Goal: Task Accomplishment & Management: Manage account settings

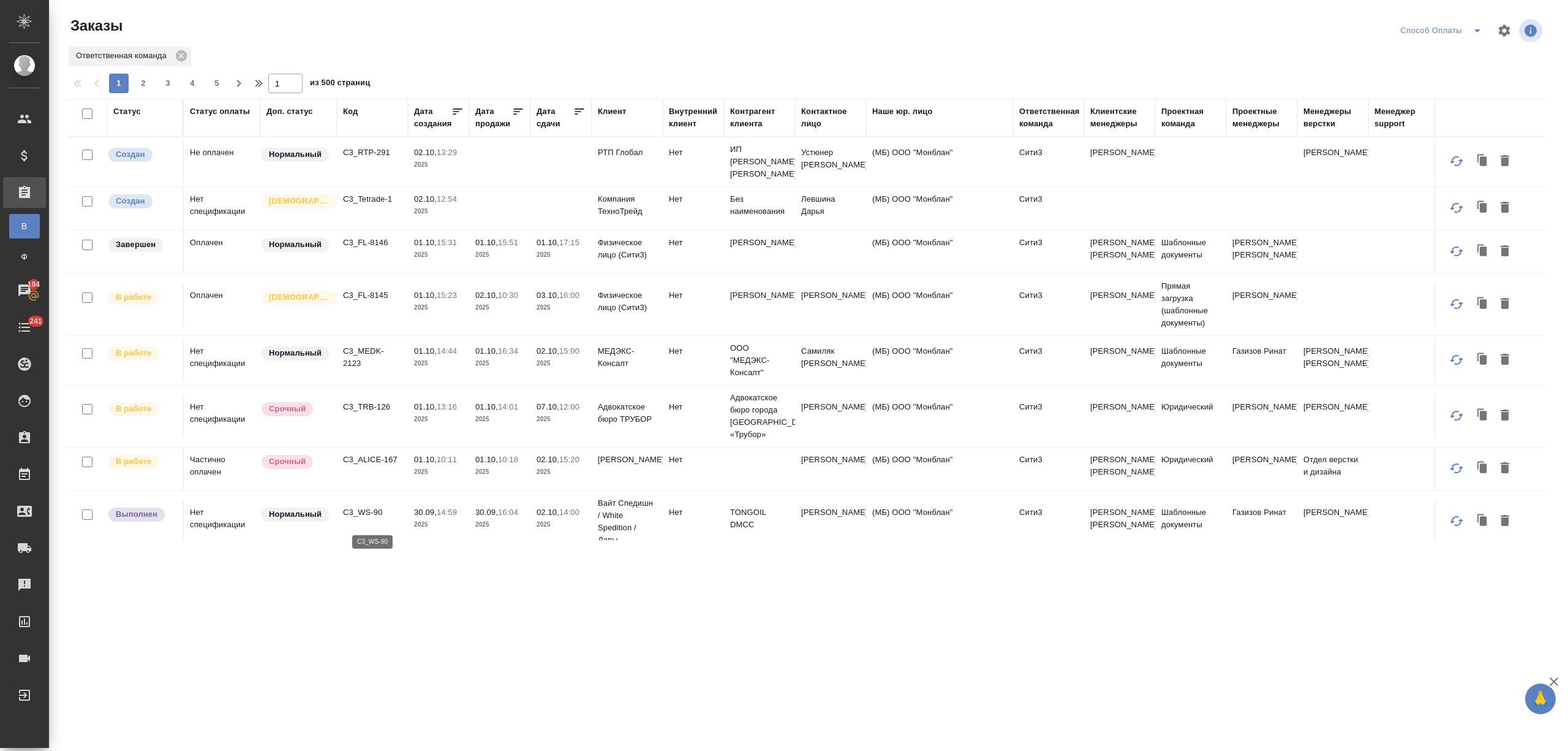
click at [368, 518] on p "C3_WS-90" at bounding box center [372, 512] width 59 height 12
click at [371, 464] on p "C3_ALICE-167" at bounding box center [372, 459] width 59 height 12
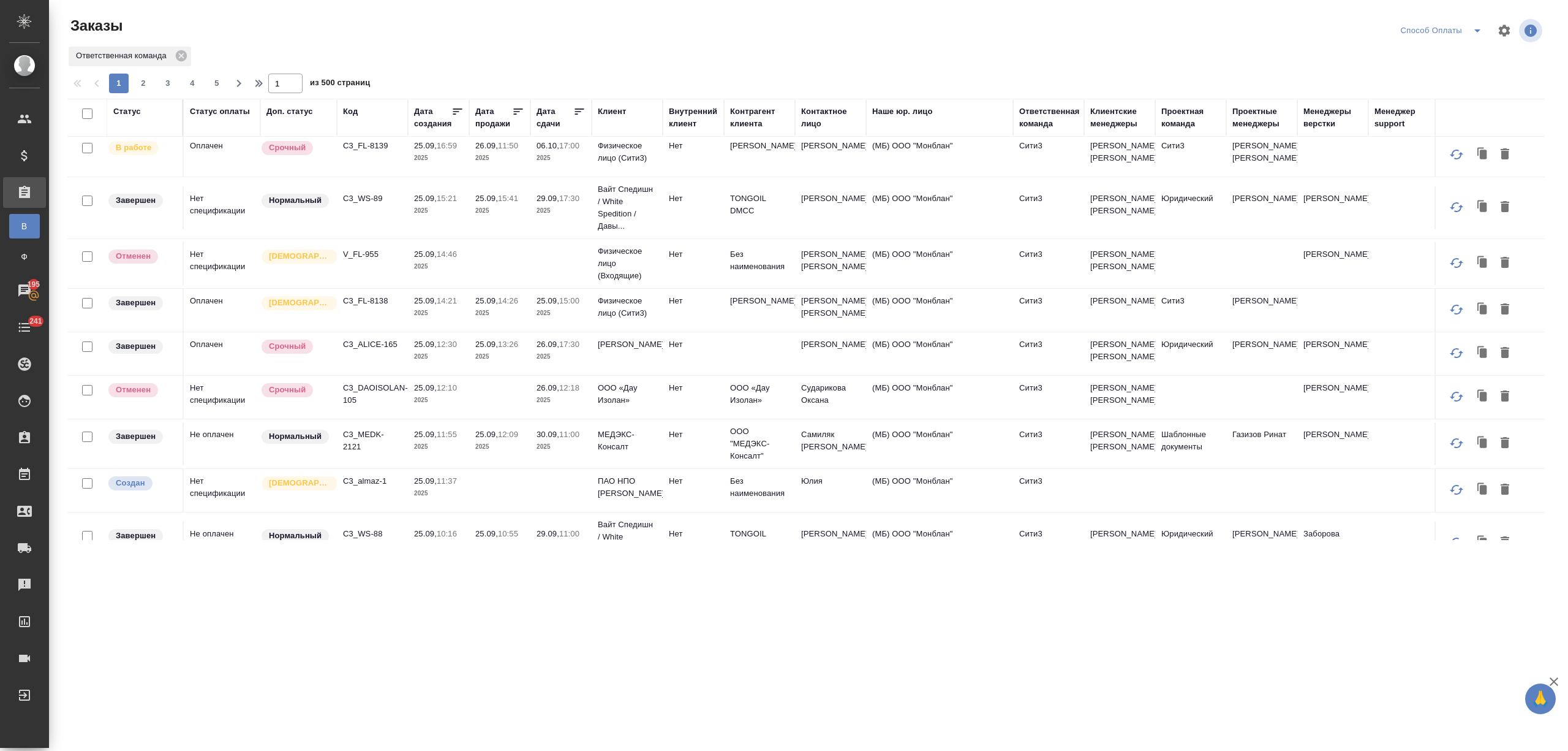
scroll to position [817, 0]
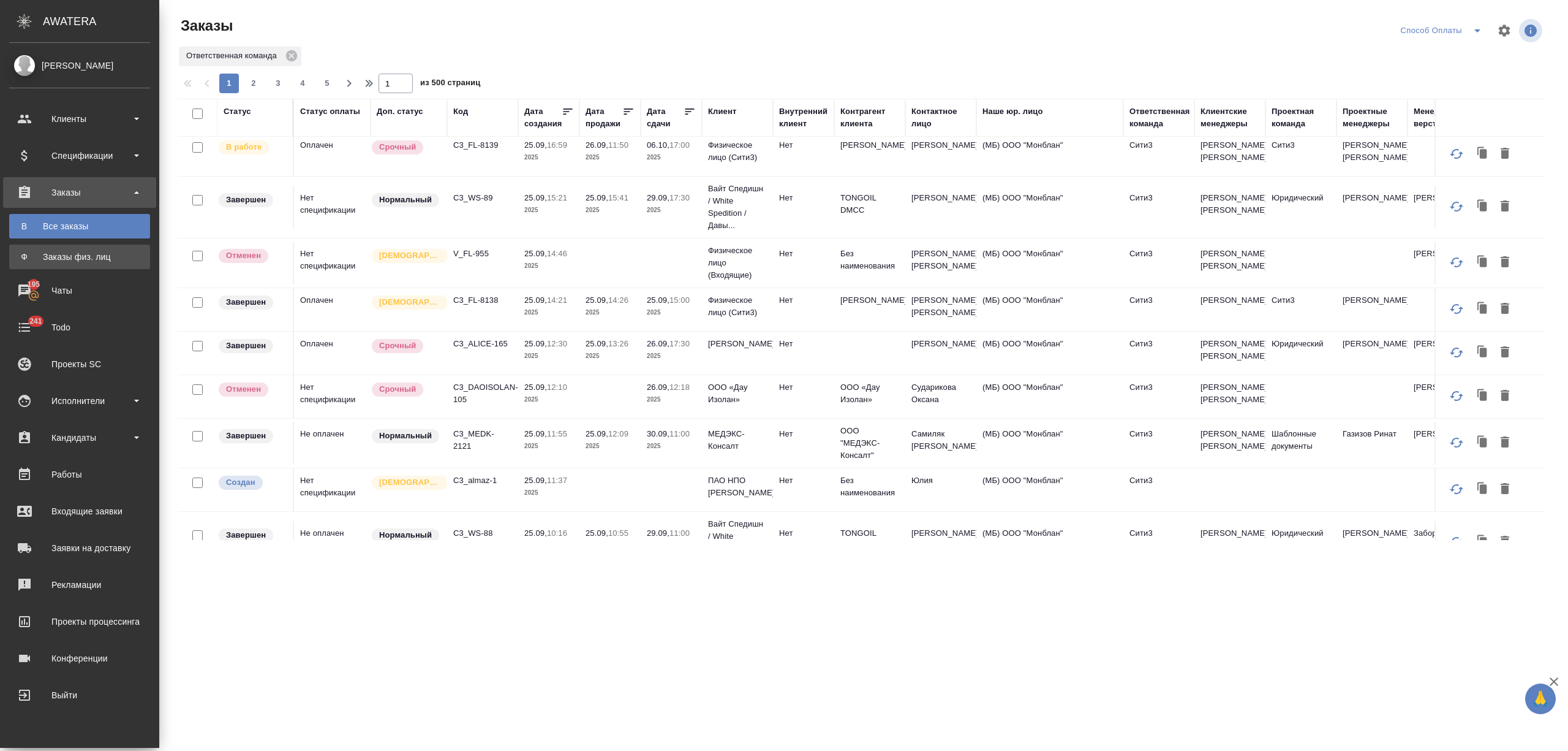
click at [27, 258] on div "Заказы физ. лиц" at bounding box center [79, 256] width 128 height 12
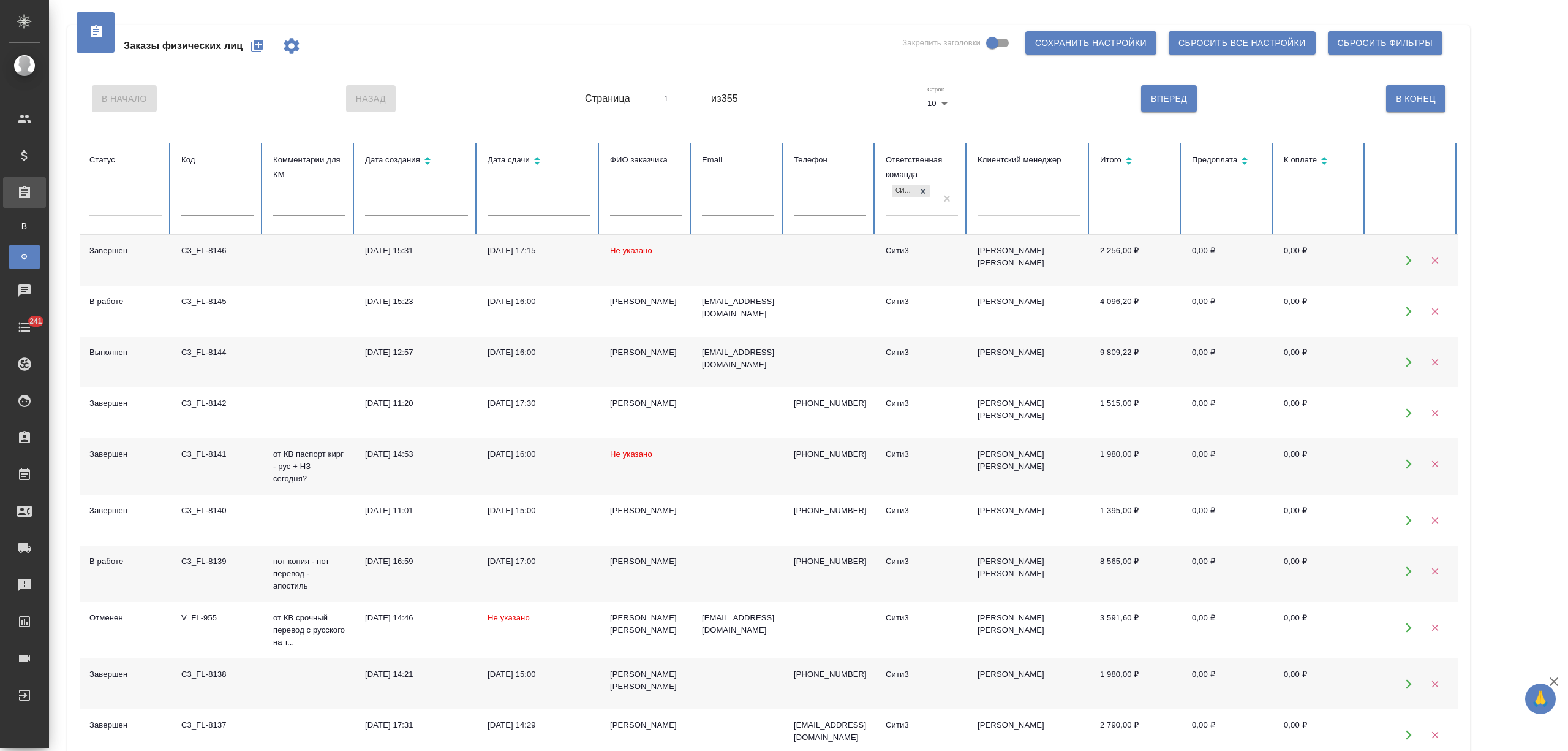
click at [631, 211] on input "text" at bounding box center [646, 207] width 72 height 17
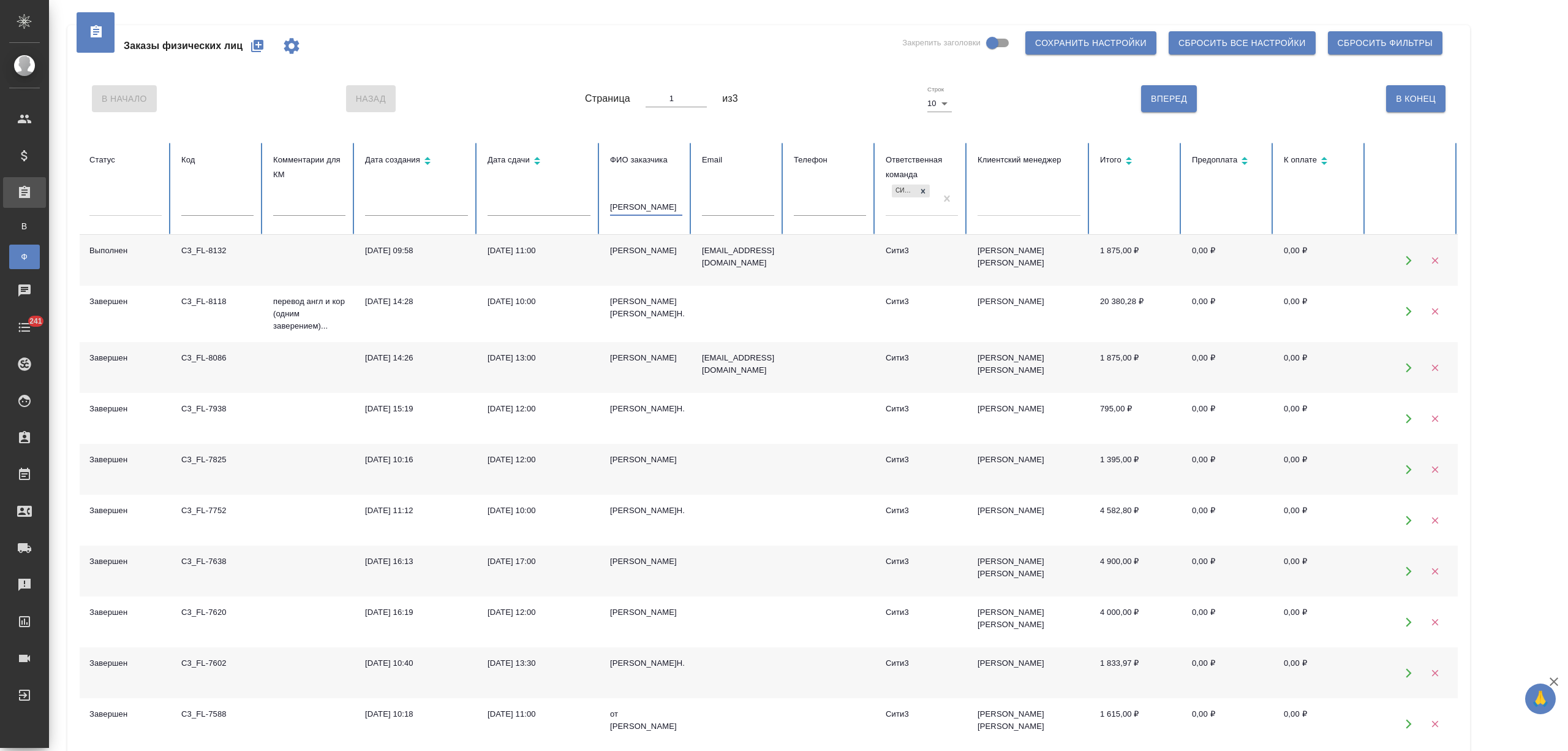
type input "миллер"
click at [650, 255] on div "[PERSON_NAME]" at bounding box center [646, 250] width 72 height 12
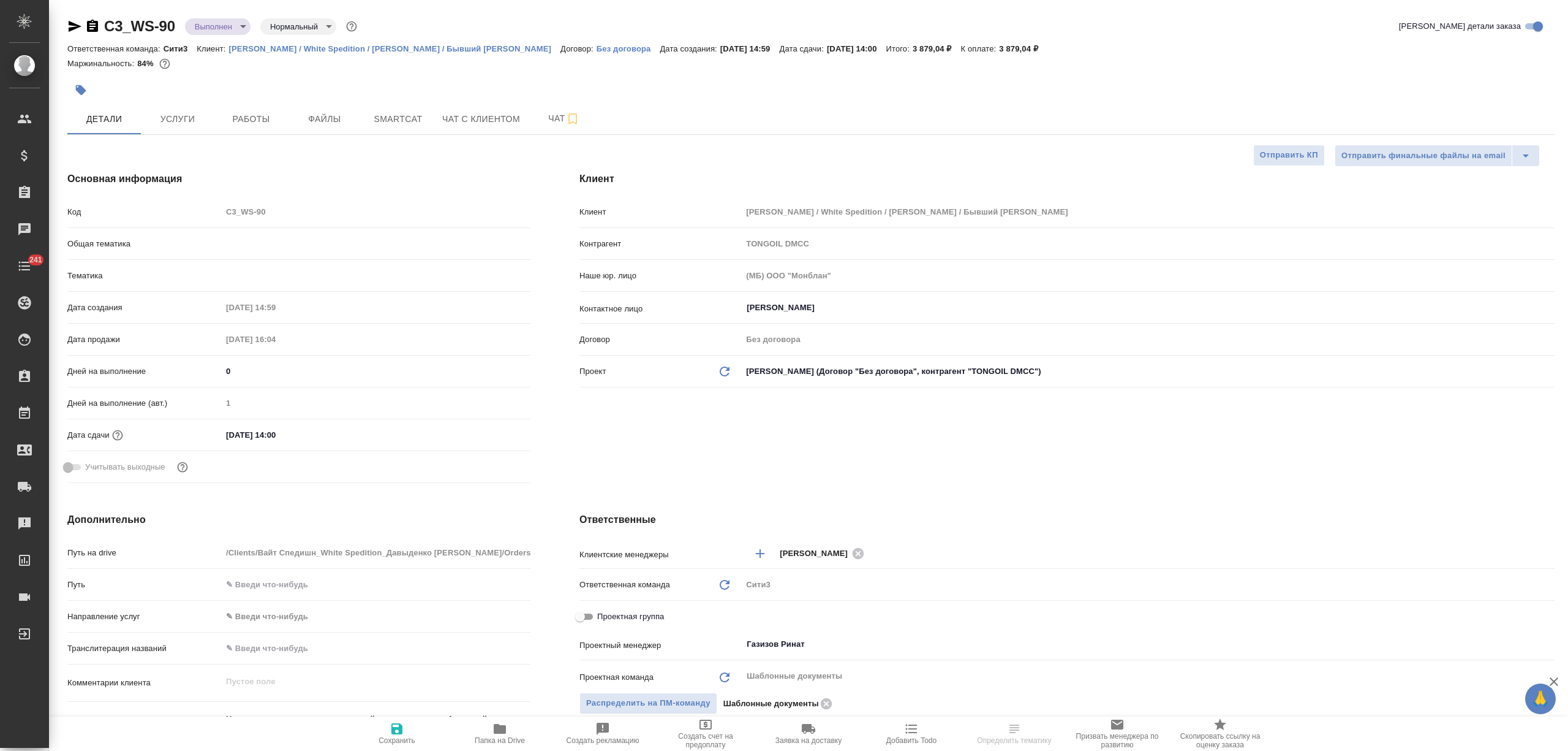
select select "RU"
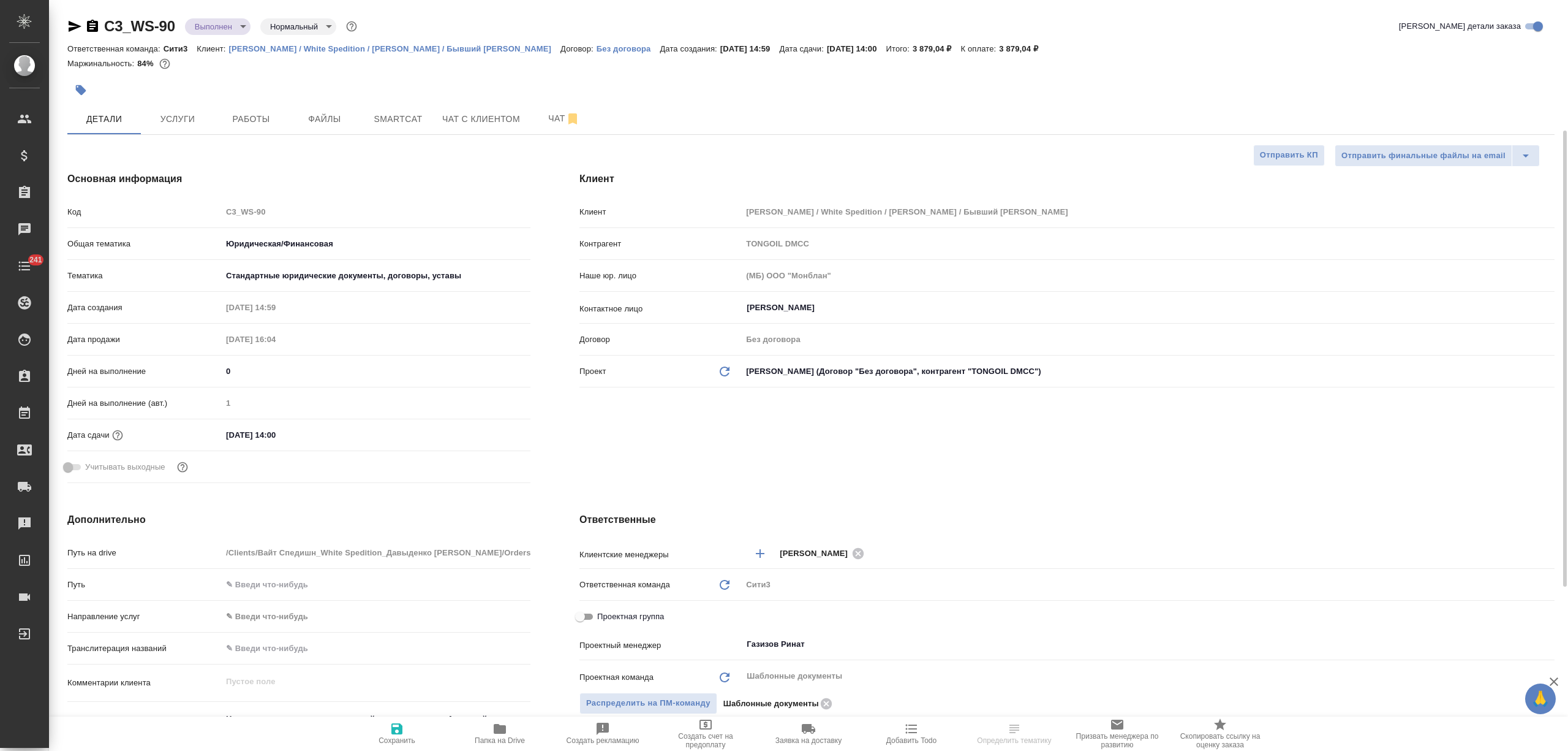
scroll to position [163, 0]
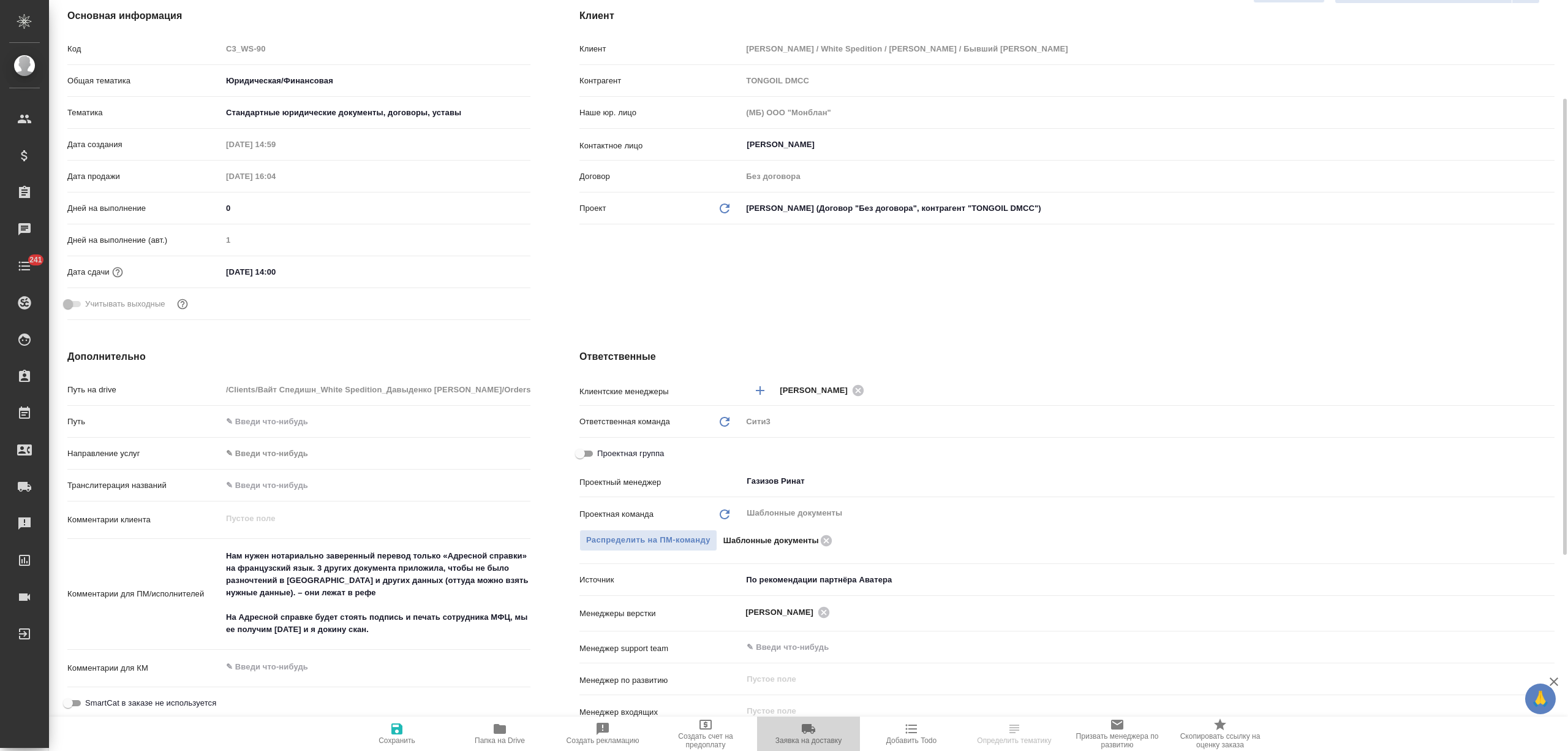
click at [821, 734] on span "Заявка на доставку" at bounding box center [809, 732] width 88 height 23
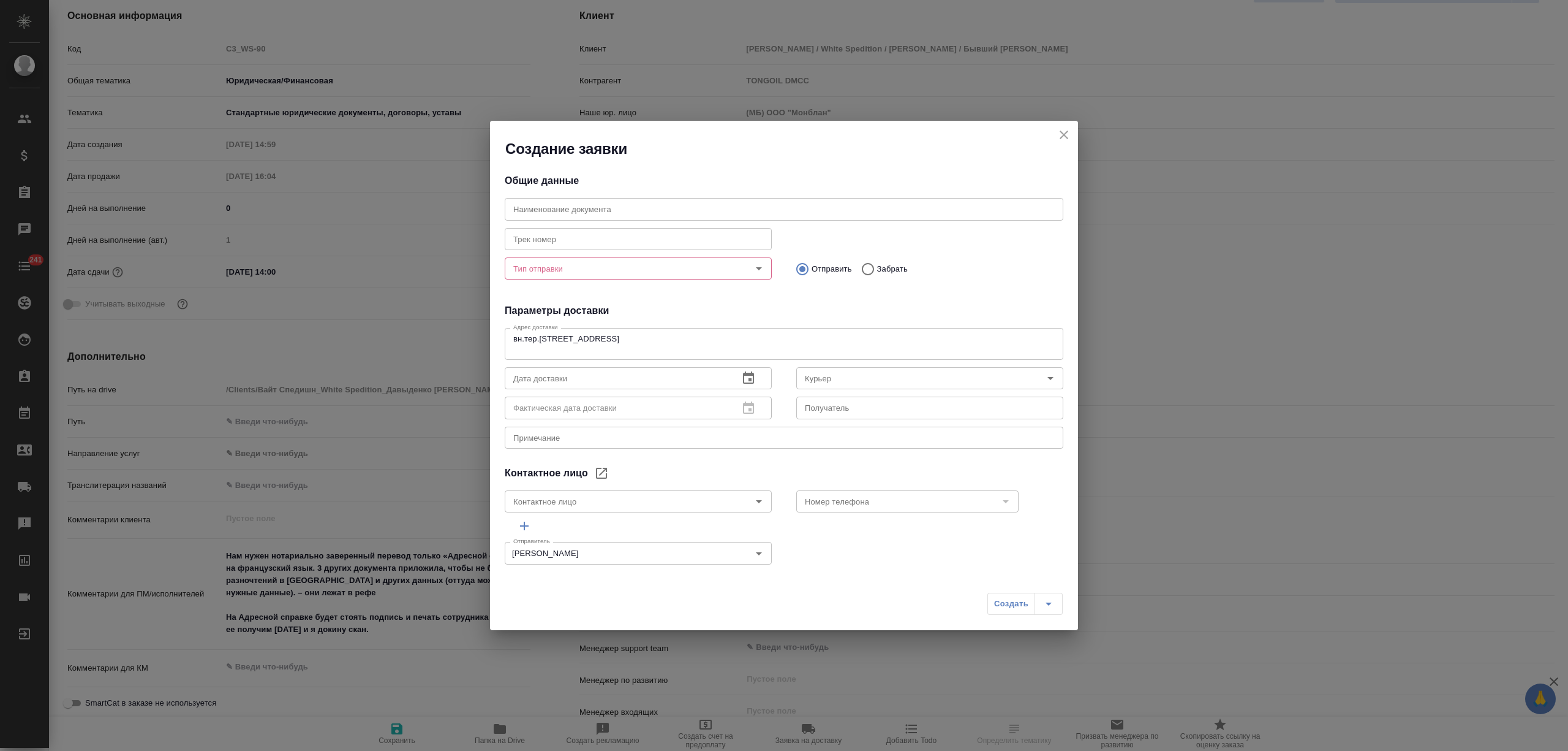
type input "[PERSON_NAME]"
click at [597, 272] on input "Тип отправки" at bounding box center [618, 268] width 218 height 15
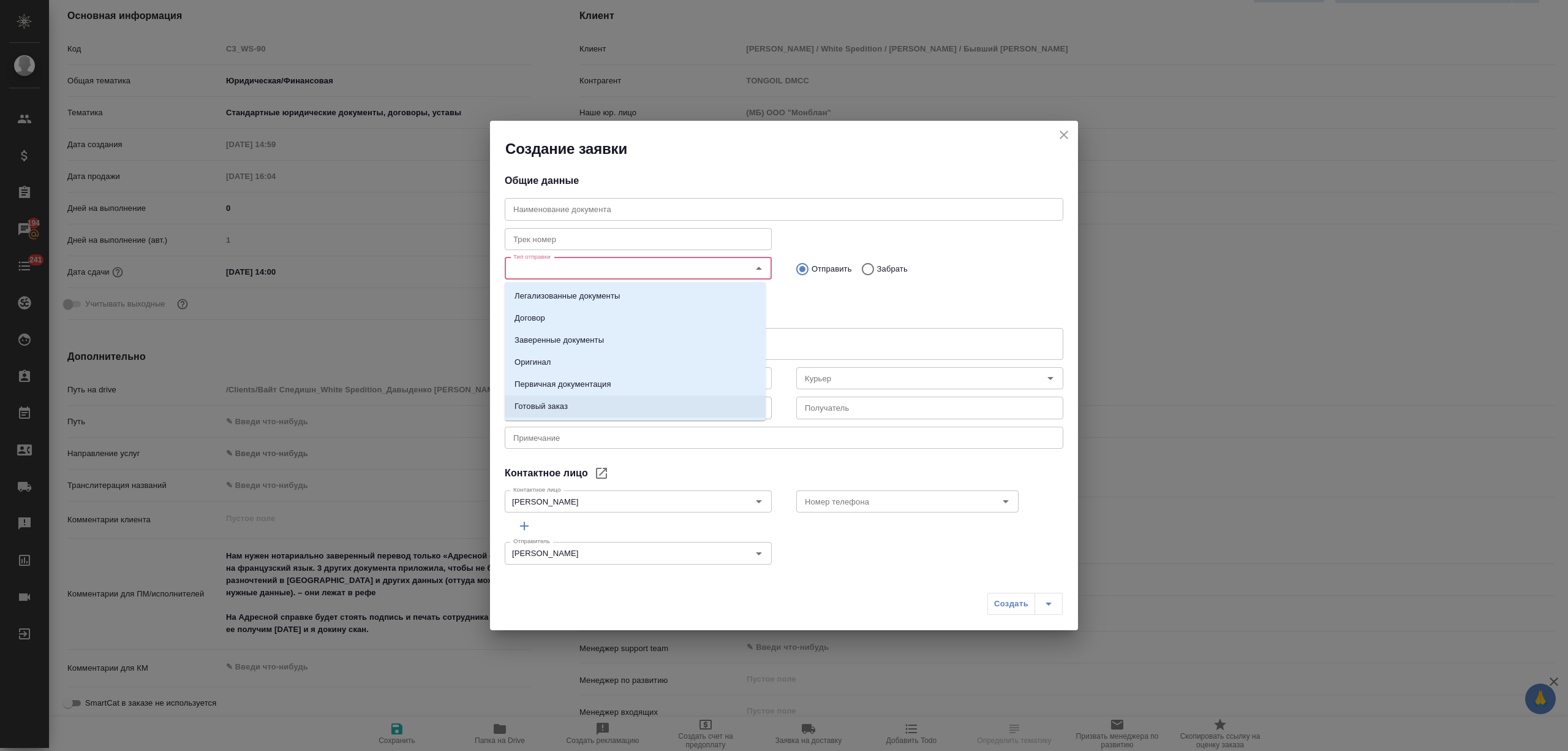
click at [584, 400] on li "Готовый заказ" at bounding box center [635, 407] width 261 height 23
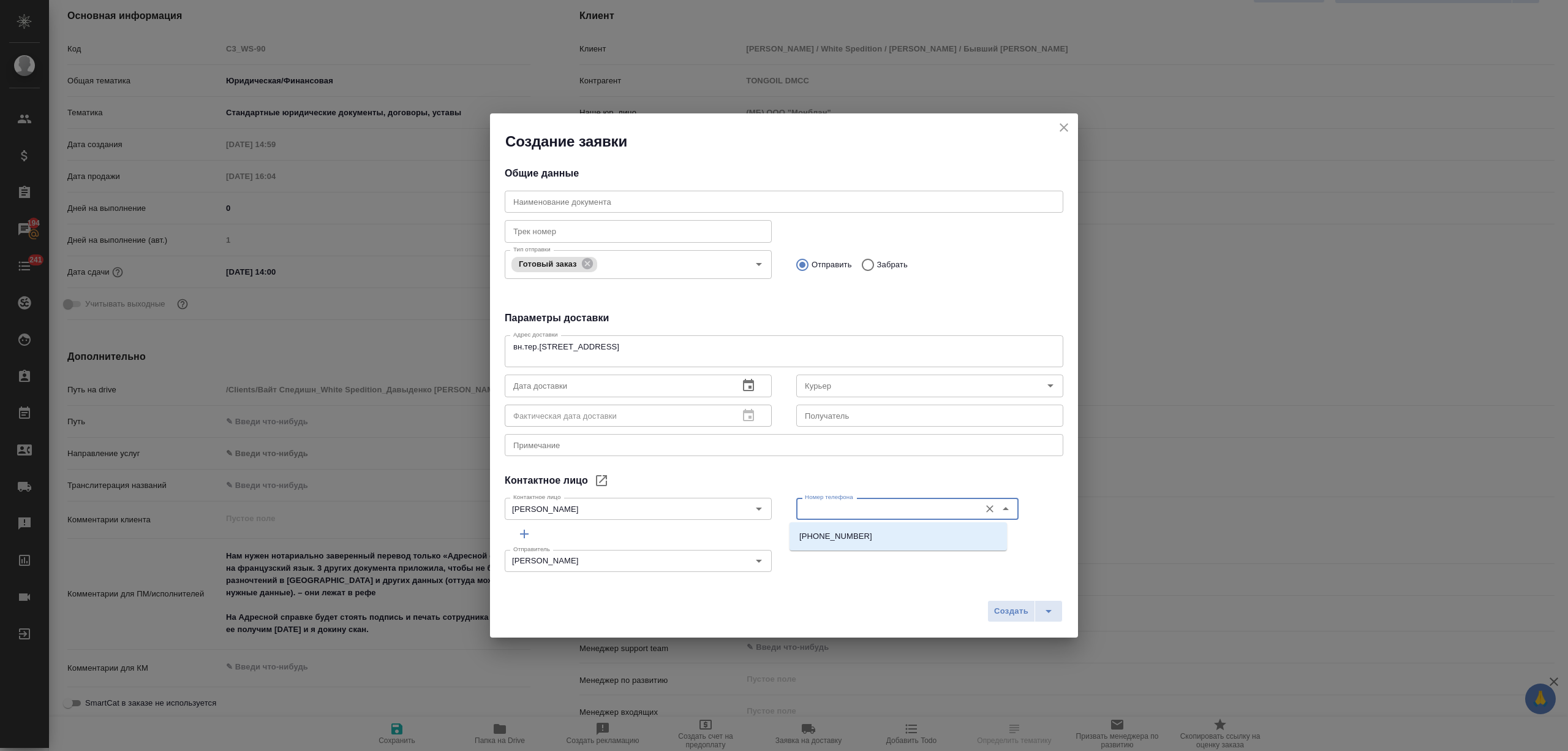
click at [832, 510] on input "Номер телефона" at bounding box center [888, 509] width 174 height 15
click at [833, 538] on p "+7 905 779-70-60" at bounding box center [836, 535] width 73 height 12
type input "+7 905 779-70-60"
drag, startPoint x: 735, startPoint y: 505, endPoint x: 680, endPoint y: 513, distance: 55.6
click at [737, 503] on icon "Очистить" at bounding box center [742, 508] width 12 height 12
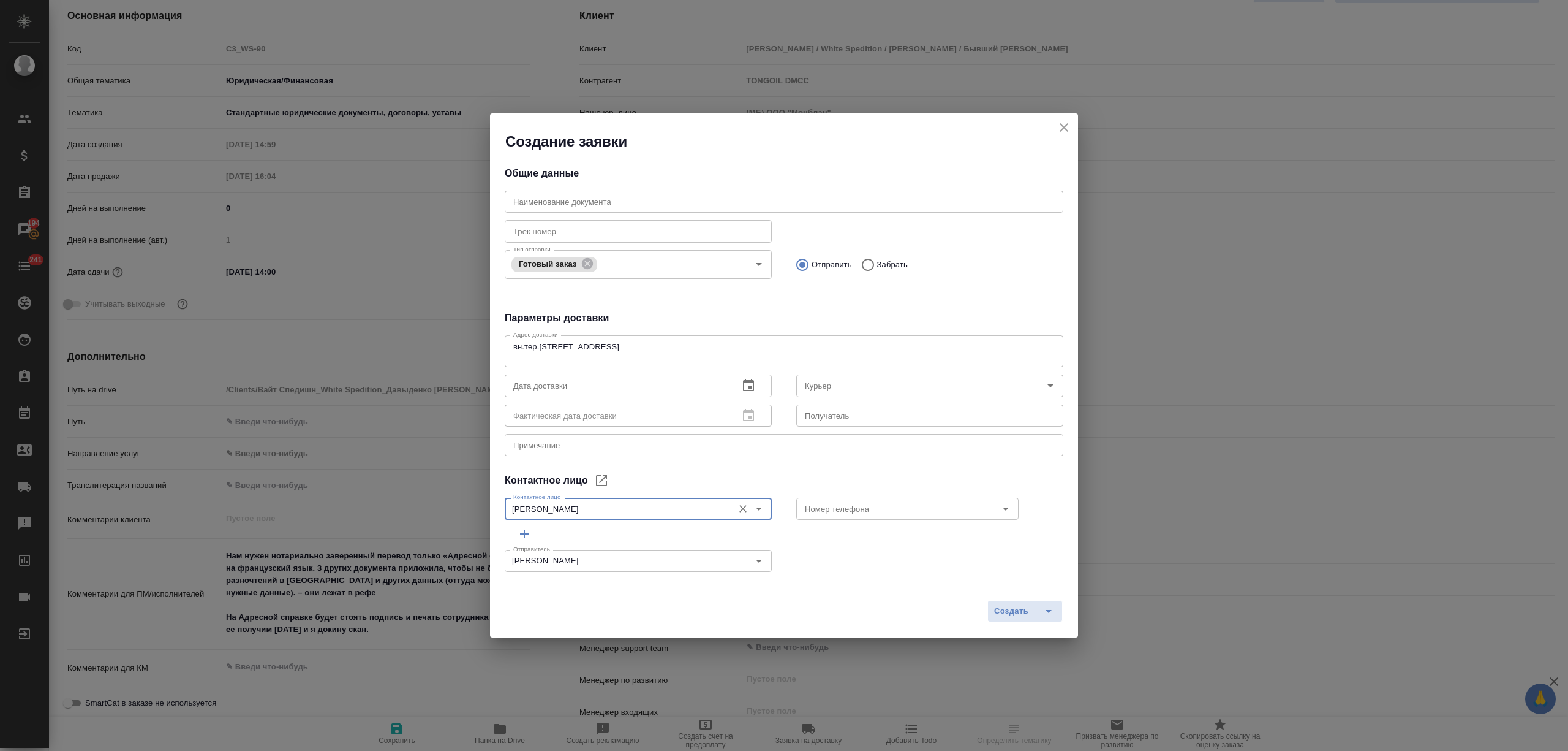
click at [663, 513] on input "[PERSON_NAME]" at bounding box center [618, 509] width 218 height 15
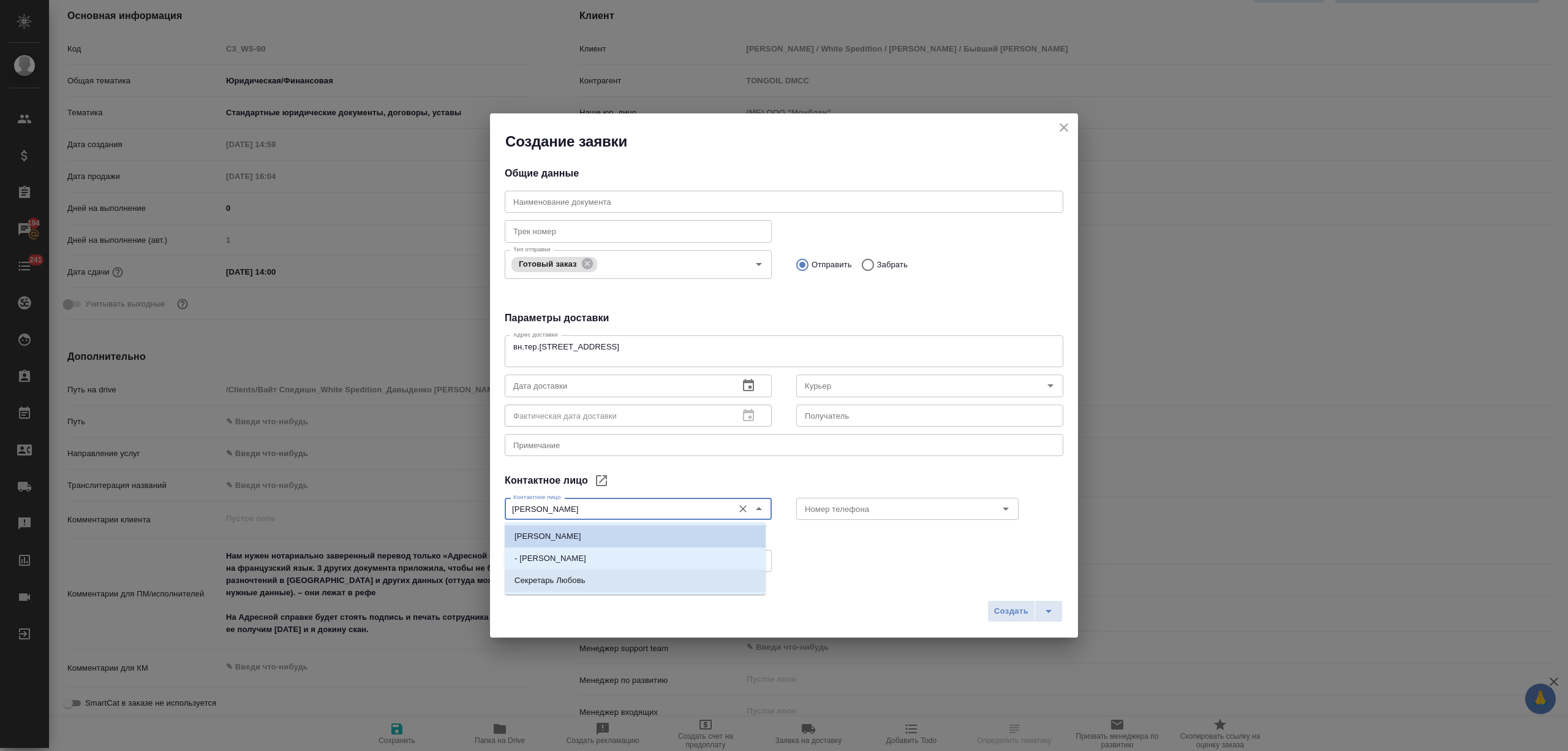
click at [645, 575] on li "Секретарь Любовь" at bounding box center [635, 580] width 261 height 23
type input "Секретарь Любовь"
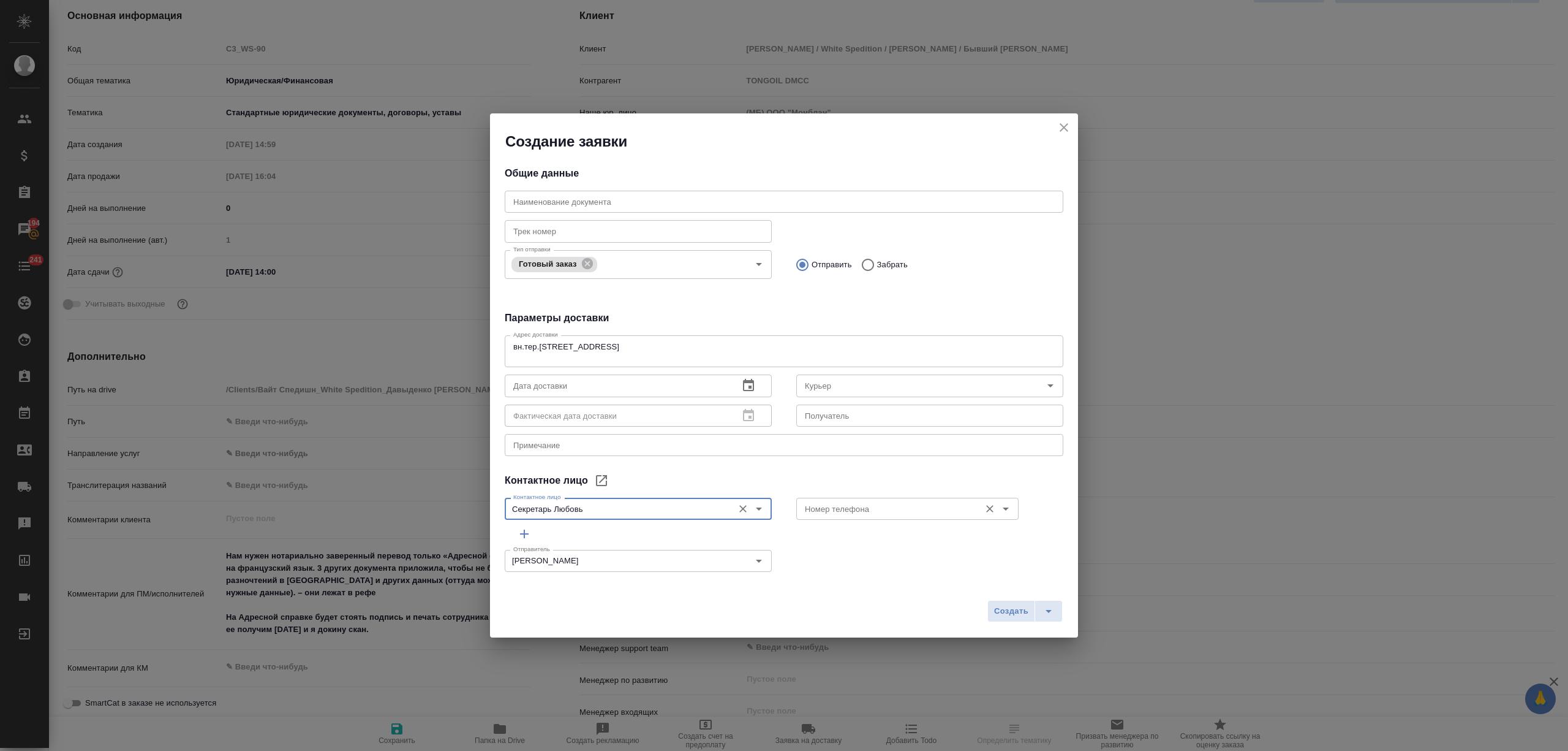
click at [854, 514] on input "Номер телефона" at bounding box center [888, 509] width 174 height 15
click at [845, 538] on p "7 926 622 62 60." at bounding box center [829, 535] width 61 height 12
type input "7 926 622 62 60."
click at [741, 383] on icon "button" at bounding box center [749, 385] width 15 height 15
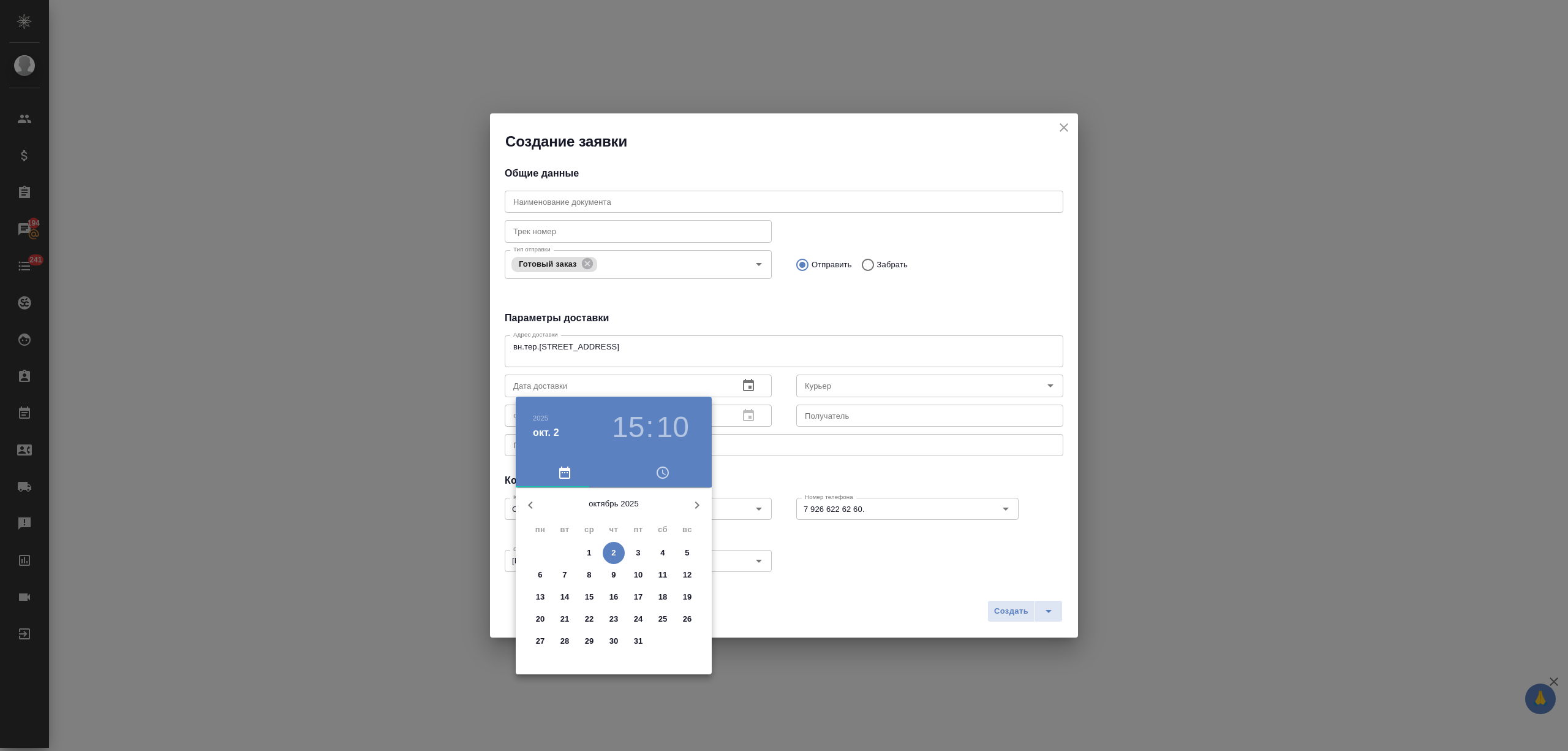
select select "RU"
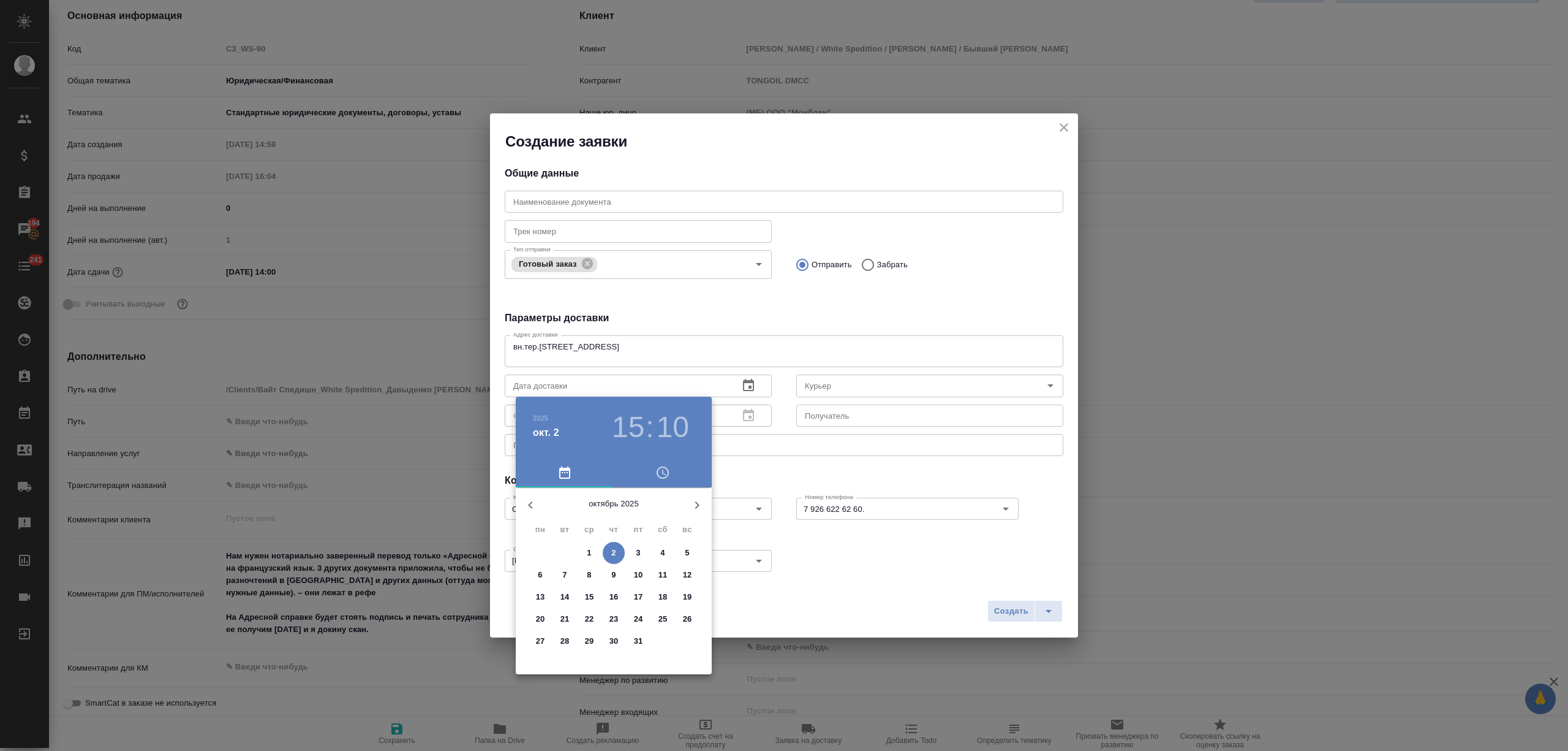
type textarea "x"
click at [605, 555] on span "2" at bounding box center [614, 552] width 22 height 12
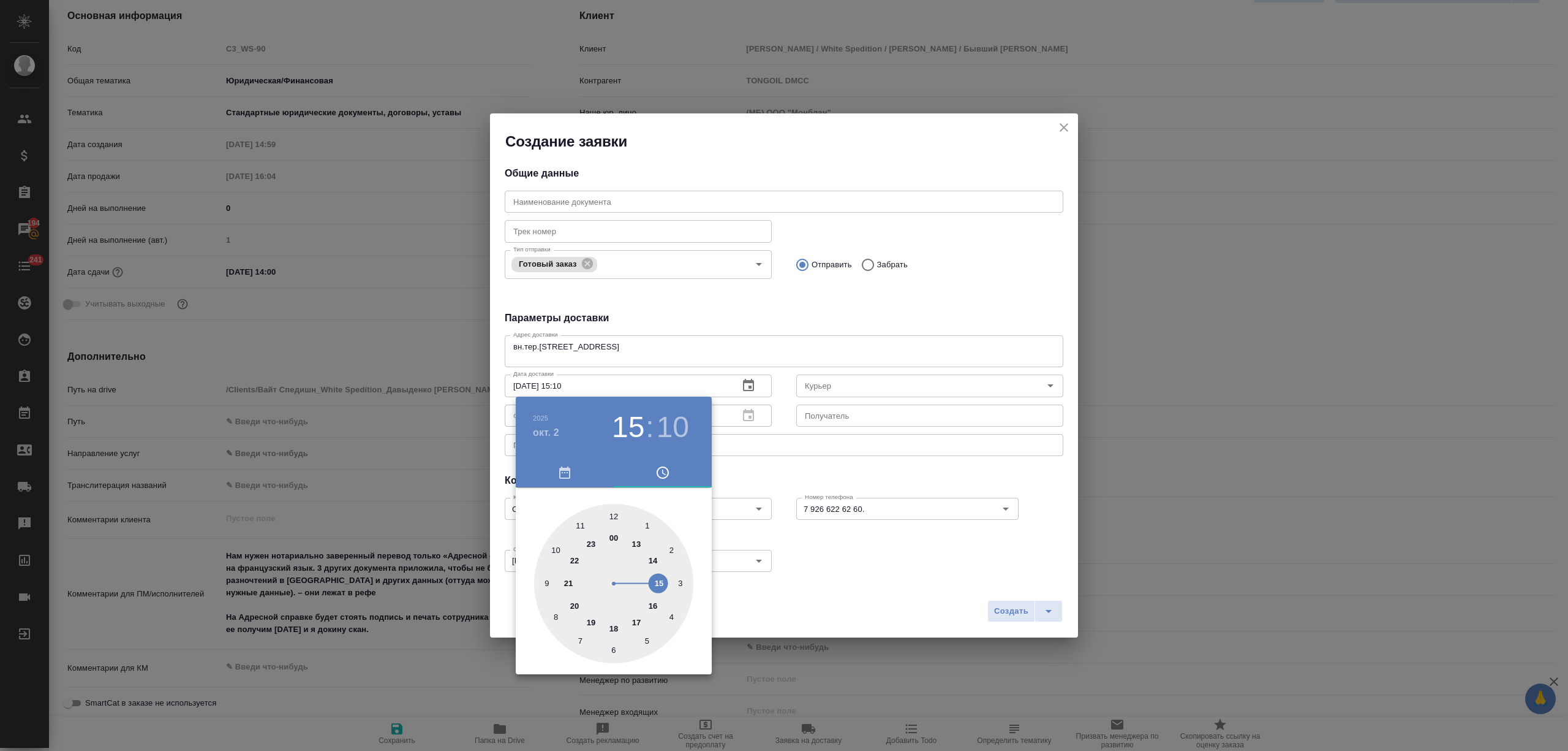
click at [650, 604] on div at bounding box center [614, 583] width 159 height 159
drag, startPoint x: 611, startPoint y: 650, endPoint x: 672, endPoint y: 650, distance: 61.0
click at [611, 650] on div at bounding box center [614, 583] width 159 height 159
type input "02.10.2025 16:30"
click at [827, 626] on div at bounding box center [784, 375] width 1568 height 751
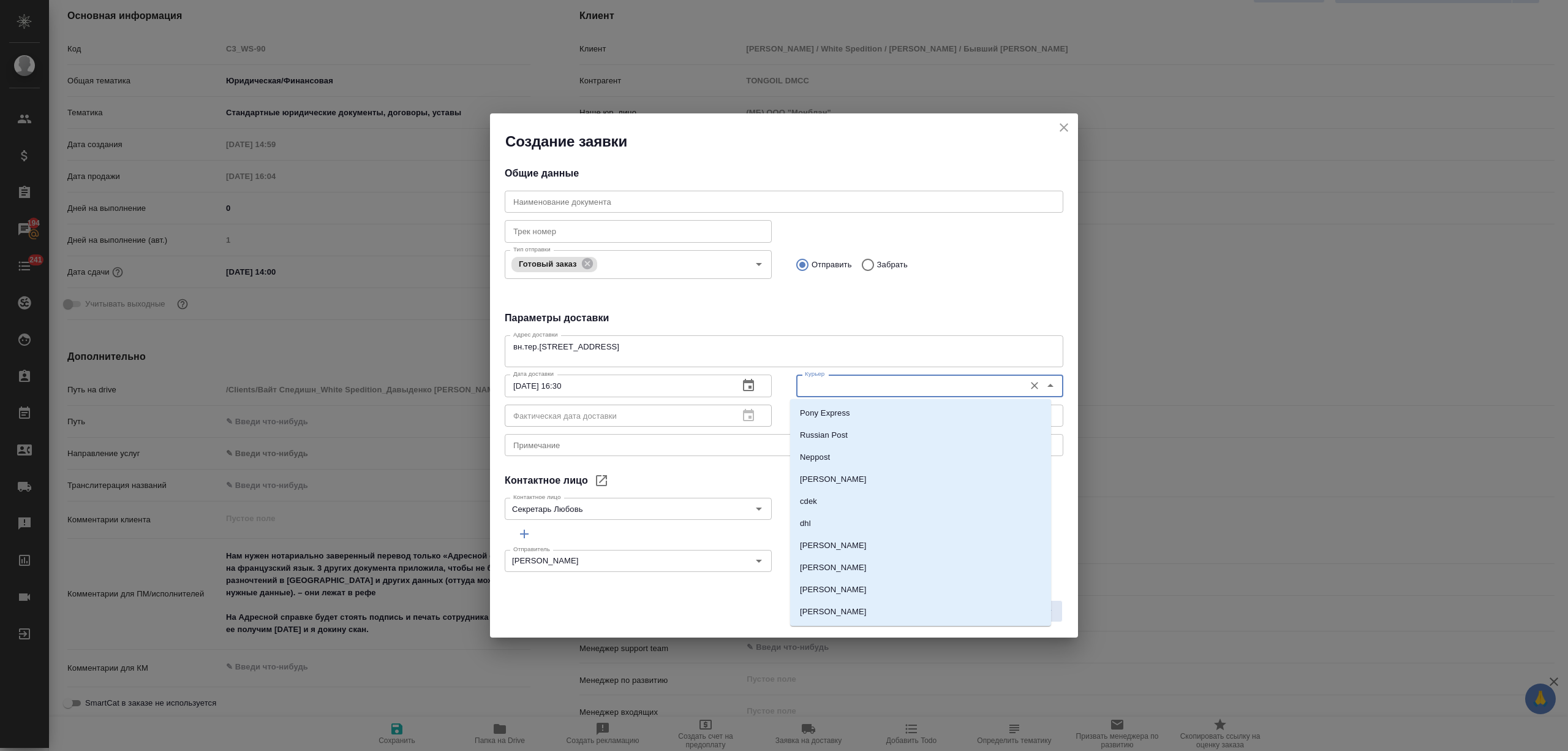
click at [819, 383] on input "Курьер" at bounding box center [909, 385] width 218 height 15
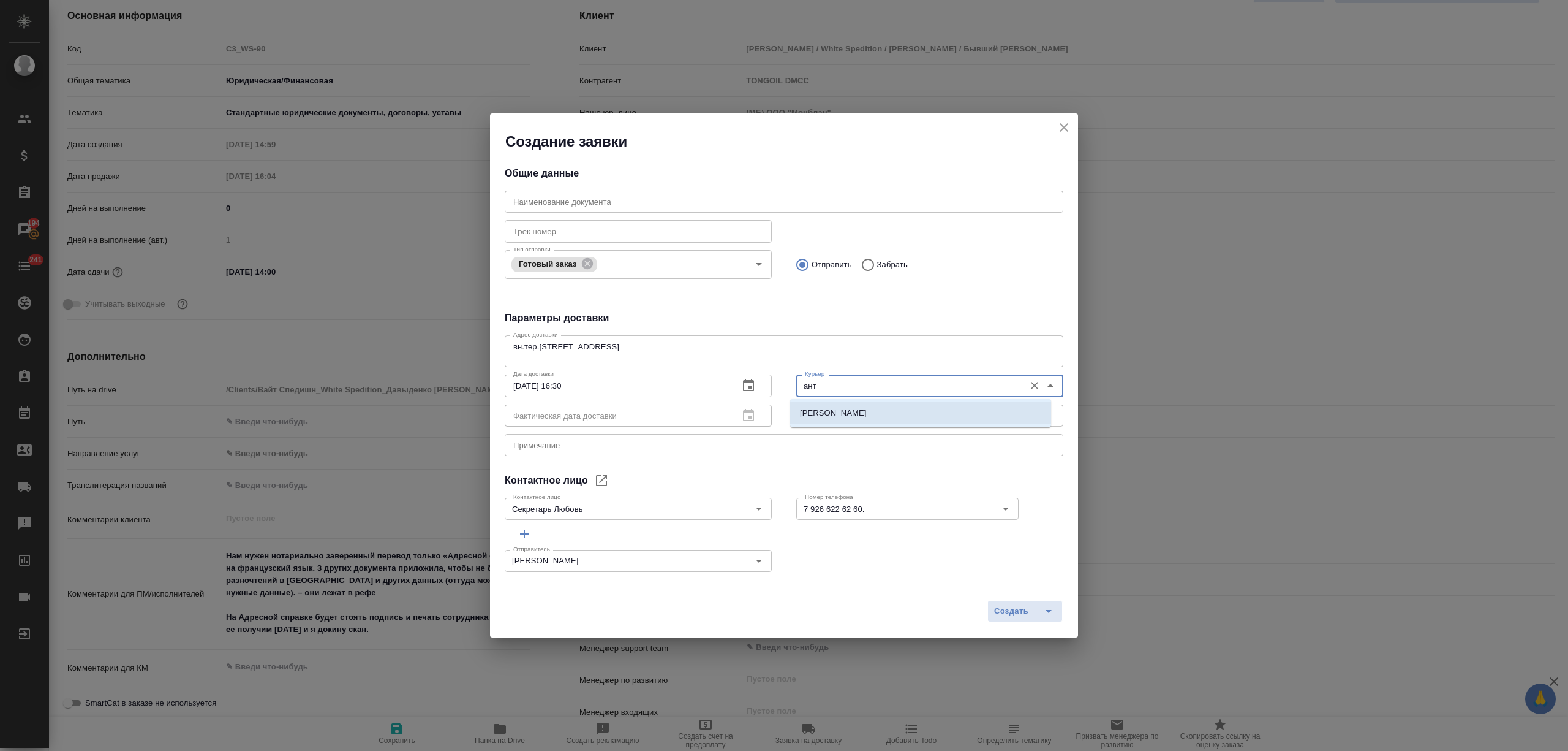
click at [834, 411] on p "Бородулин Антон" at bounding box center [833, 413] width 67 height 12
type input "Бородулин Антон"
click at [1053, 609] on icon "split button" at bounding box center [1049, 611] width 15 height 15
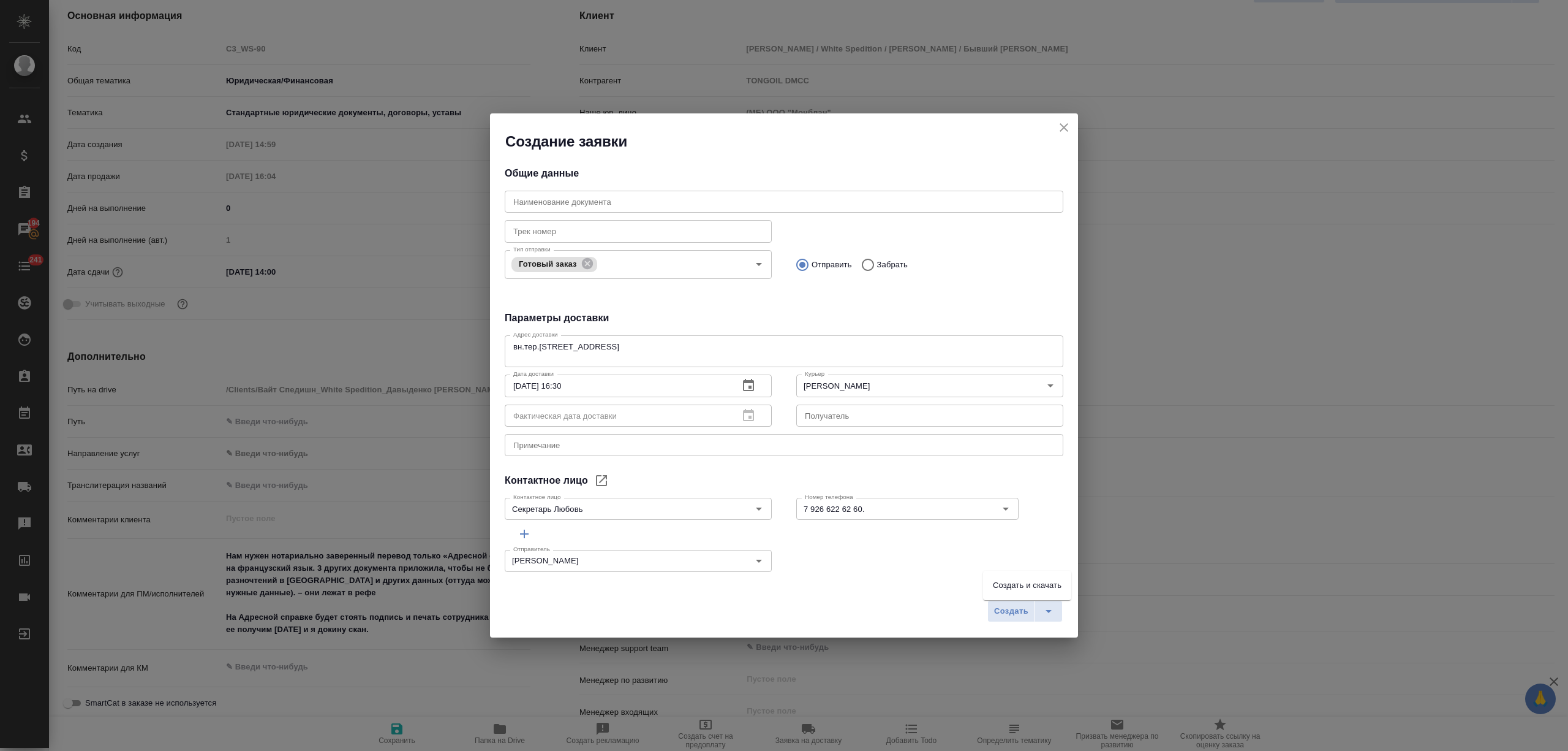
click at [1042, 578] on li "Создать и скачать" at bounding box center [1027, 585] width 88 height 20
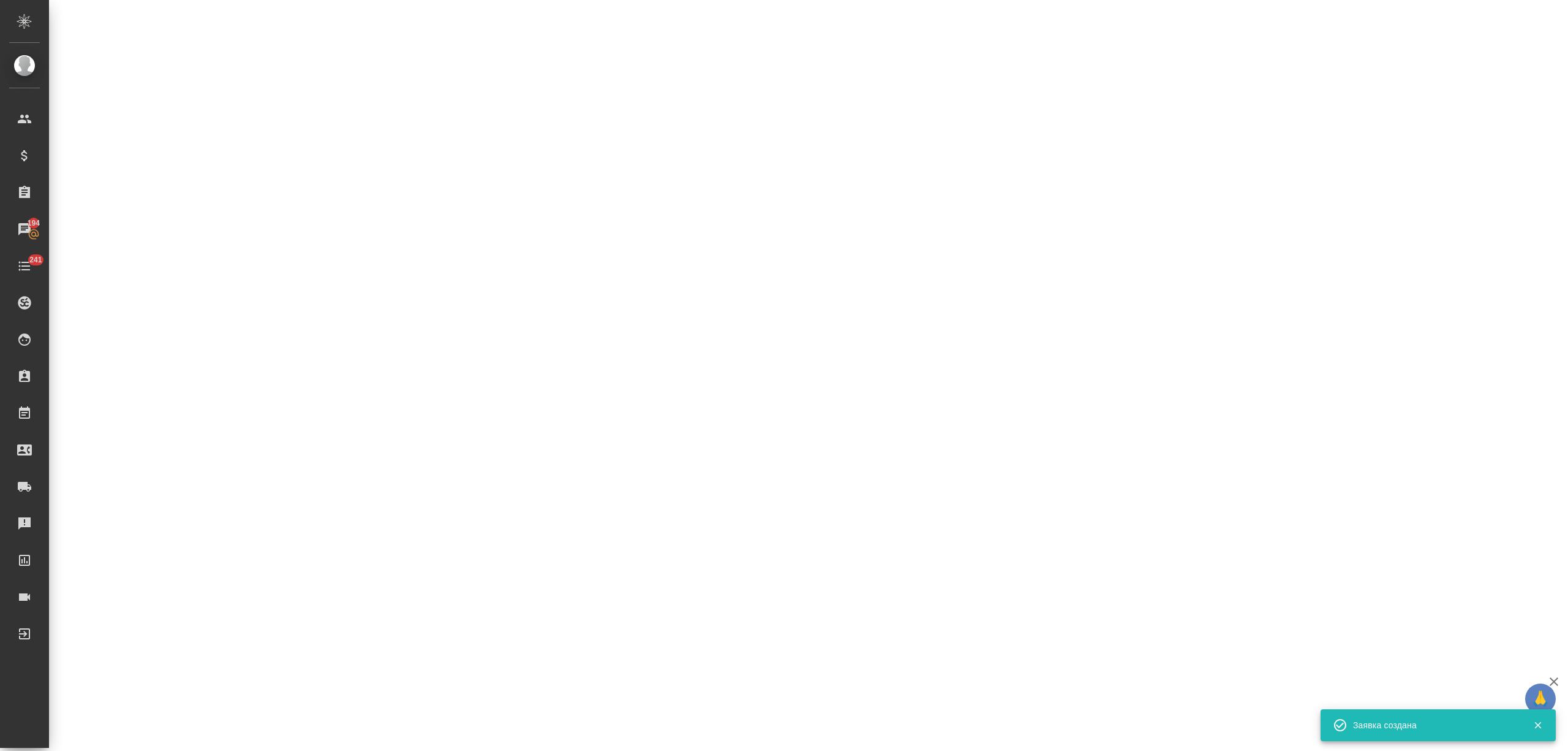
select select "RU"
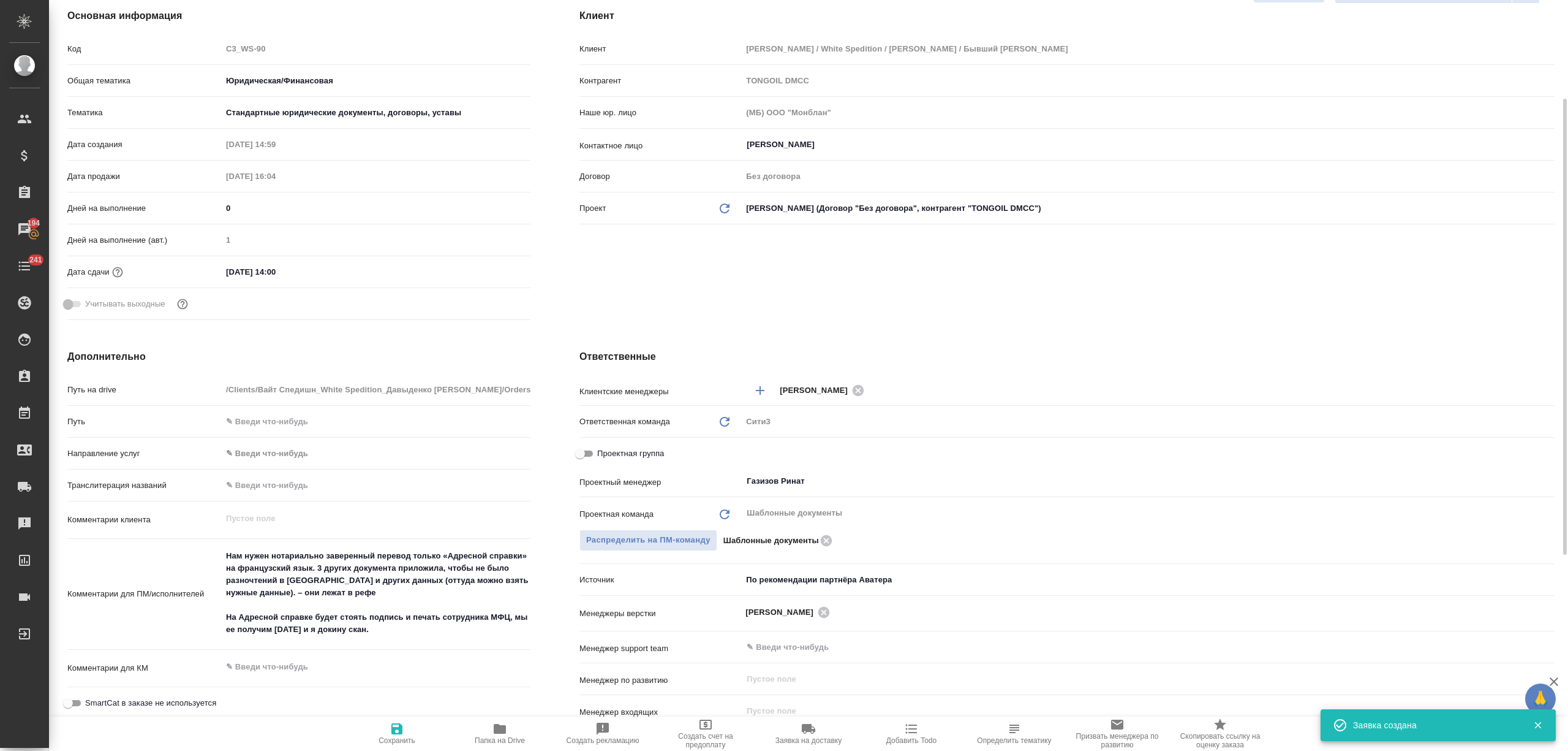
type textarea "x"
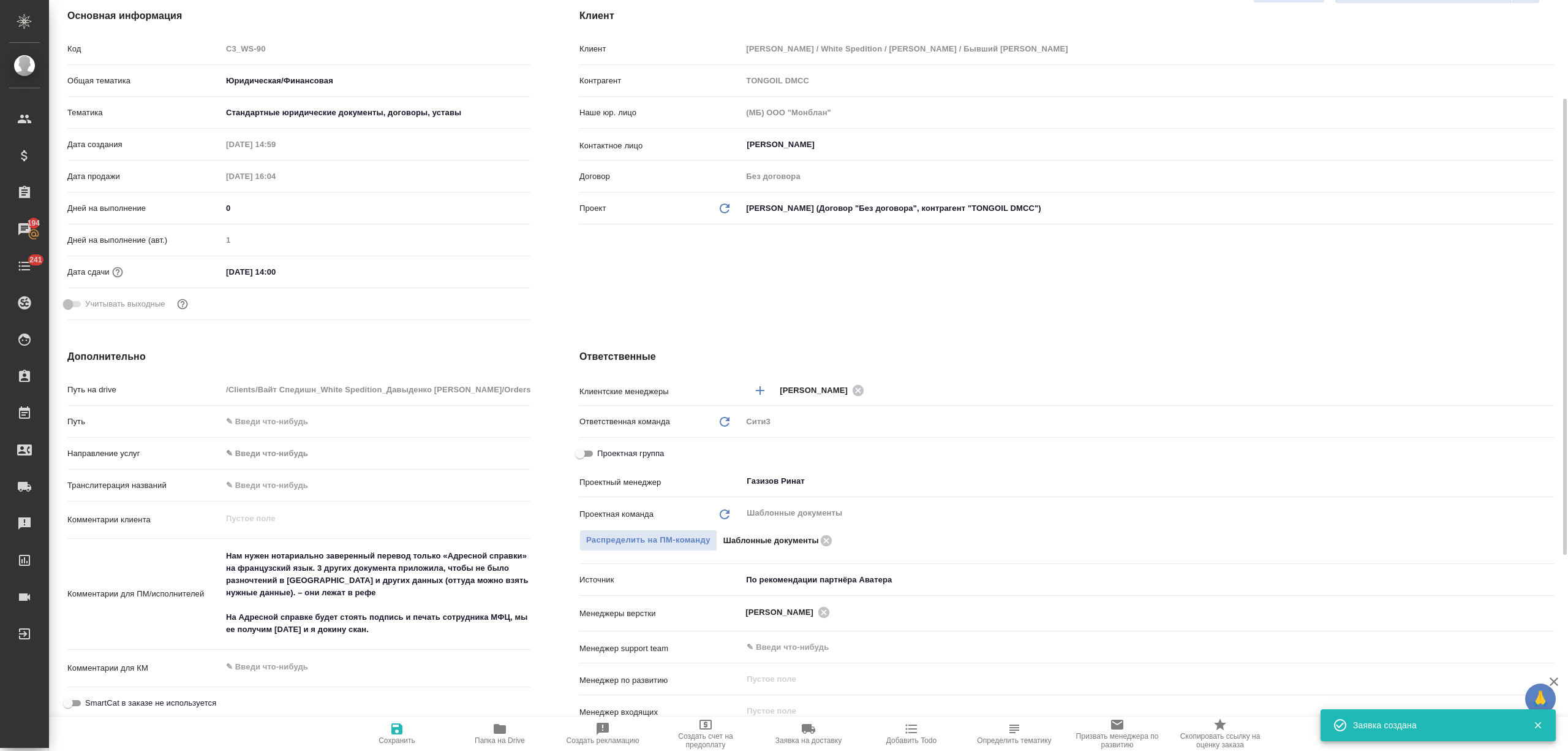
type textarea "x"
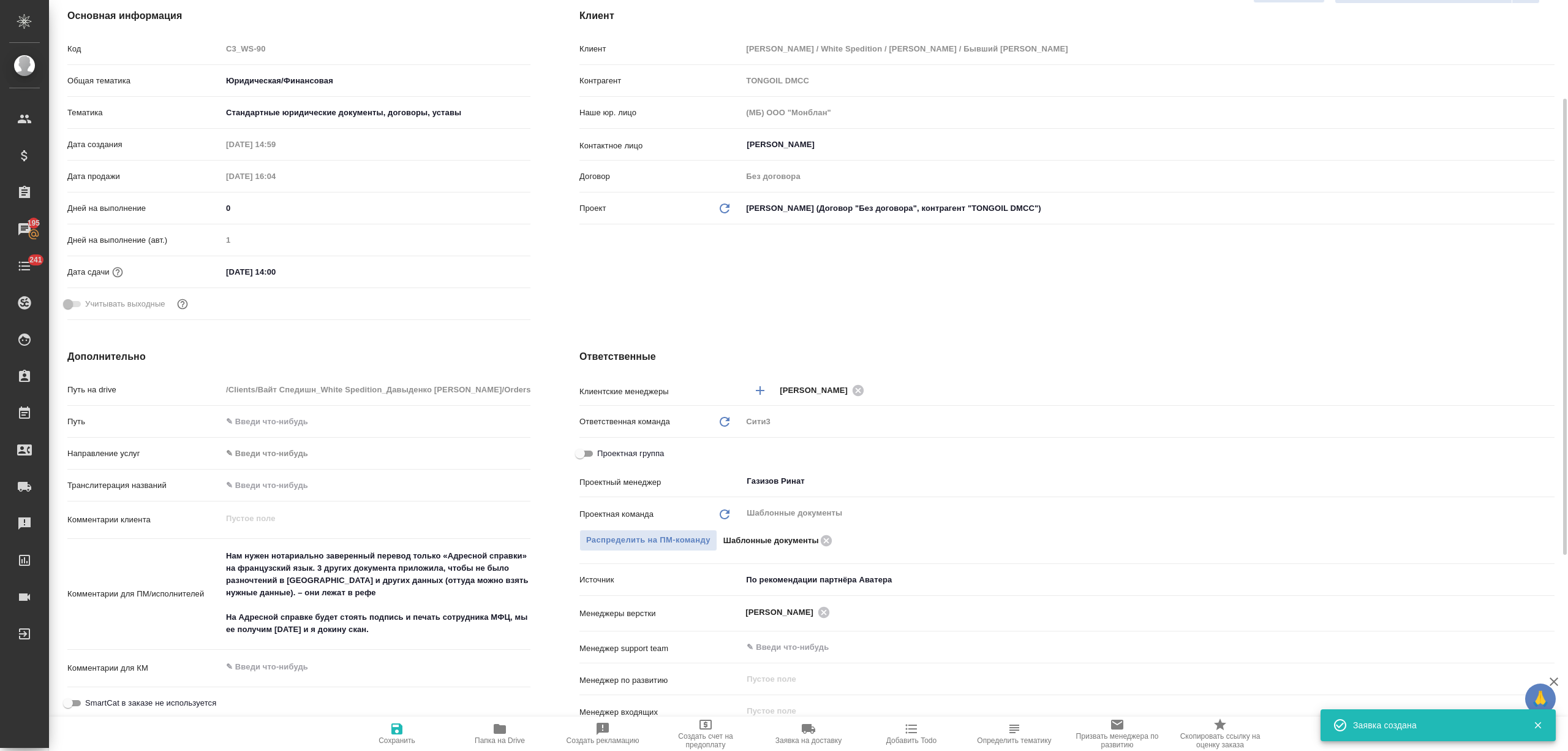
type textarea "x"
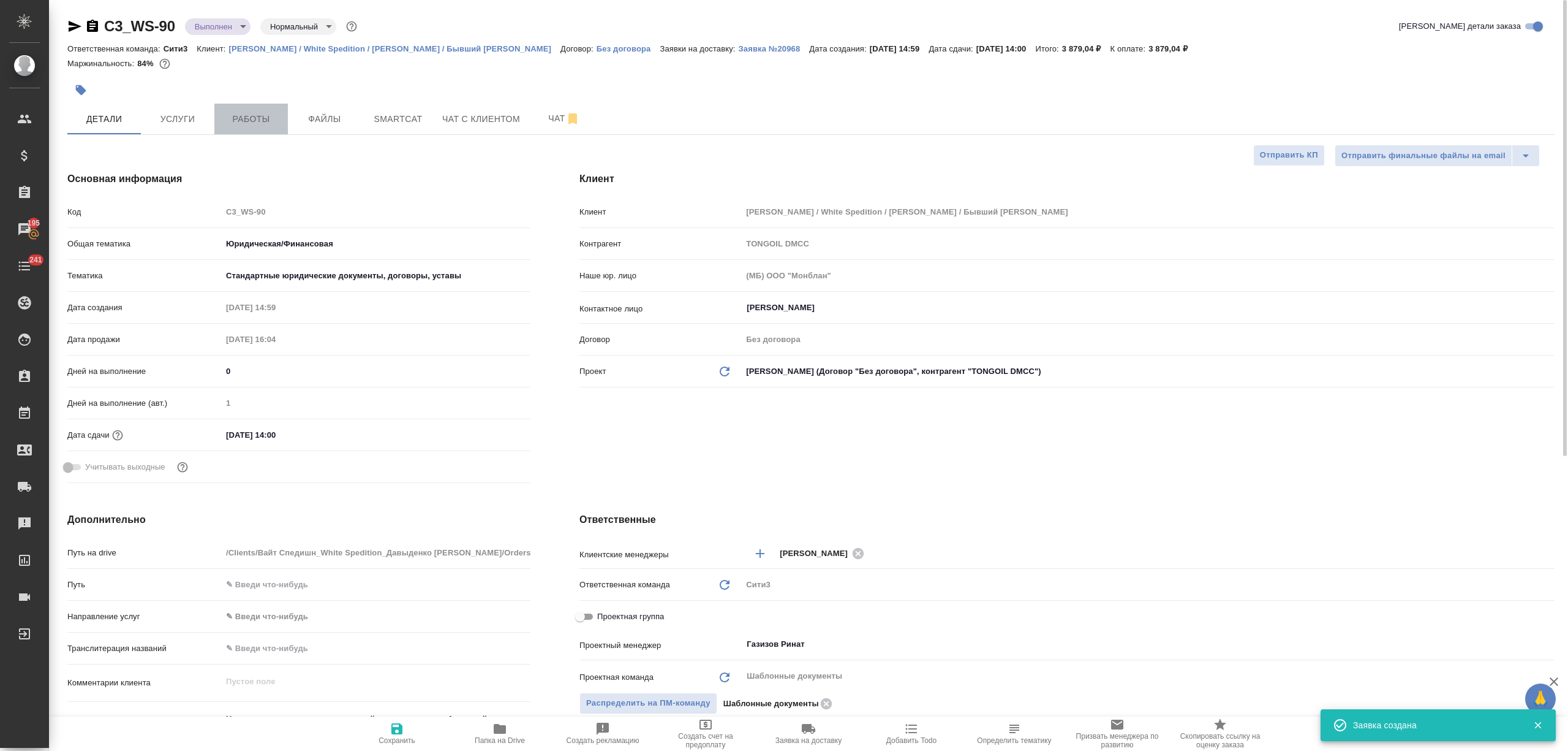
click at [266, 115] on span "Работы" at bounding box center [251, 119] width 59 height 15
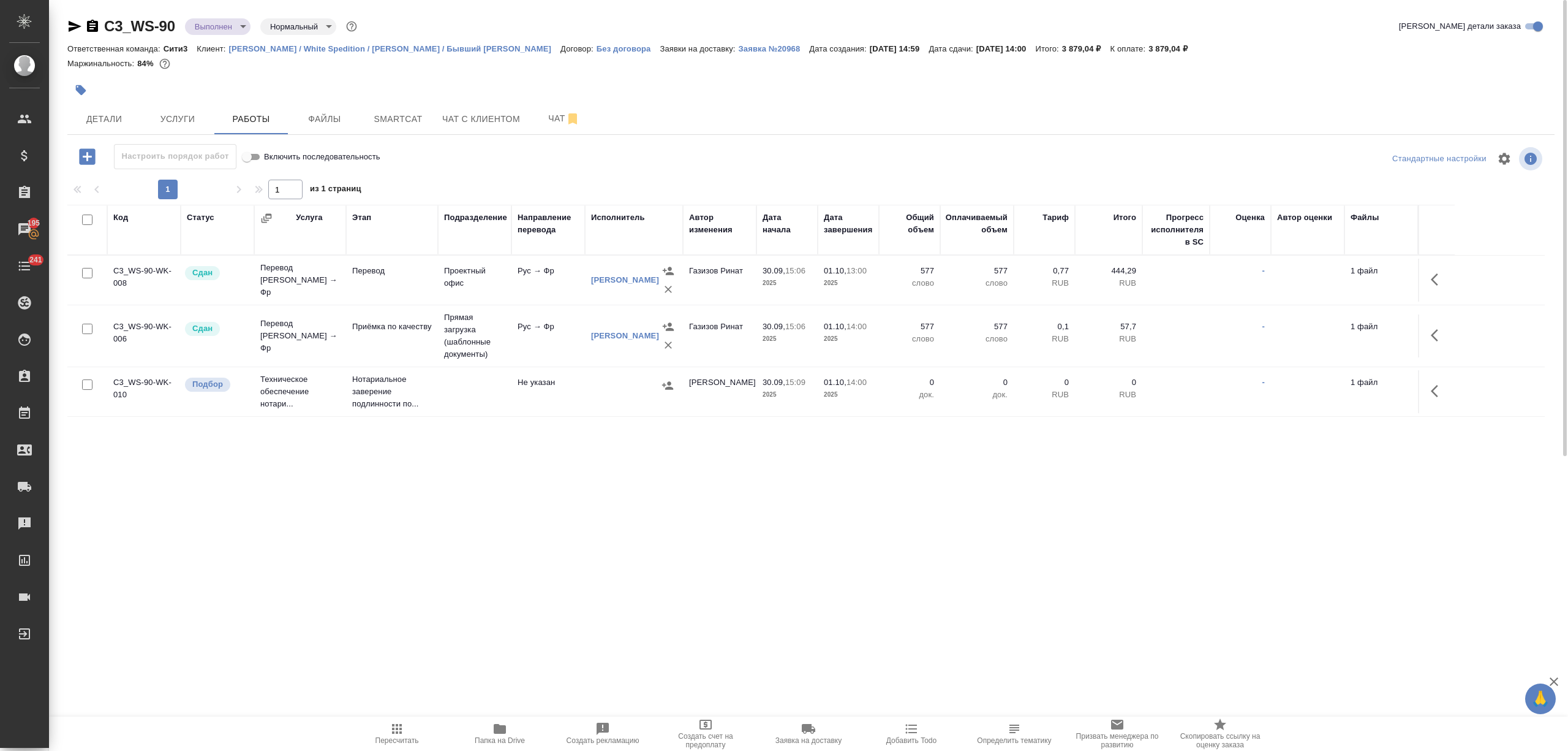
click at [355, 49] on p "Вайт Спедишн / White Spedition / Давыденко Оксана / Бывший АЛЬТХАУС" at bounding box center [395, 49] width 332 height 9
click at [329, 398] on td "Техническое обеспечение нотари..." at bounding box center [300, 392] width 92 height 49
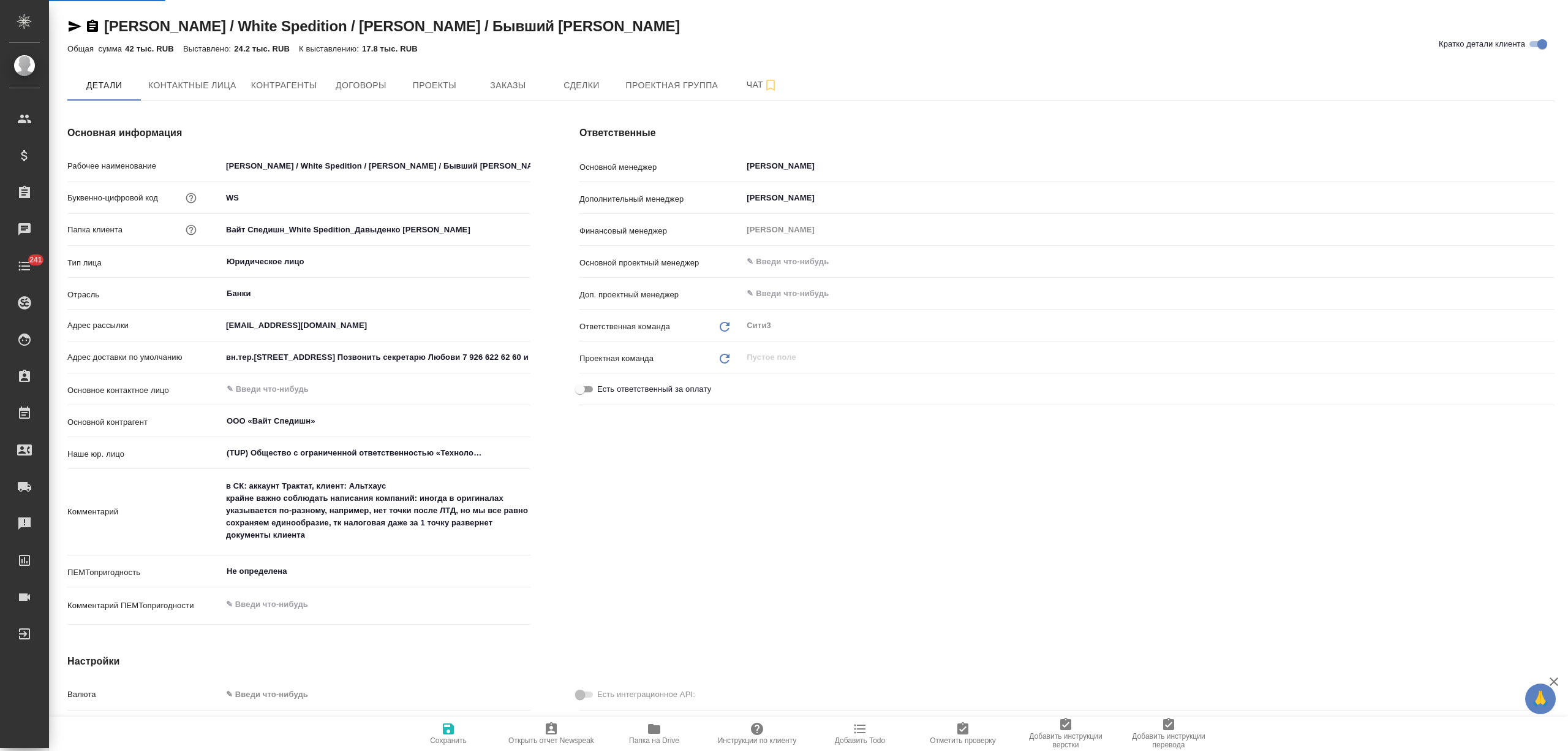
select select "RU"
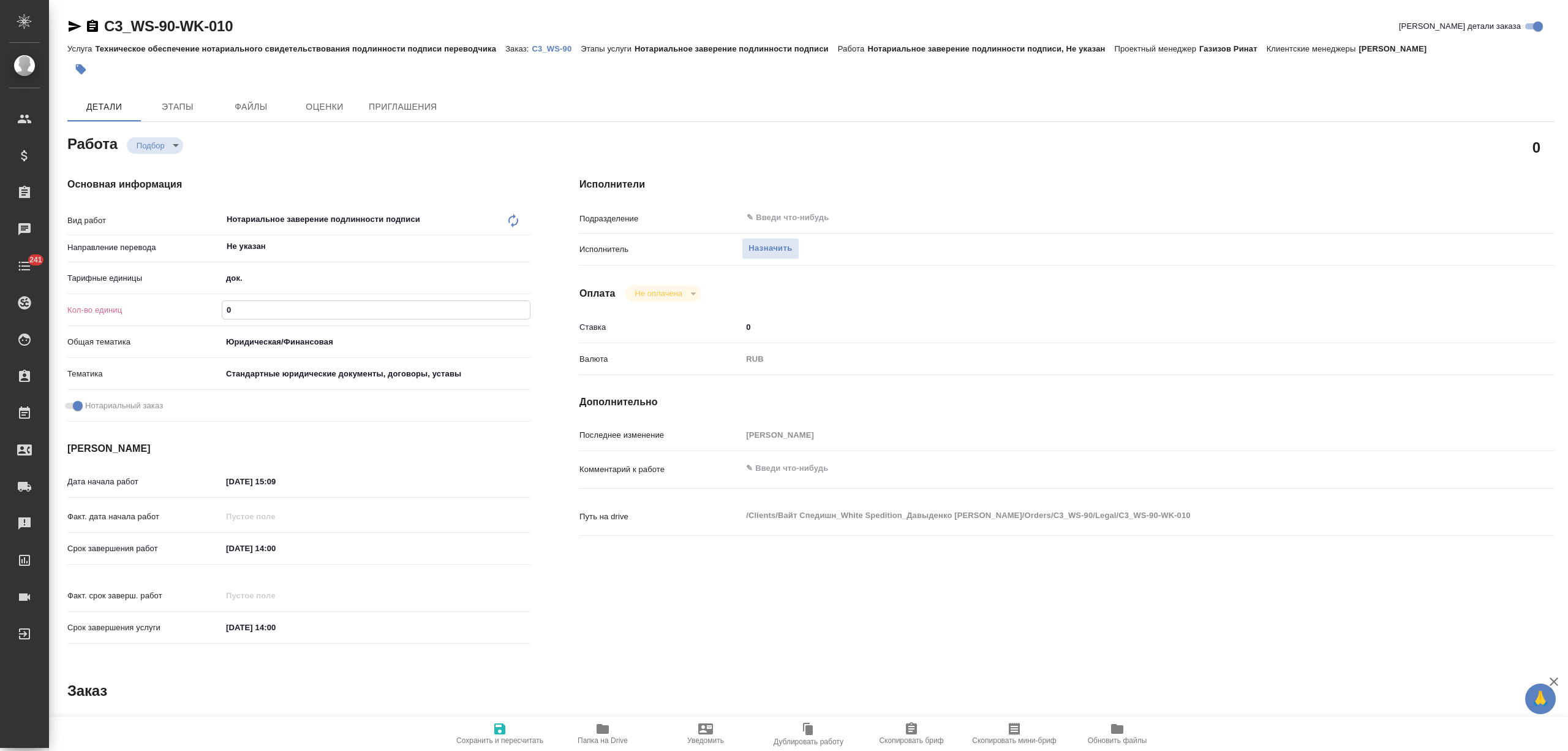
drag, startPoint x: 233, startPoint y: 311, endPoint x: 213, endPoint y: 308, distance: 20.2
click at [212, 311] on div "Кол-во единиц 0" at bounding box center [299, 309] width 463 height 22
type input "1"
click at [234, 546] on input "01.10.2025 14:00" at bounding box center [276, 548] width 107 height 18
type input "02.10.2025 14:00"
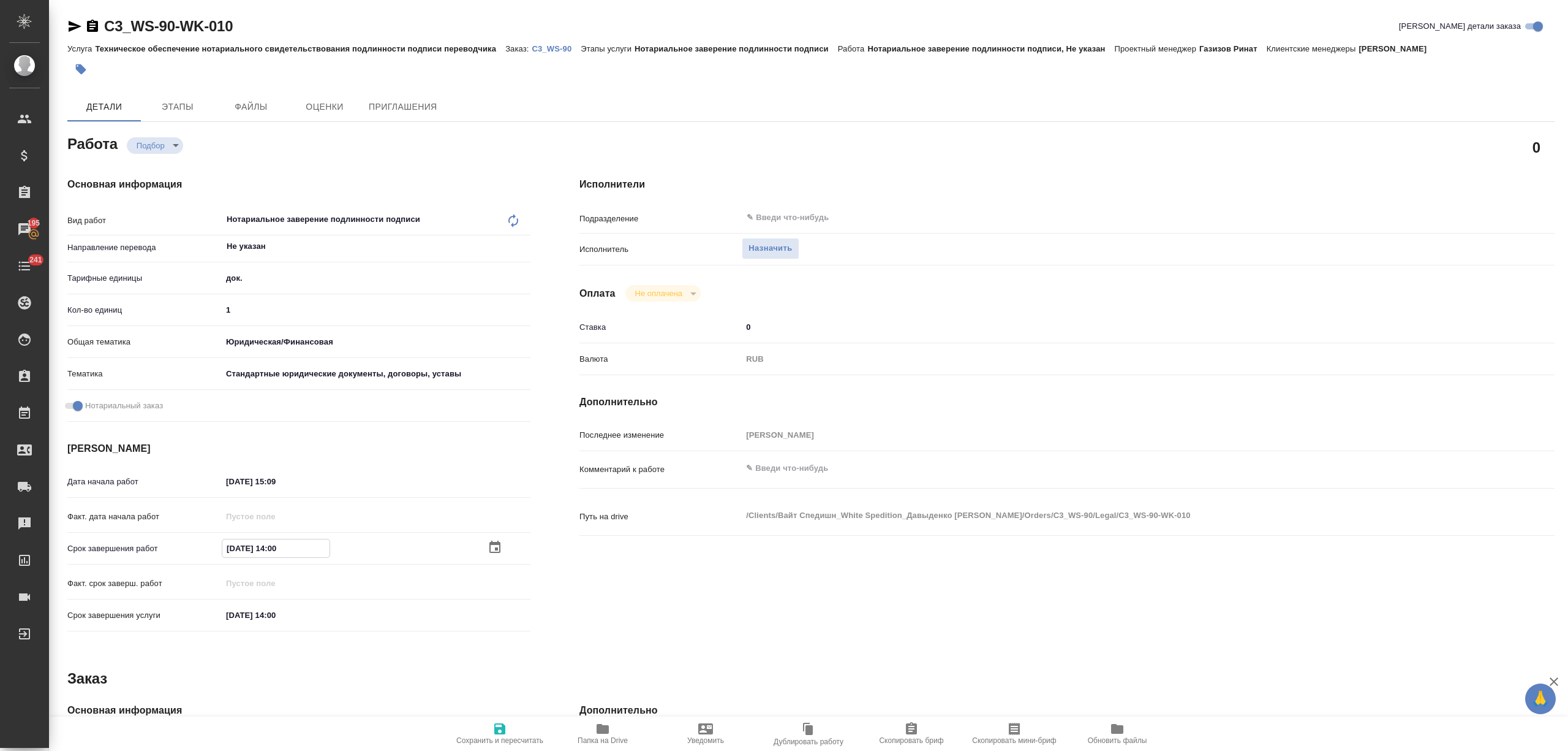
click at [496, 728] on icon "button" at bounding box center [500, 728] width 11 height 11
type input "recruiting"
type input "Не указан"
type input "5a8b1489cc6b4906c91bfd8b"
type input "1"
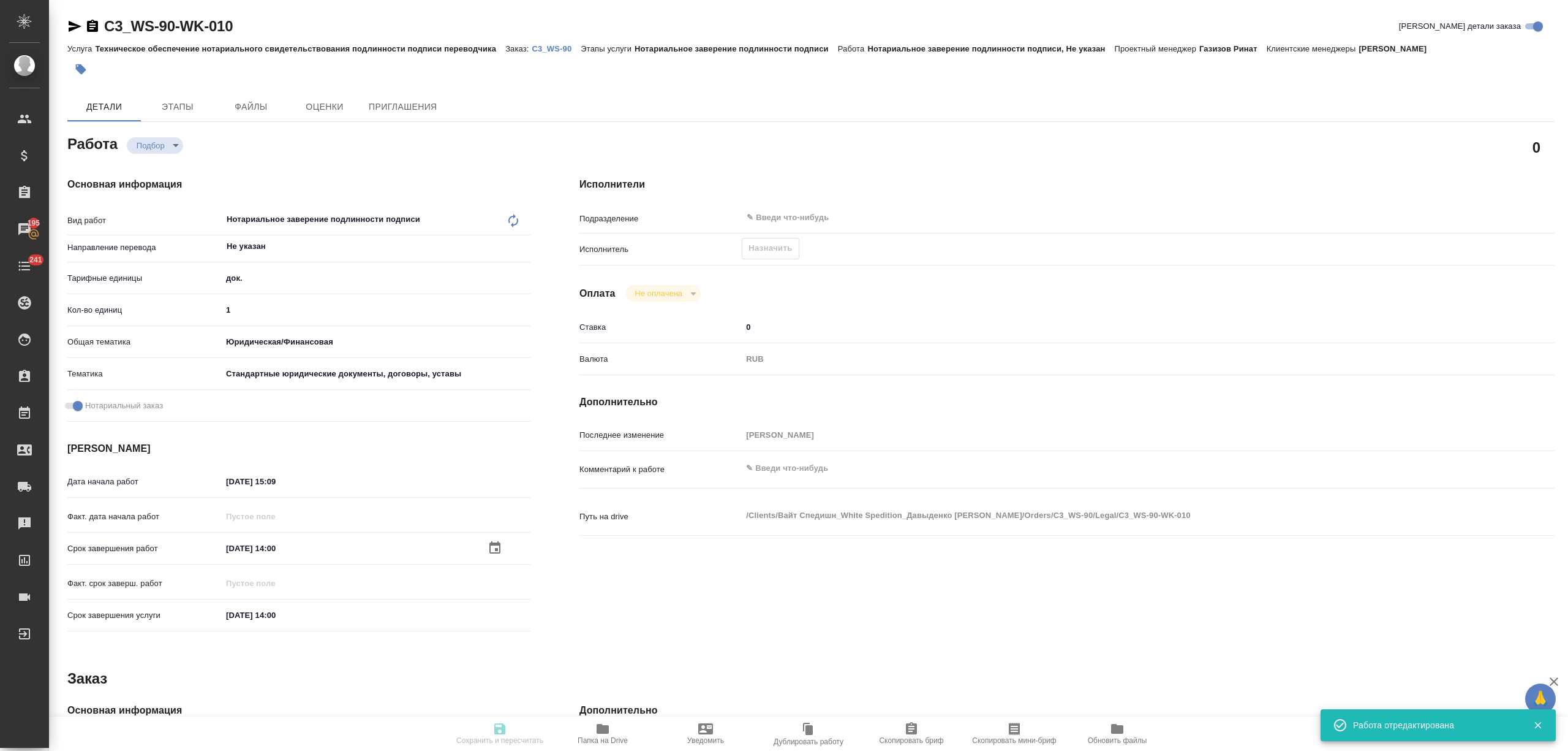
type input "yr-fn"
type input "5f647205b73bc97568ca66bf"
checkbox input "true"
type input "30.09.2025 15:09"
type input "[DATE] 14:00"
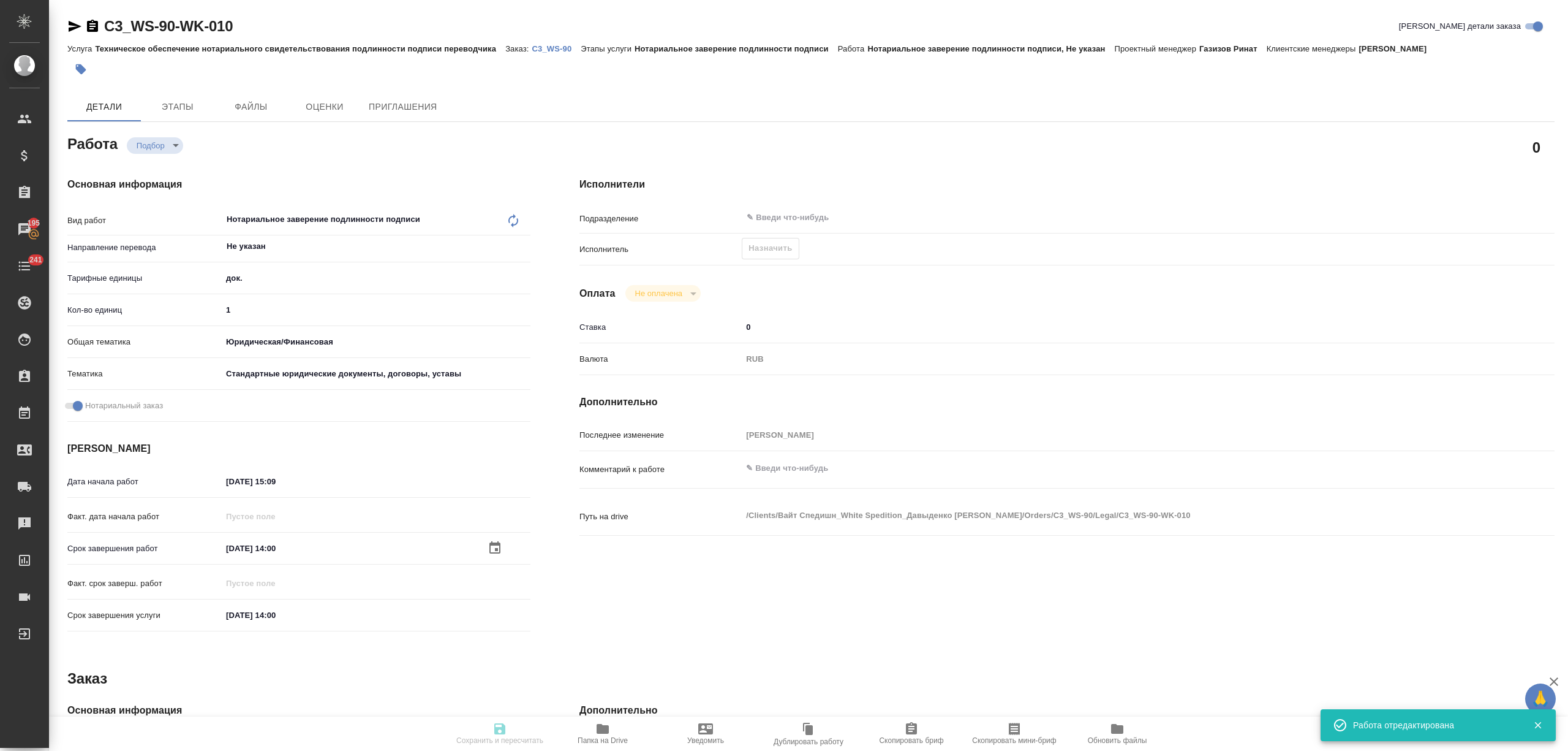
type input "[DATE] 14:00"
type input "notPayed"
type input "0"
type input "RUB"
type input "[PERSON_NAME]"
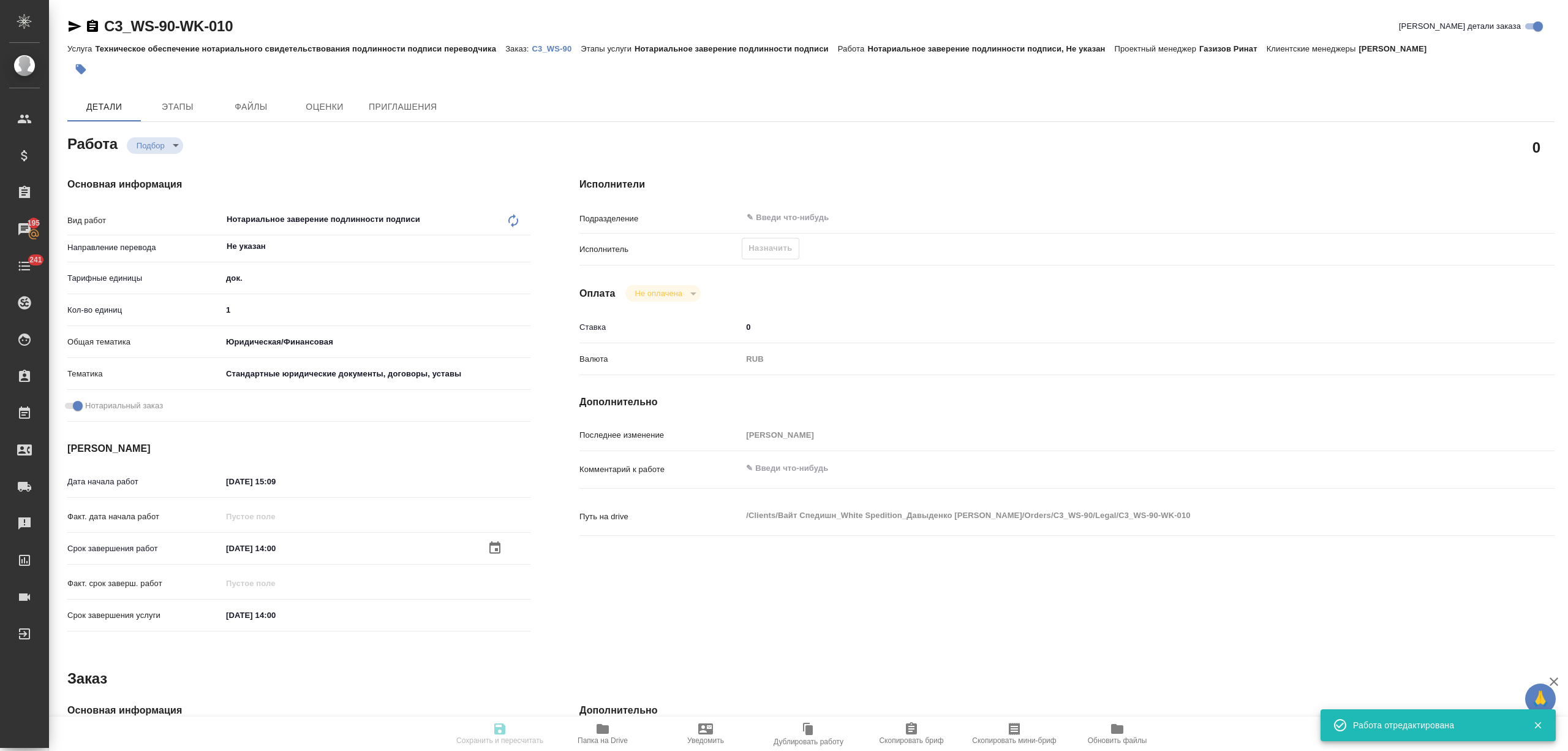
type input "C3_WS-90"
type input "Техническое обеспечение нотариального свидетельствования подлинности подписи пе…"
type input "Нотариальное заверение подлинности подписи"
type input "[PERSON_NAME]"
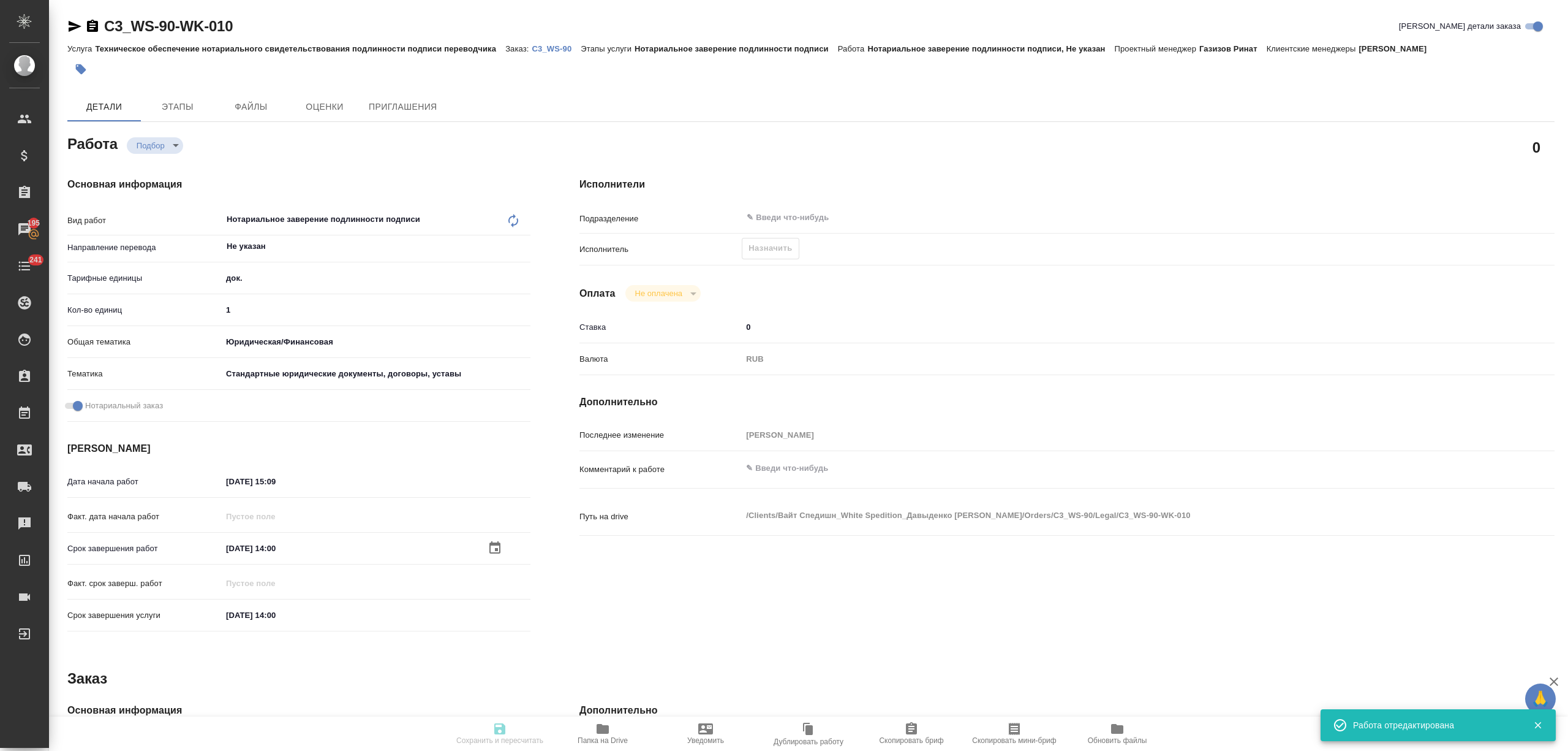
type input "/Clients/Вайт Спедишн_White Spedition_Давыденко [PERSON_NAME]/Orders/C3_WS-90"
type input "recruiting"
type input "Не указан"
type input "5a8b1489cc6b4906c91bfd8b"
type input "1"
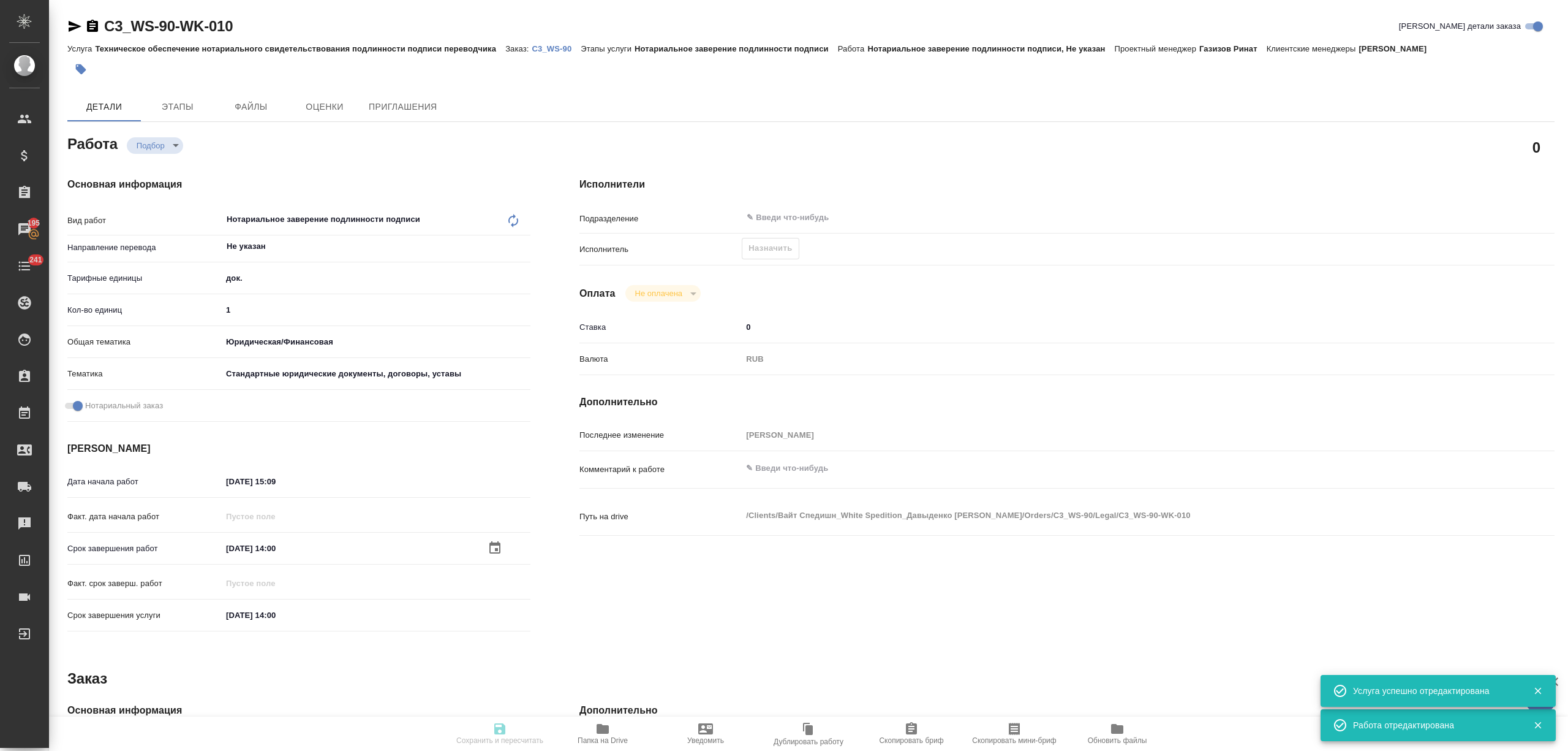
type input "yr-fn"
type input "5f647205b73bc97568ca66bf"
checkbox input "true"
type input "30.09.2025 15:09"
type input "[DATE] 14:00"
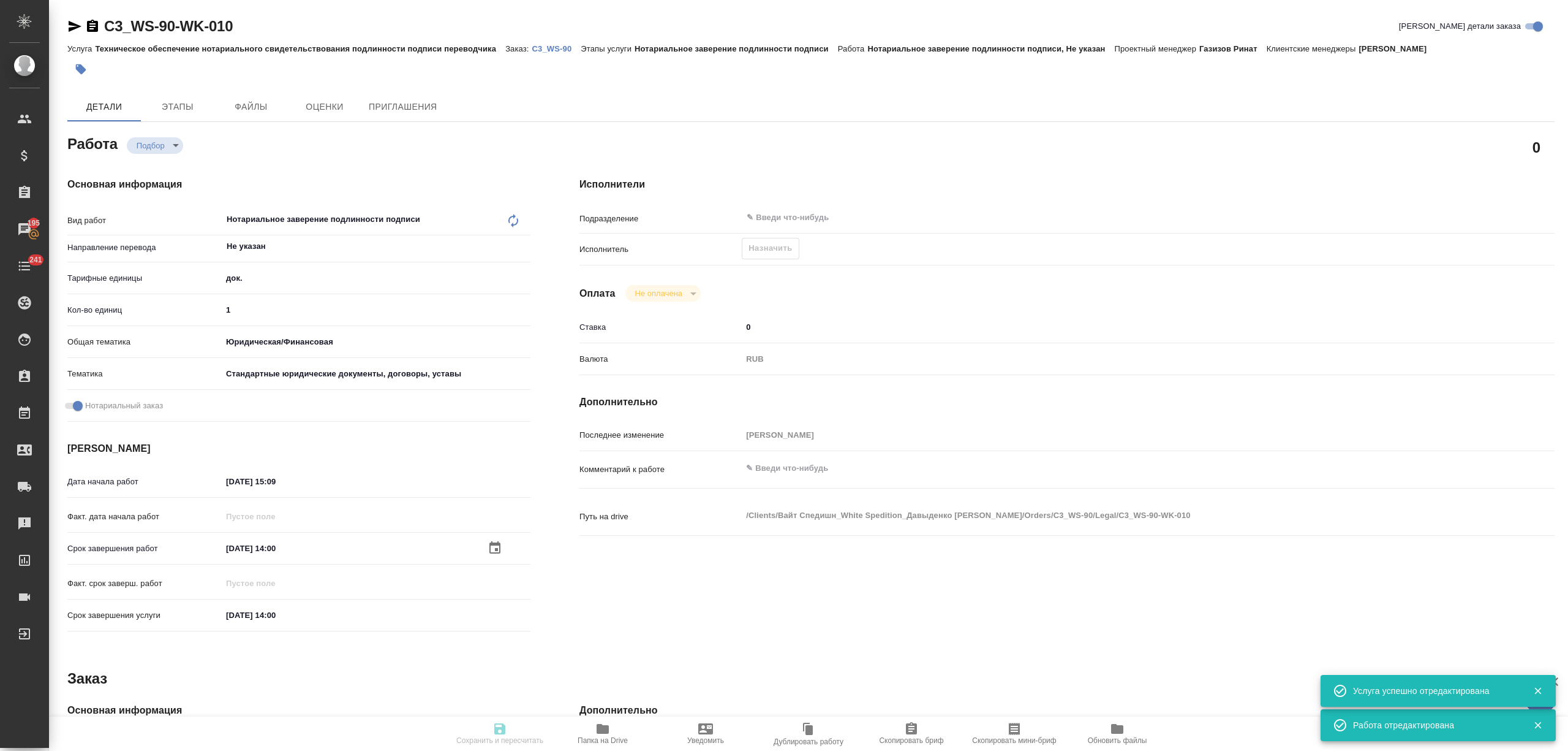
type input "[DATE] 14:00"
type input "notPayed"
type input "0"
type input "RUB"
type input "[PERSON_NAME] [PERSON_NAME]"
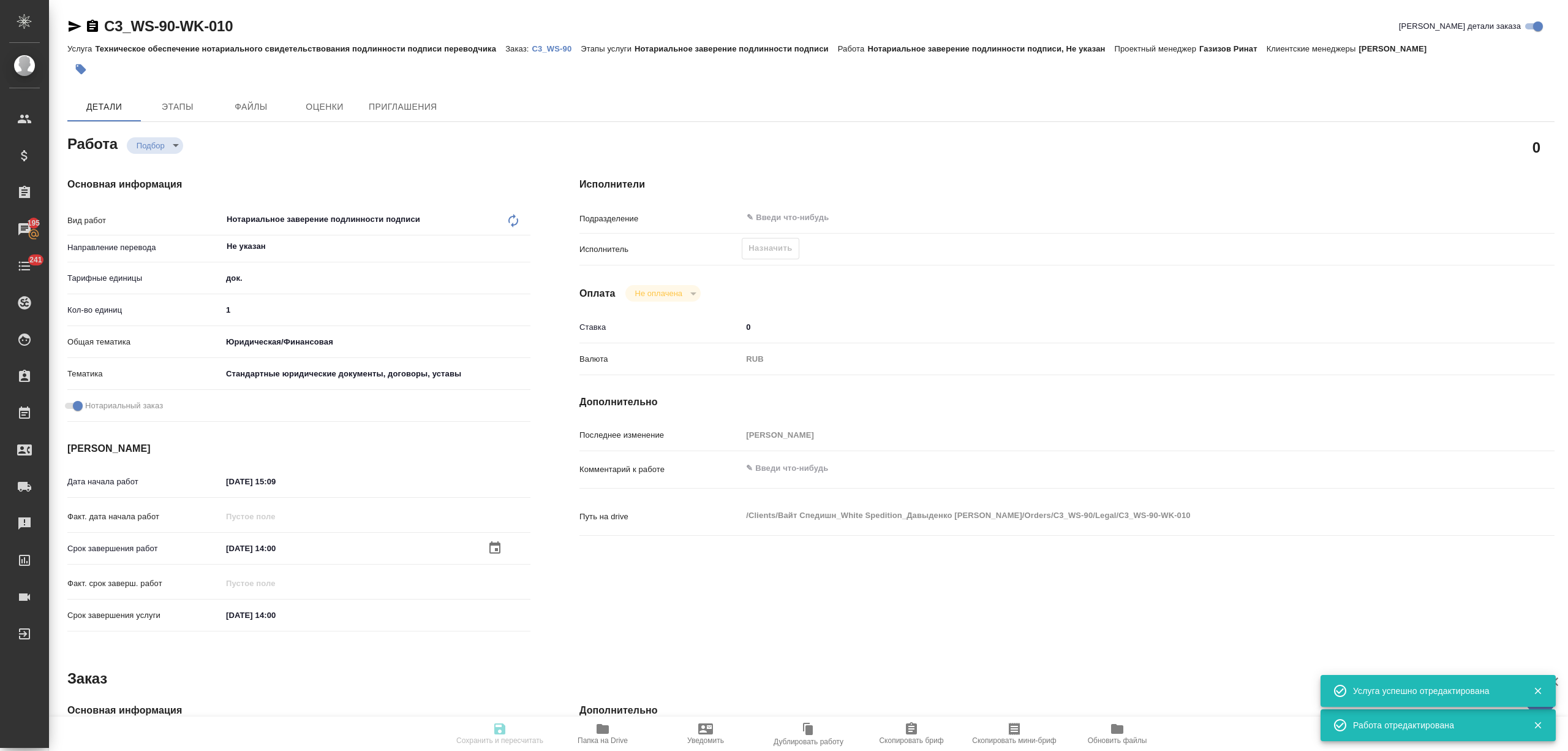
type input "C3_WS-90"
type input "Техническое обеспечение нотариального свидетельствования подлинности подписи пе…"
type input "Нотариальное заверение подлинности подписи"
type input "[PERSON_NAME] [PERSON_NAME]"
type input "[PERSON_NAME]"
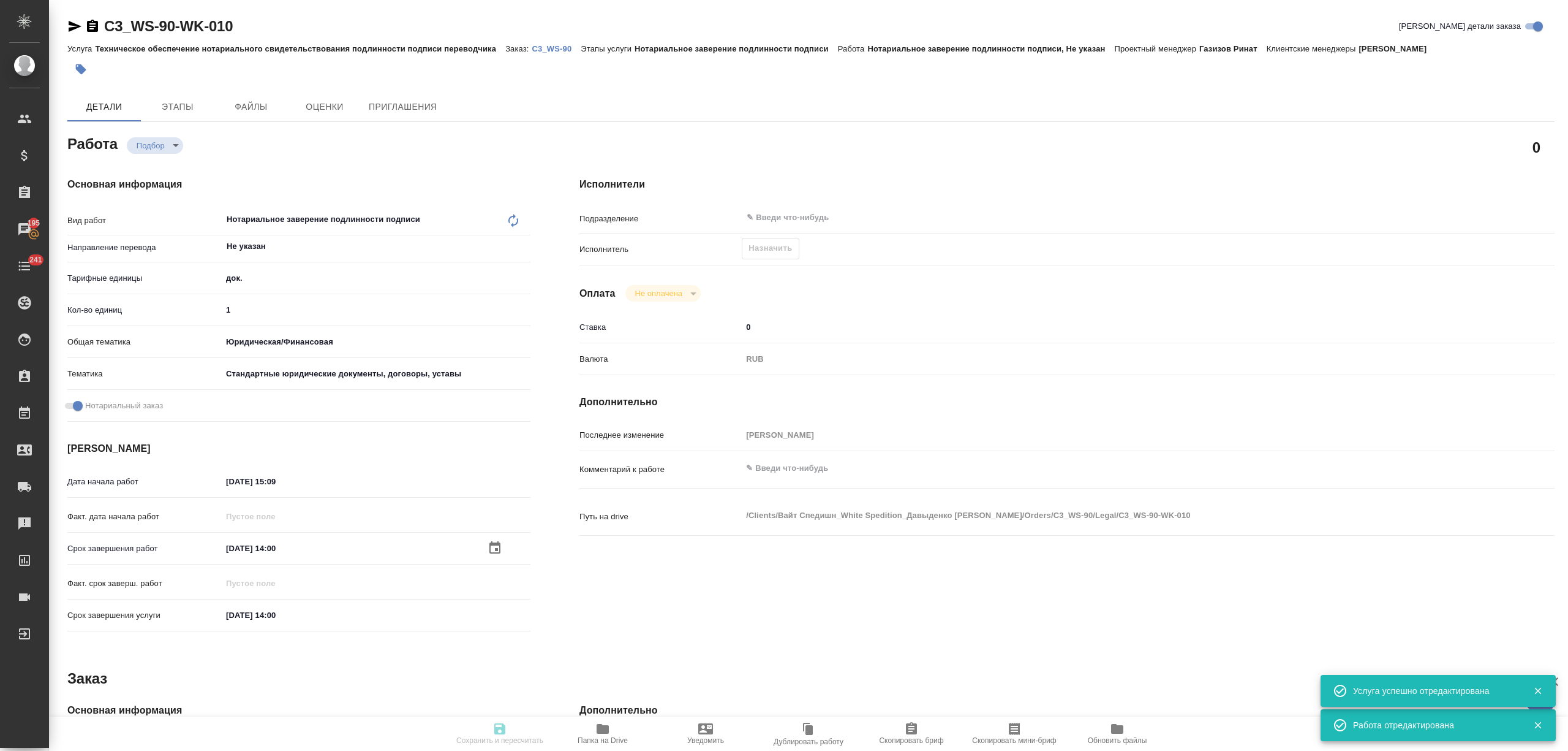
type input "/Clients/Вайт Спедишн_White Spedition_Давыденко Оксана/Orders/C3_WS-90"
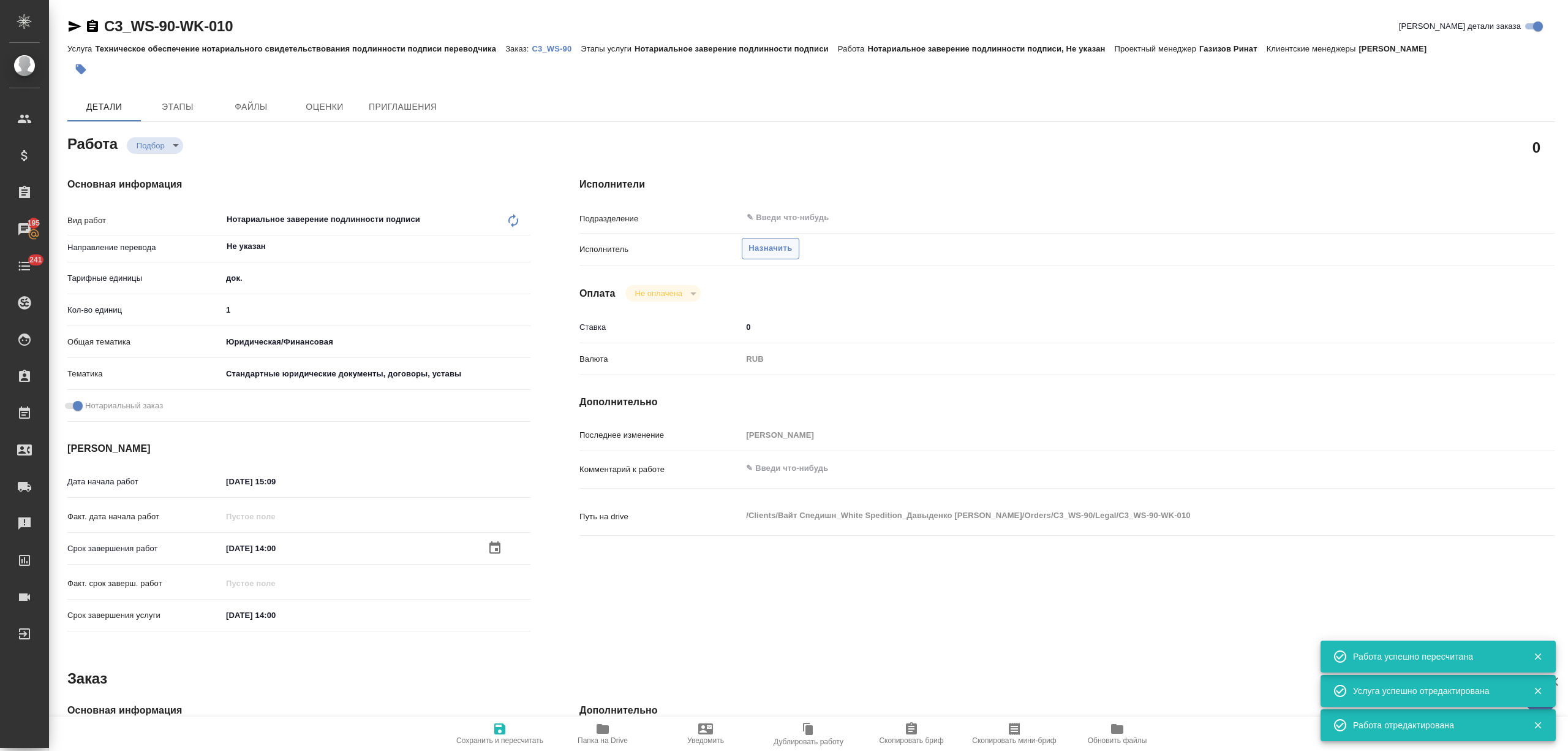
click at [782, 243] on span "Назначить" at bounding box center [770, 248] width 43 height 14
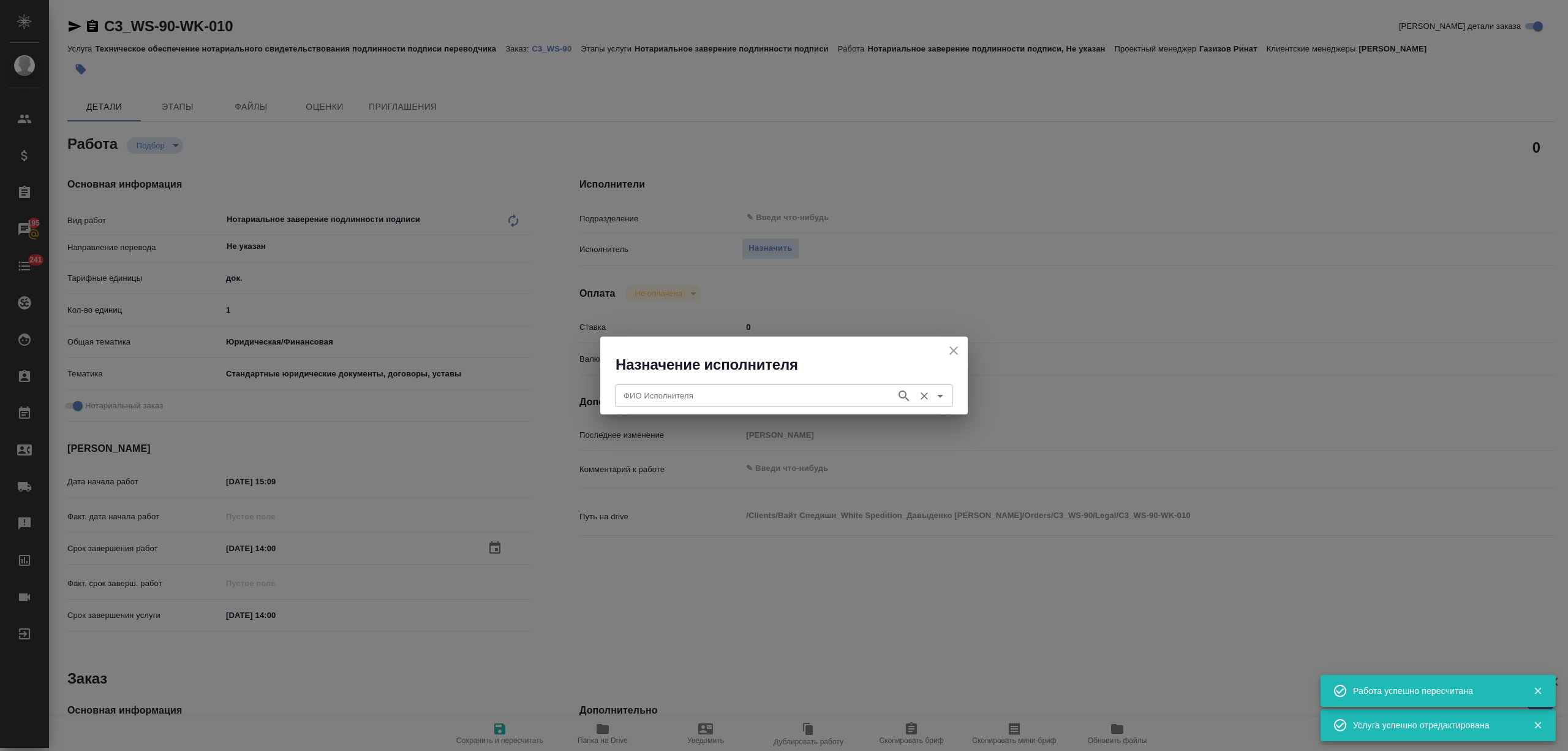
click at [741, 393] on input "ФИО Исполнителя" at bounding box center [754, 396] width 272 height 15
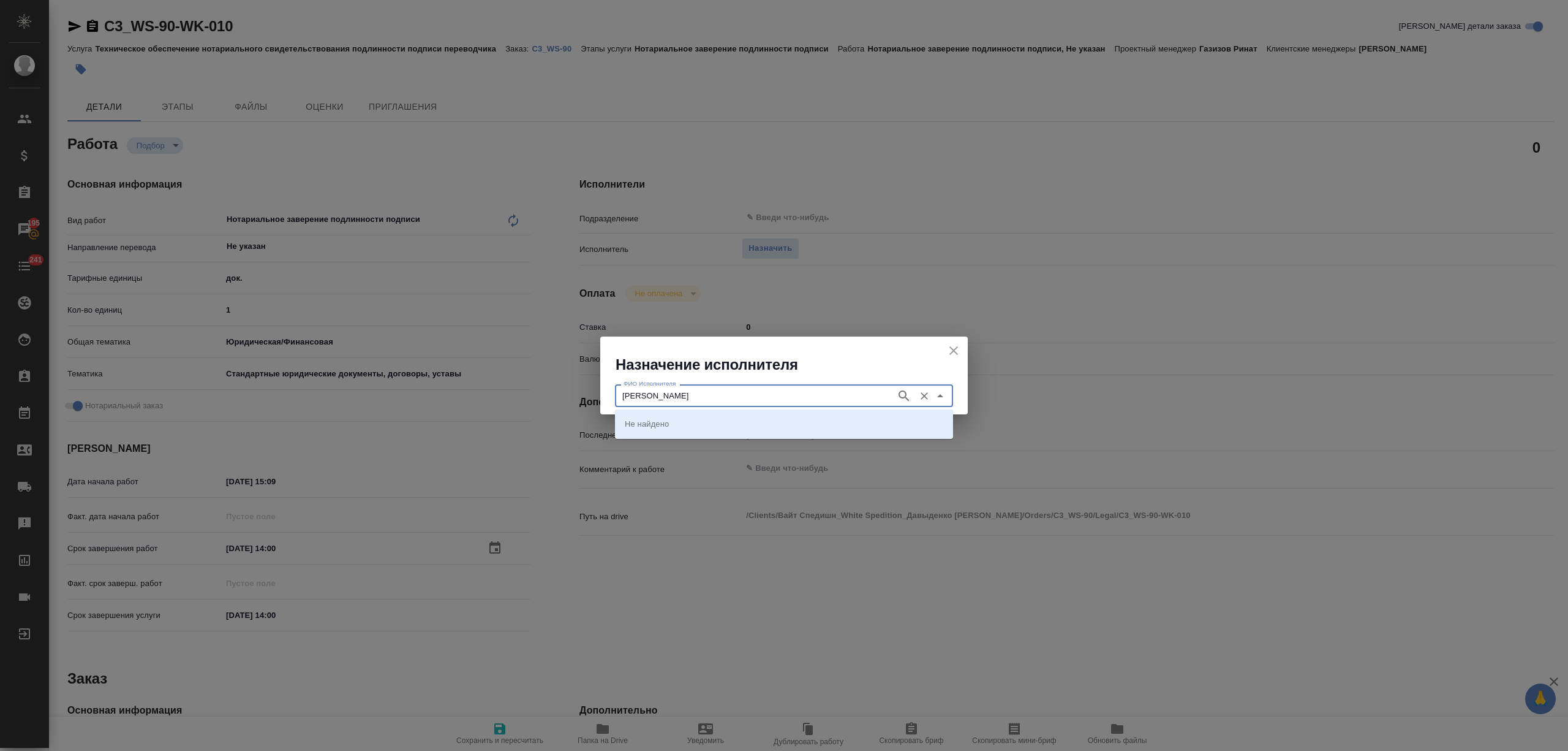
type input "аристова"
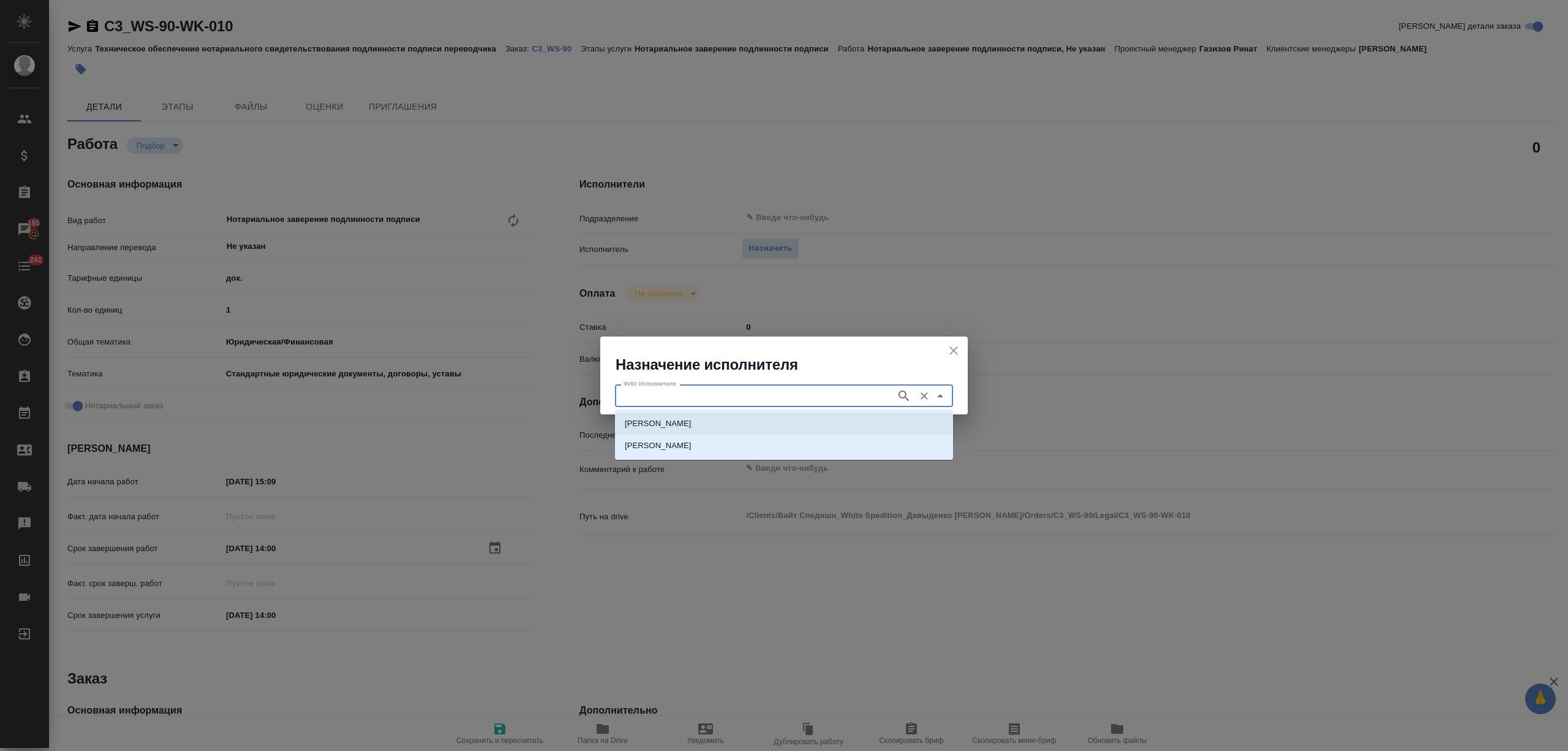
click at [692, 427] on p "НОТАРИУС Аристова Анна Дмитриевна" at bounding box center [658, 423] width 67 height 12
type input "НОТАРИУС Аристова Анна Дмитриевна"
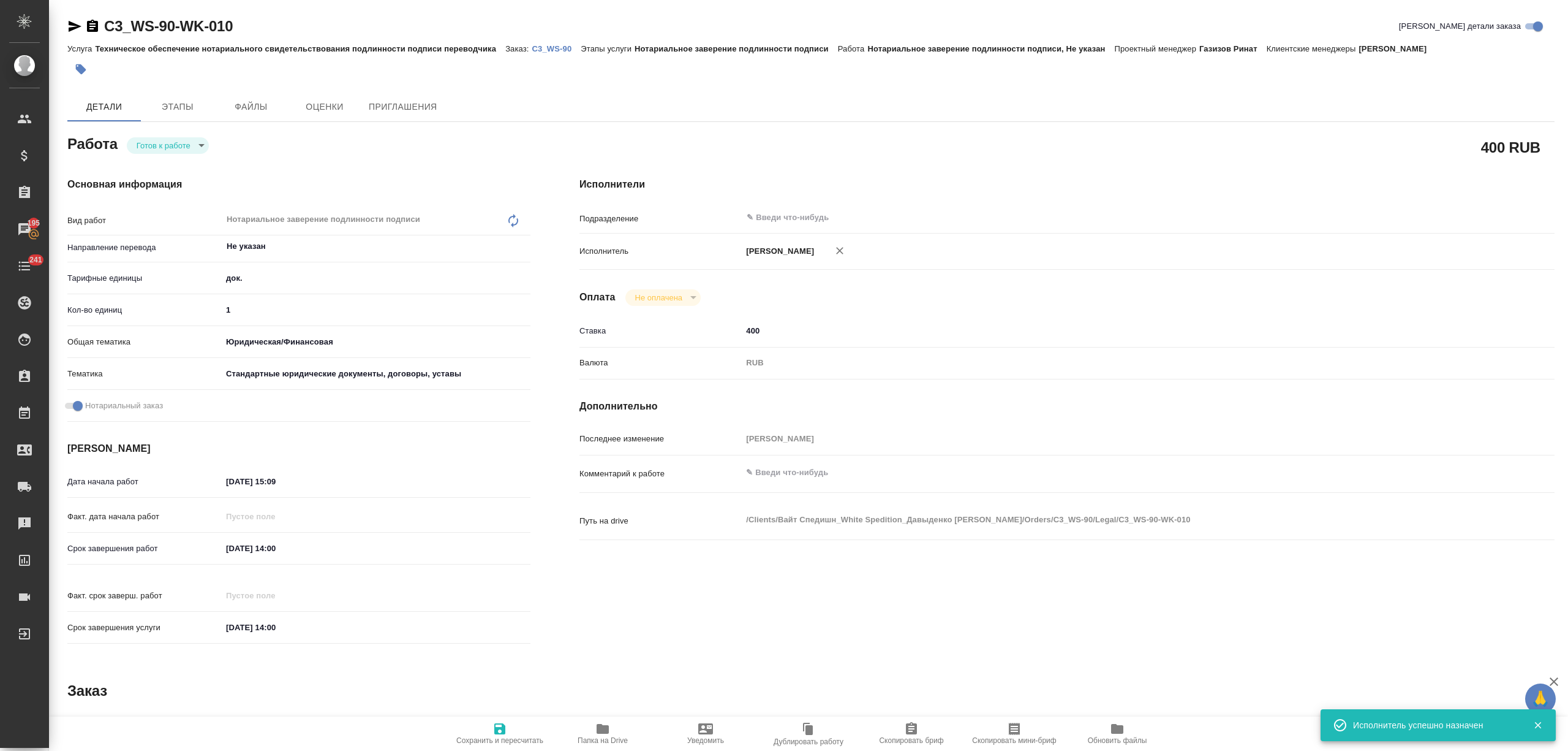
type textarea "x"
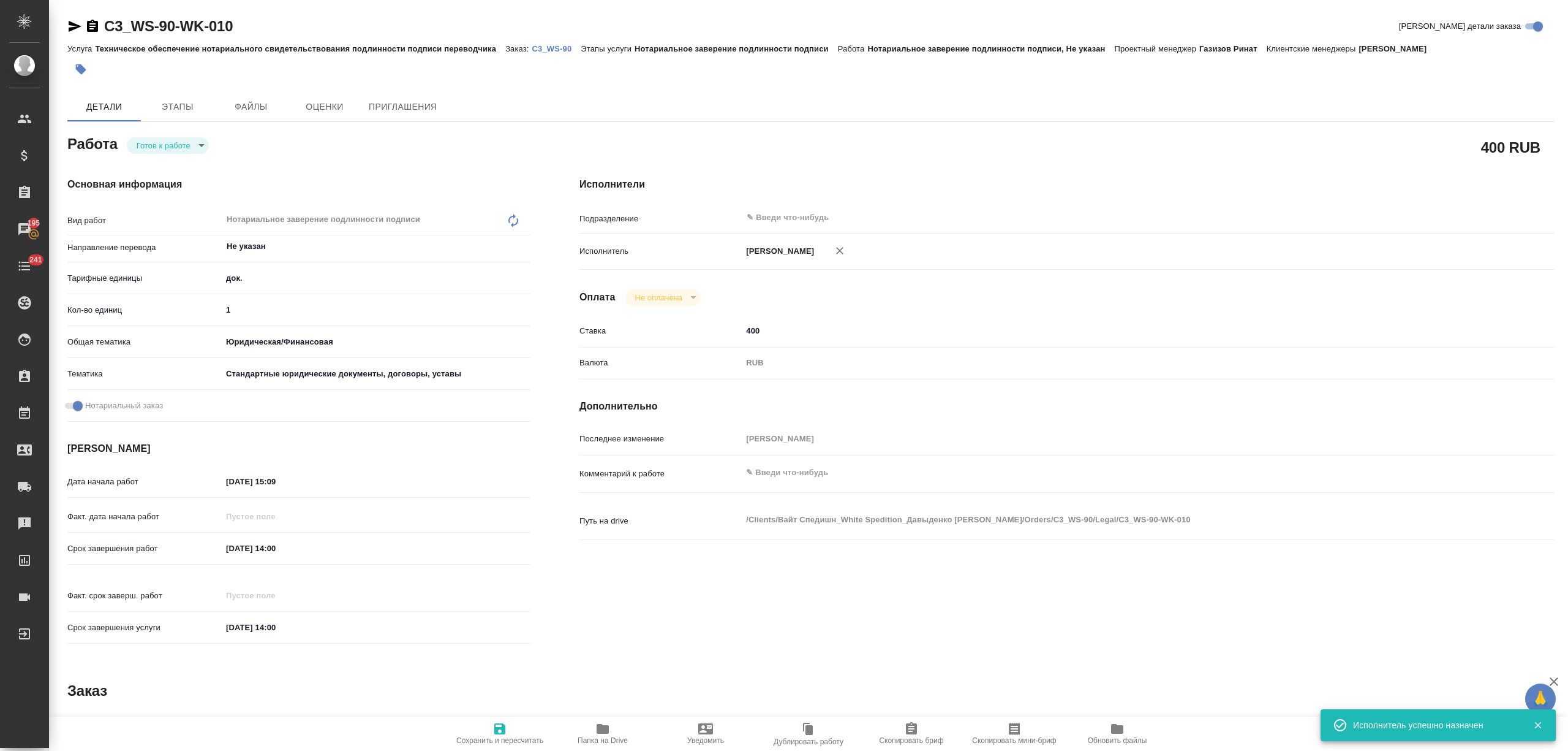
click at [157, 143] on body "🙏 .cls-1 fill:#fff; AWATERA Nikitina Tatiana Клиенты Спецификации Заказы 195 Ча…" at bounding box center [784, 425] width 1568 height 849
type textarea "x"
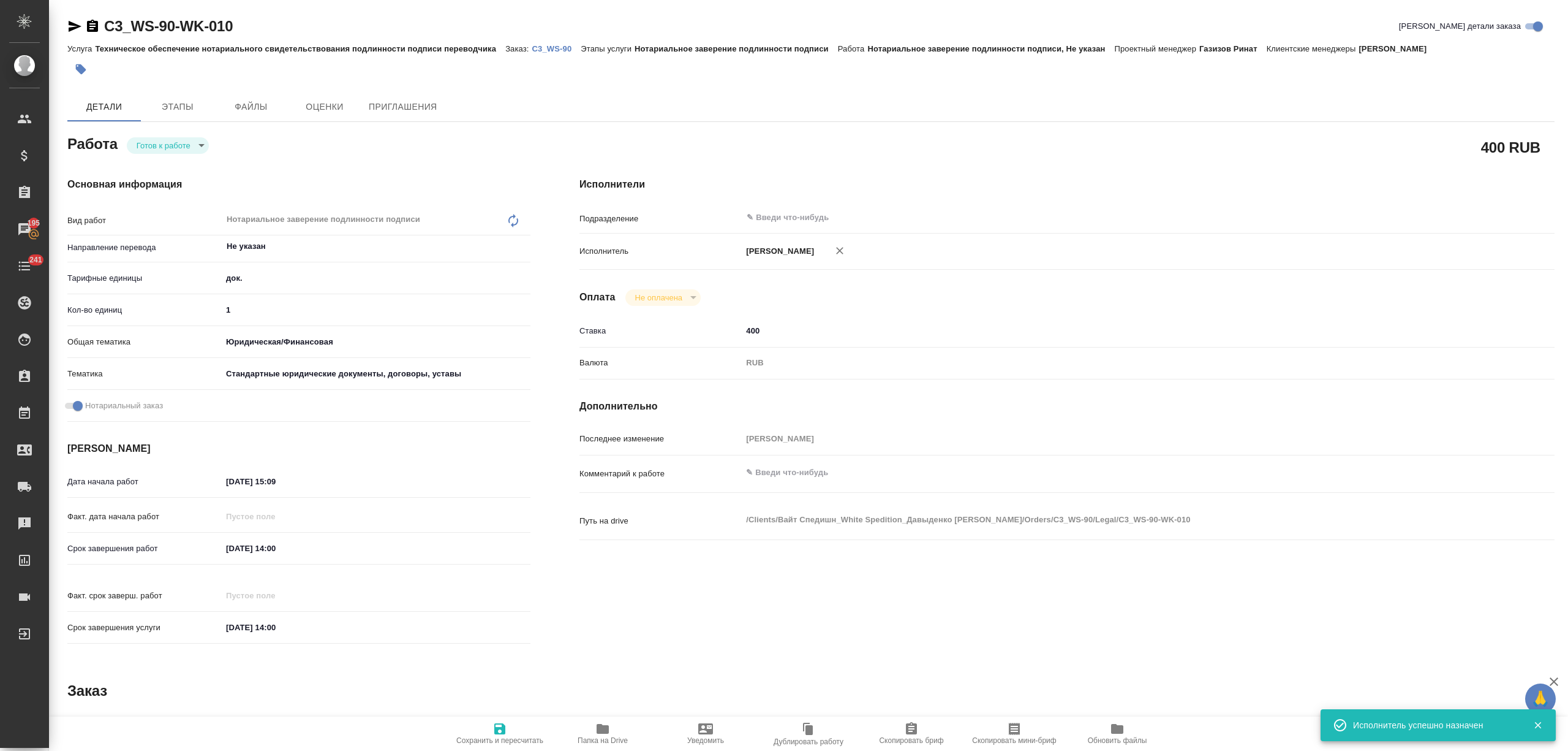
type textarea "x"
click at [153, 206] on button "Сдан" at bounding box center [150, 207] width 26 height 13
type textarea "x"
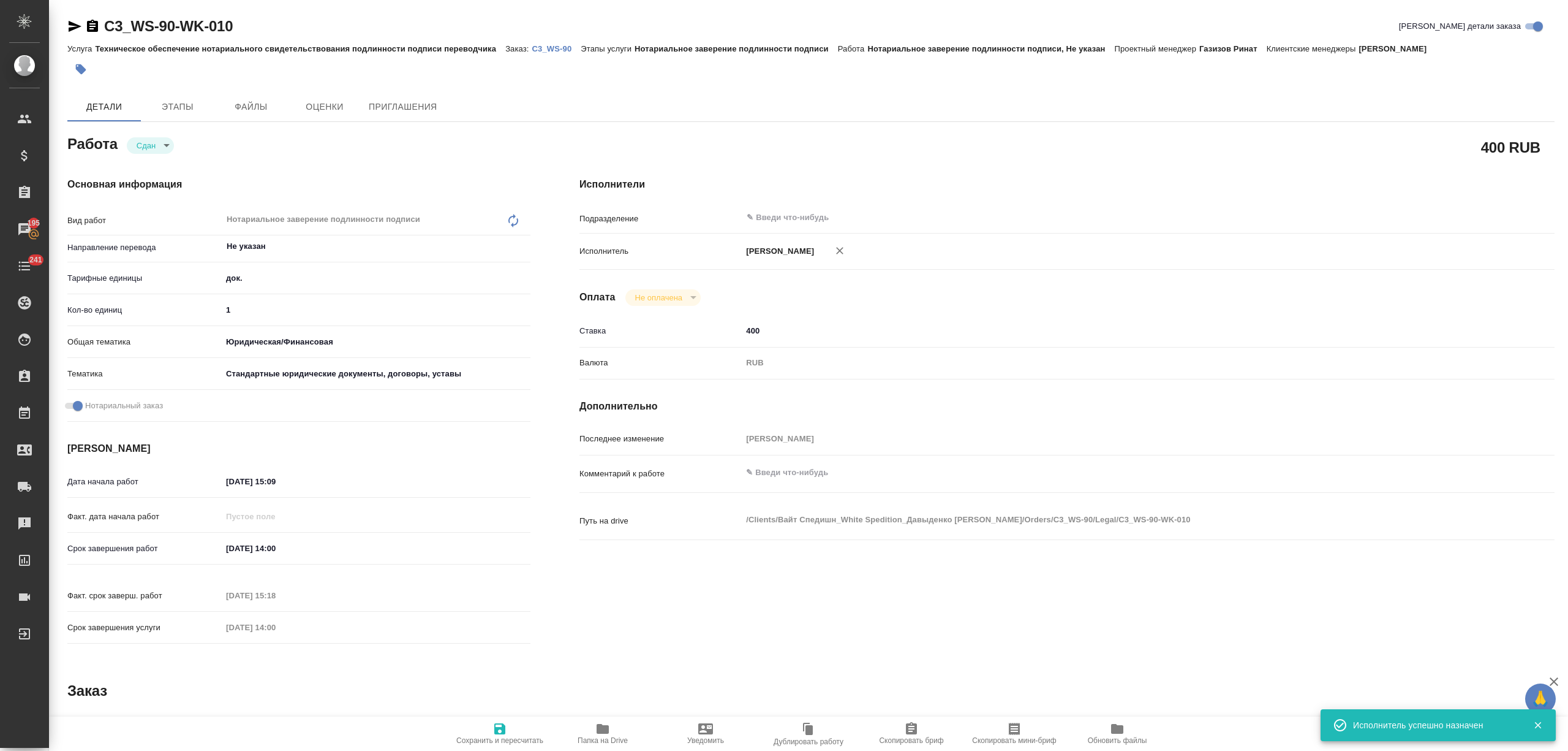
type textarea "x"
click at [542, 727] on span "Сохранить и пересчитать" at bounding box center [500, 732] width 88 height 23
type textarea "x"
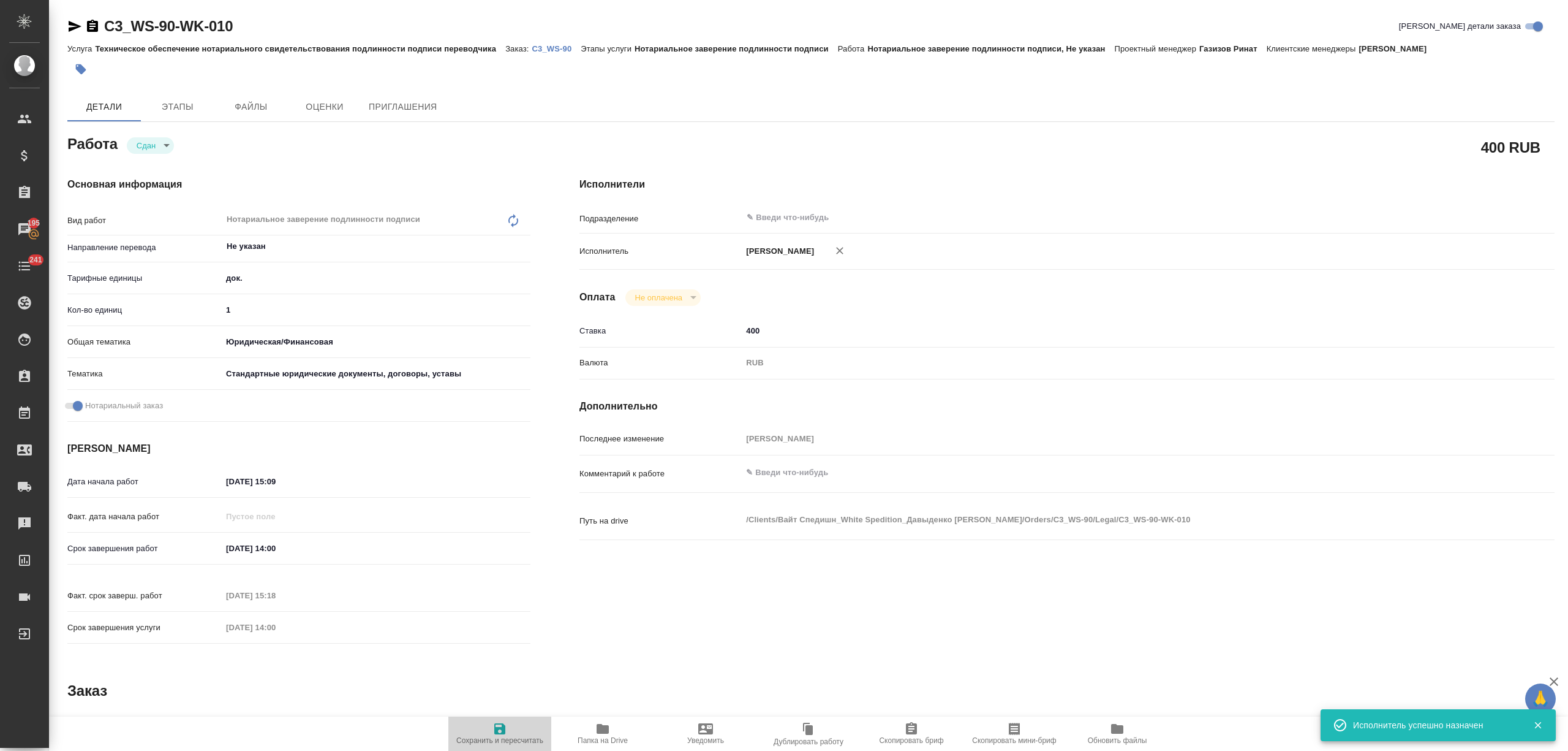
type textarea "x"
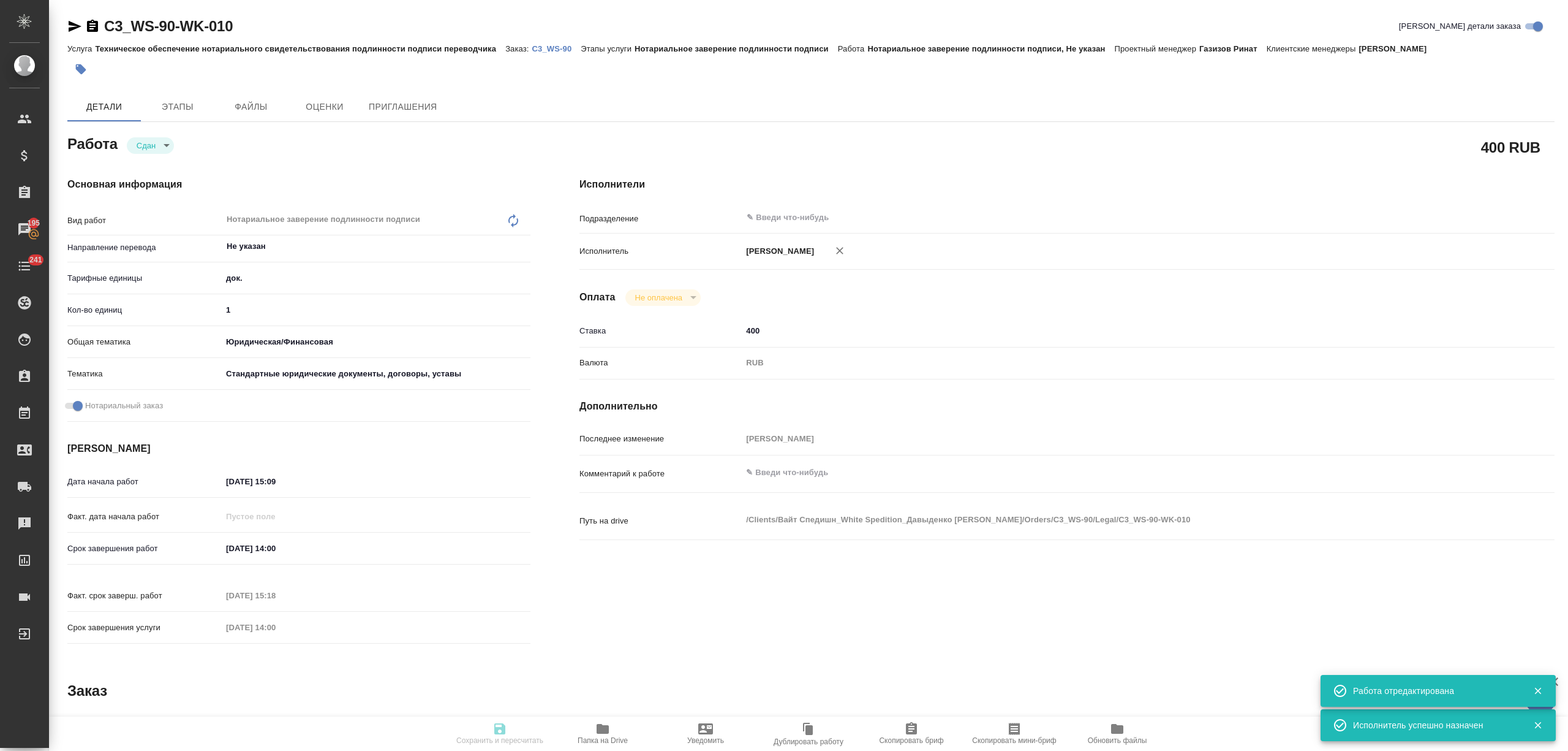
type textarea "x"
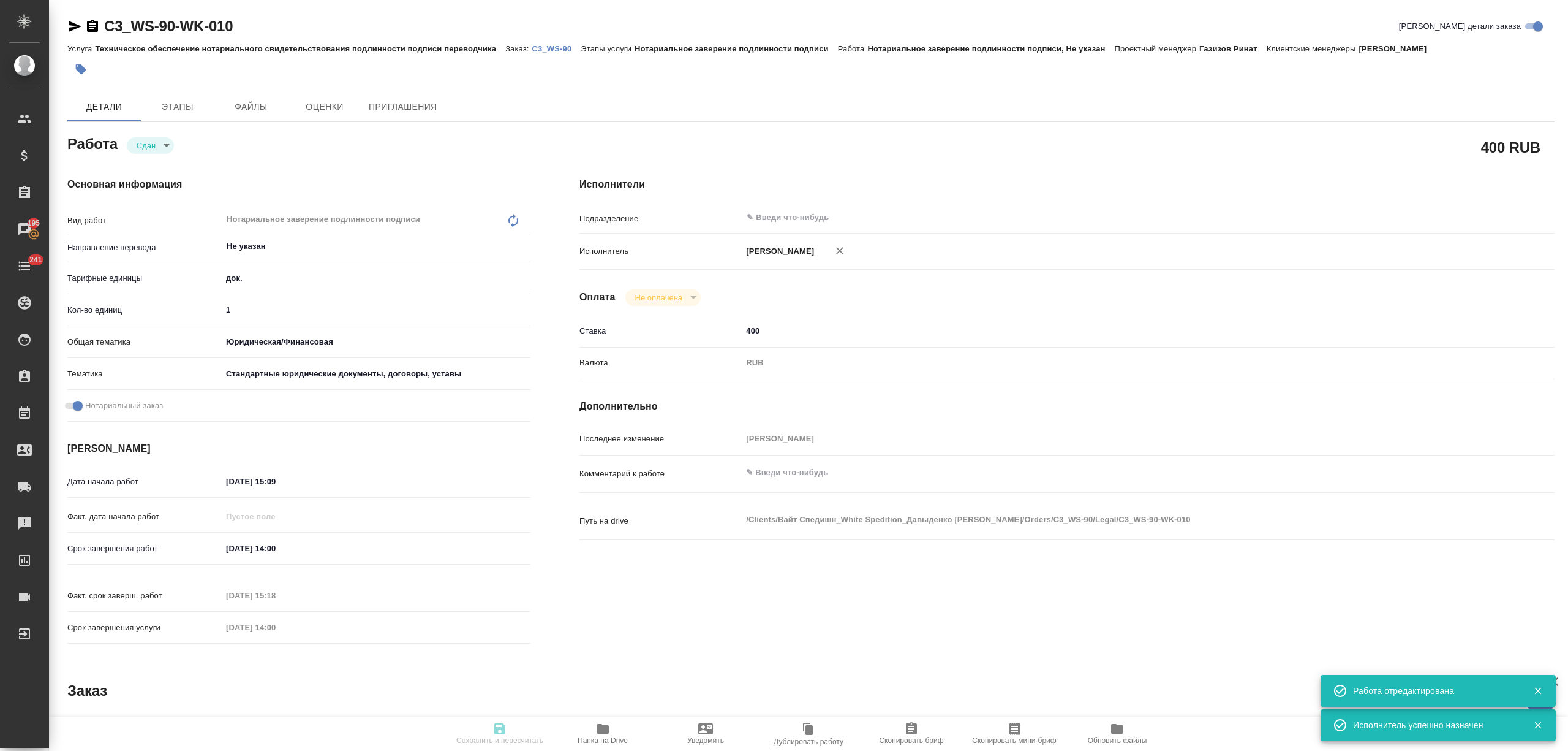
type textarea "x"
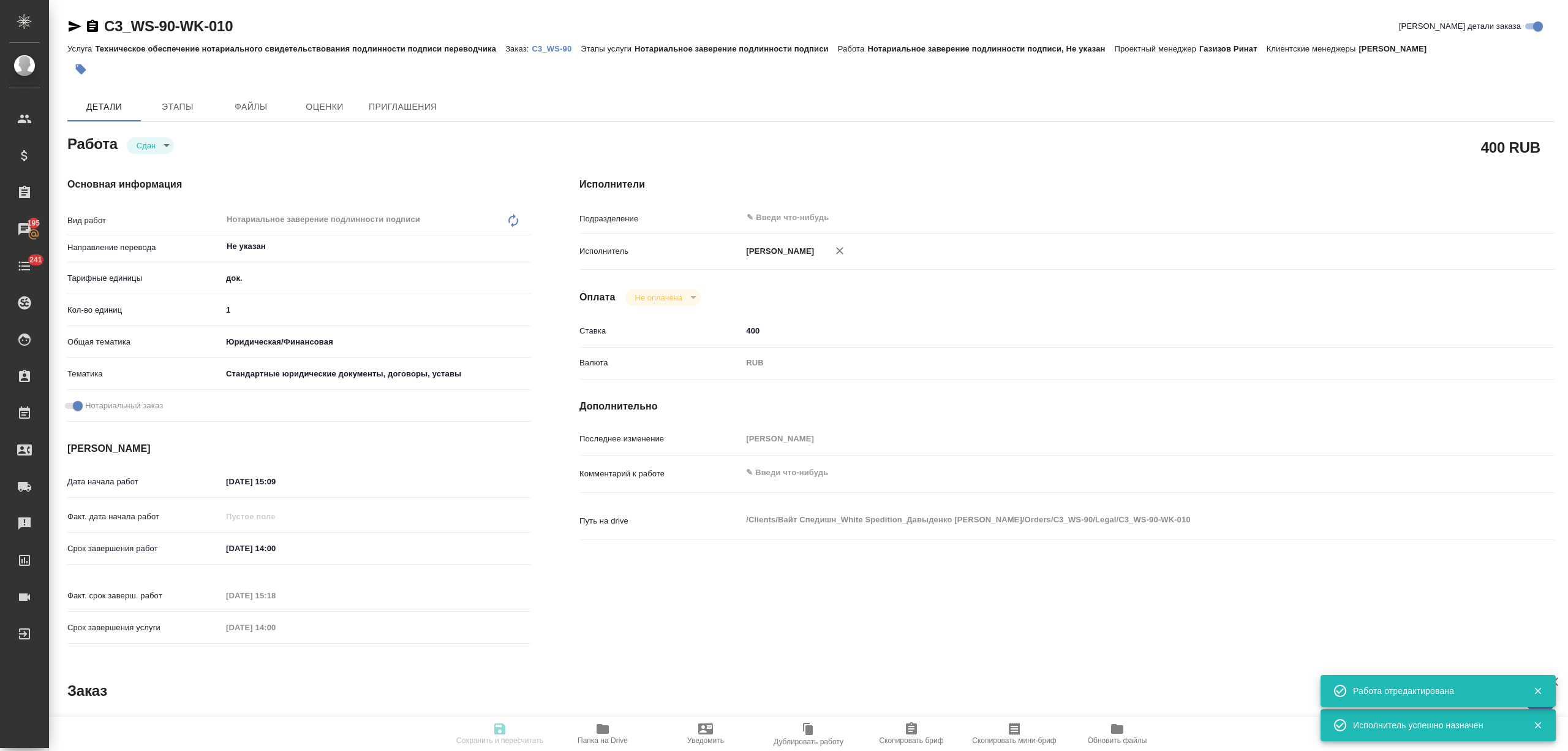
type input "closed"
type textarea "Нотариальное заверение подлинности подписи"
type textarea "x"
type input "Не указан"
type input "5a8b1489cc6b4906c91bfd8b"
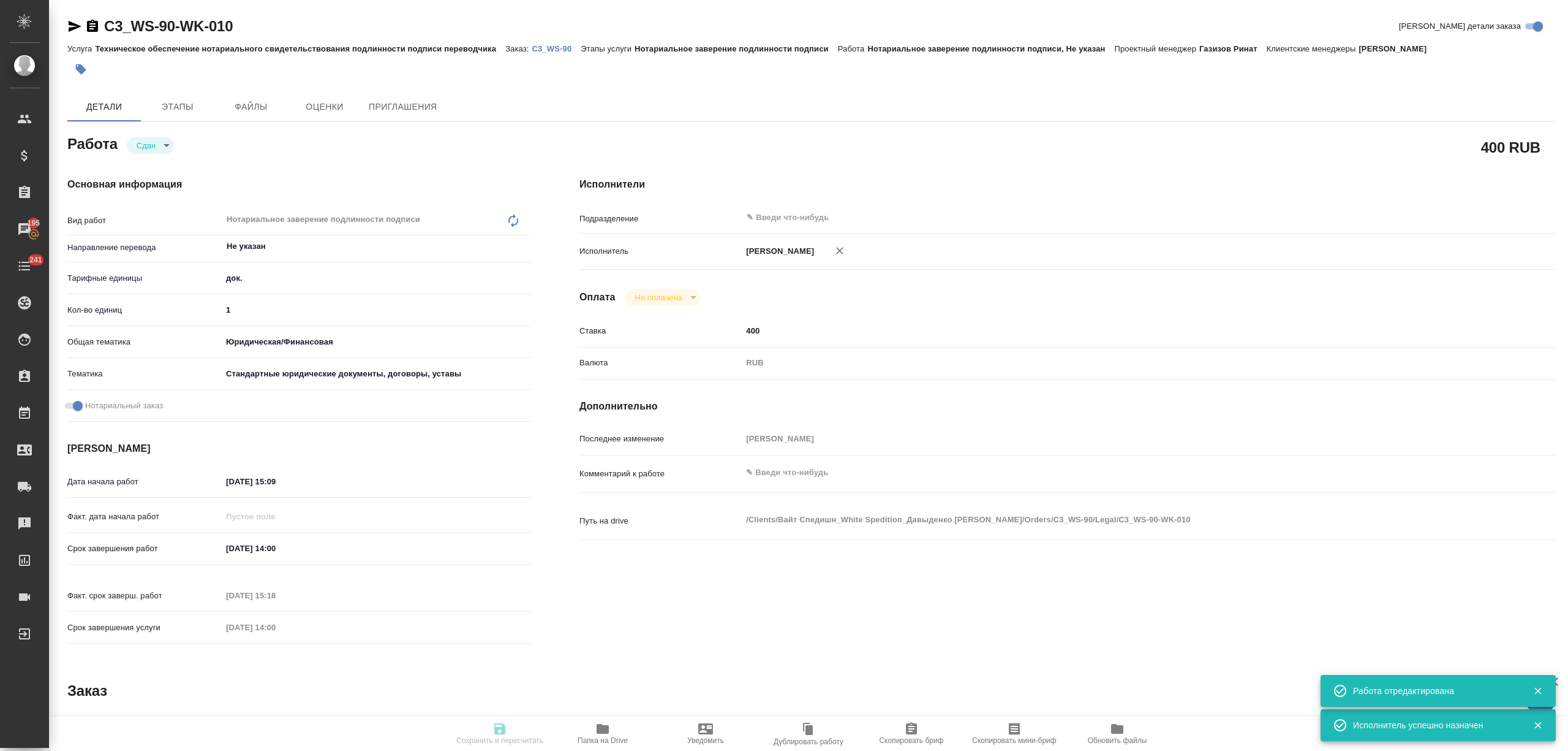
type input "1"
type input "yr-fn"
type input "5f647205b73bc97568ca66bf"
checkbox input "true"
type input "30.09.2025 15:09"
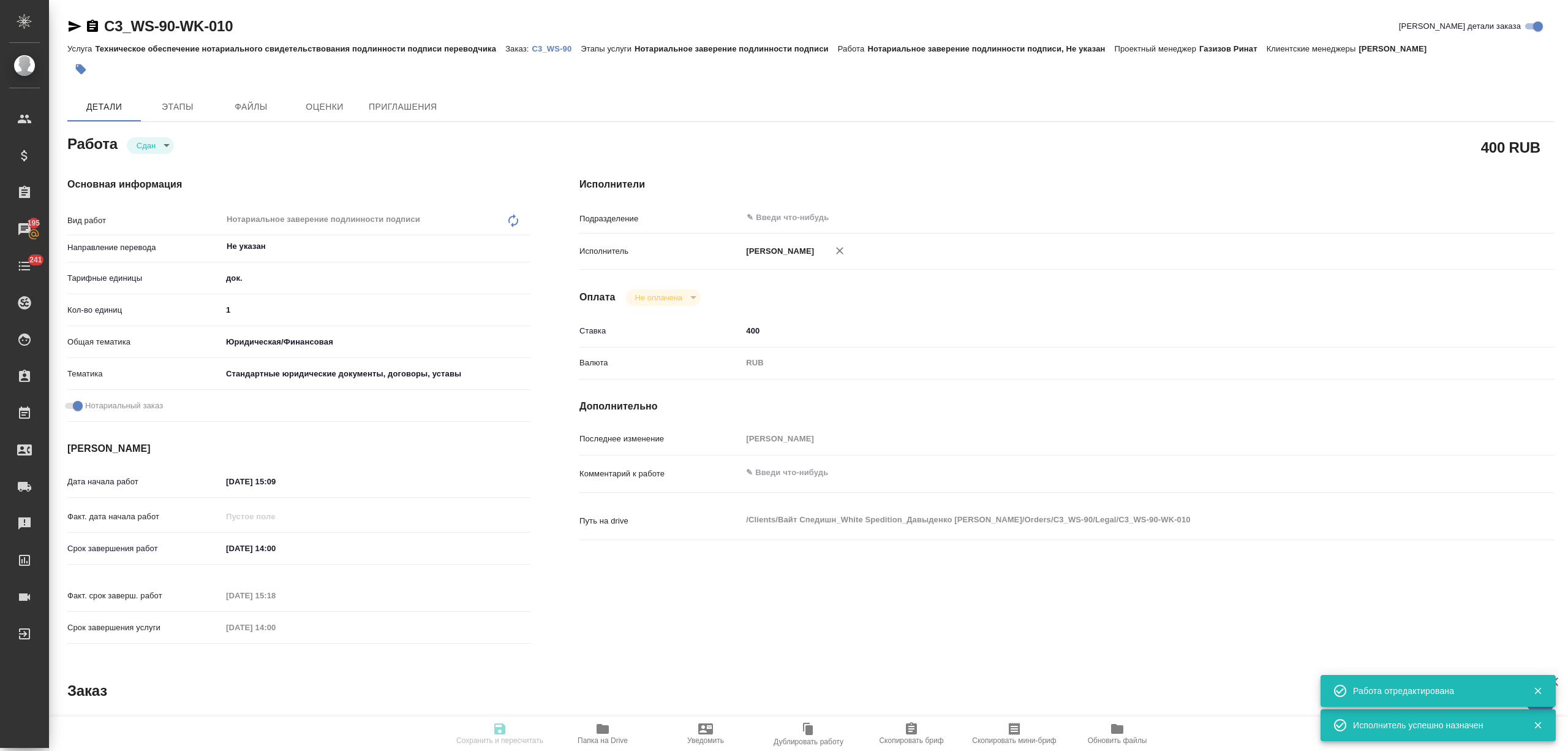
type input "02.10.2025 14:00"
type input "02.10.2025 15:18"
type input "02.10.2025 14:00"
type input "notPayed"
type input "400"
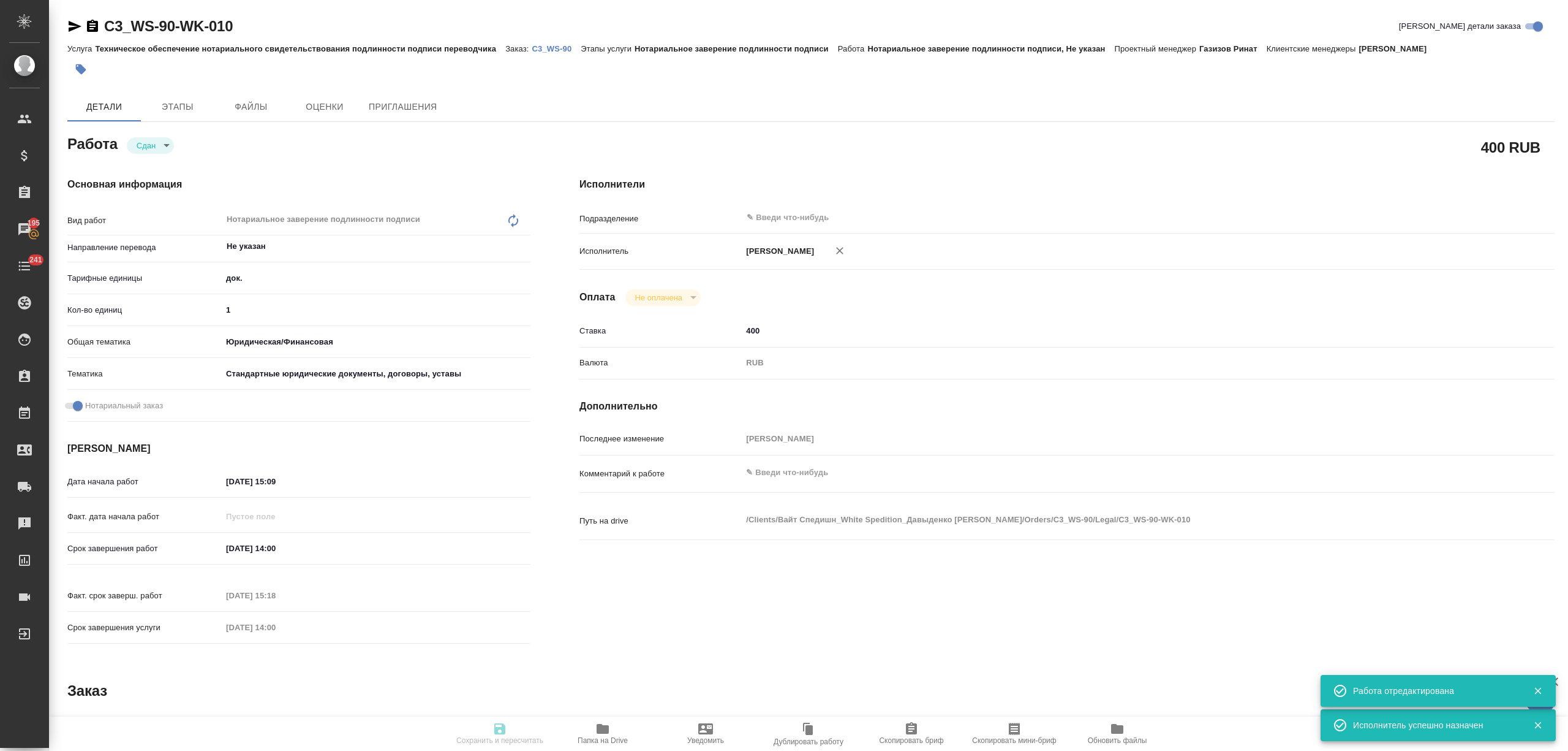
type input "RUB"
type input "[PERSON_NAME] [PERSON_NAME]"
type textarea "x"
type textarea "/Clients/Вайт Спедишн_White Spedition_Давыденко Оксана/Orders/C3_WS-90/Legal/C3…"
type textarea "x"
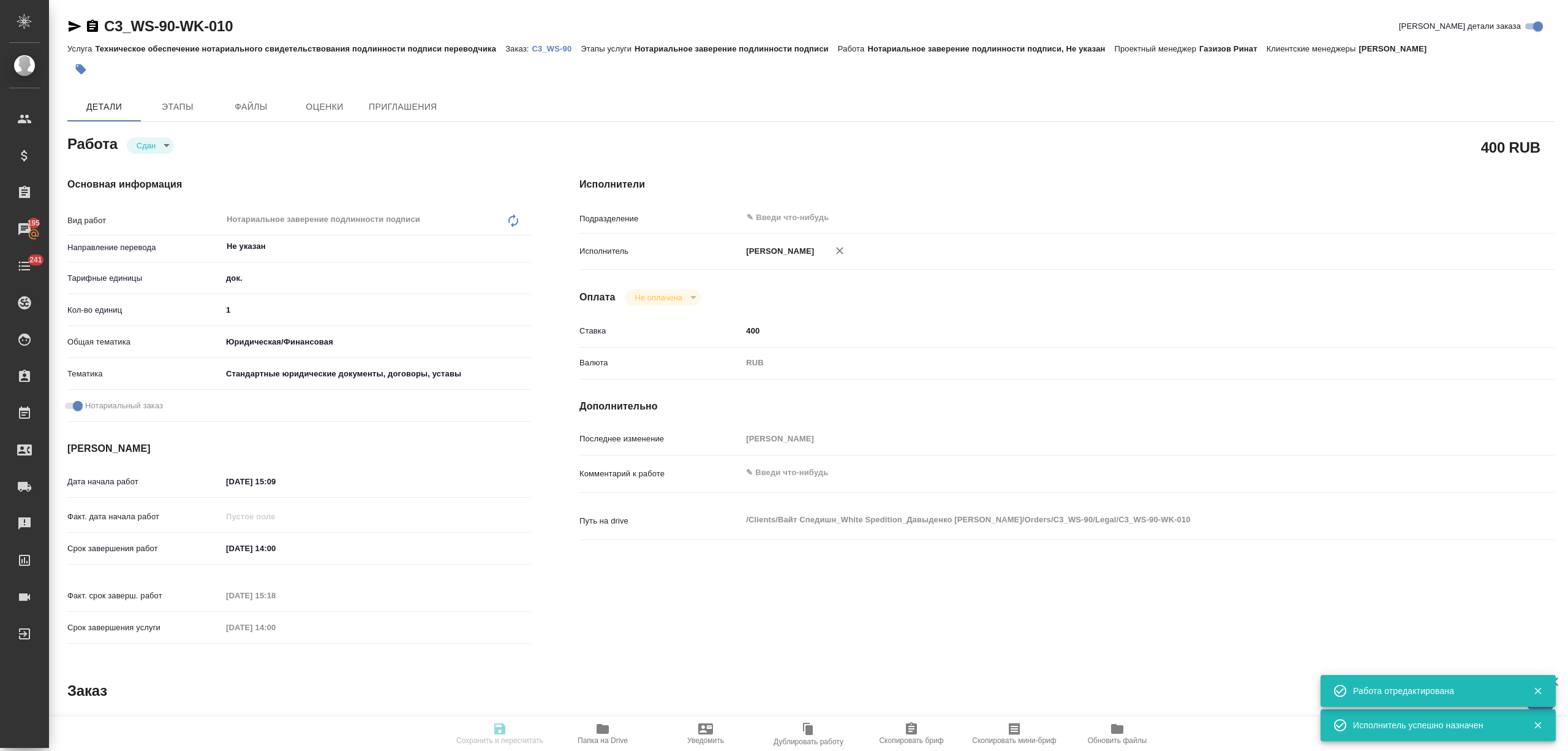
type input "C3_WS-90"
type input "Техническое обеспечение нотариального свидетельствования подлинности подписи пе…"
type input "Нотариальное заверение подлинности подписи"
type input "[PERSON_NAME] [PERSON_NAME]"
type input "[PERSON_NAME]"
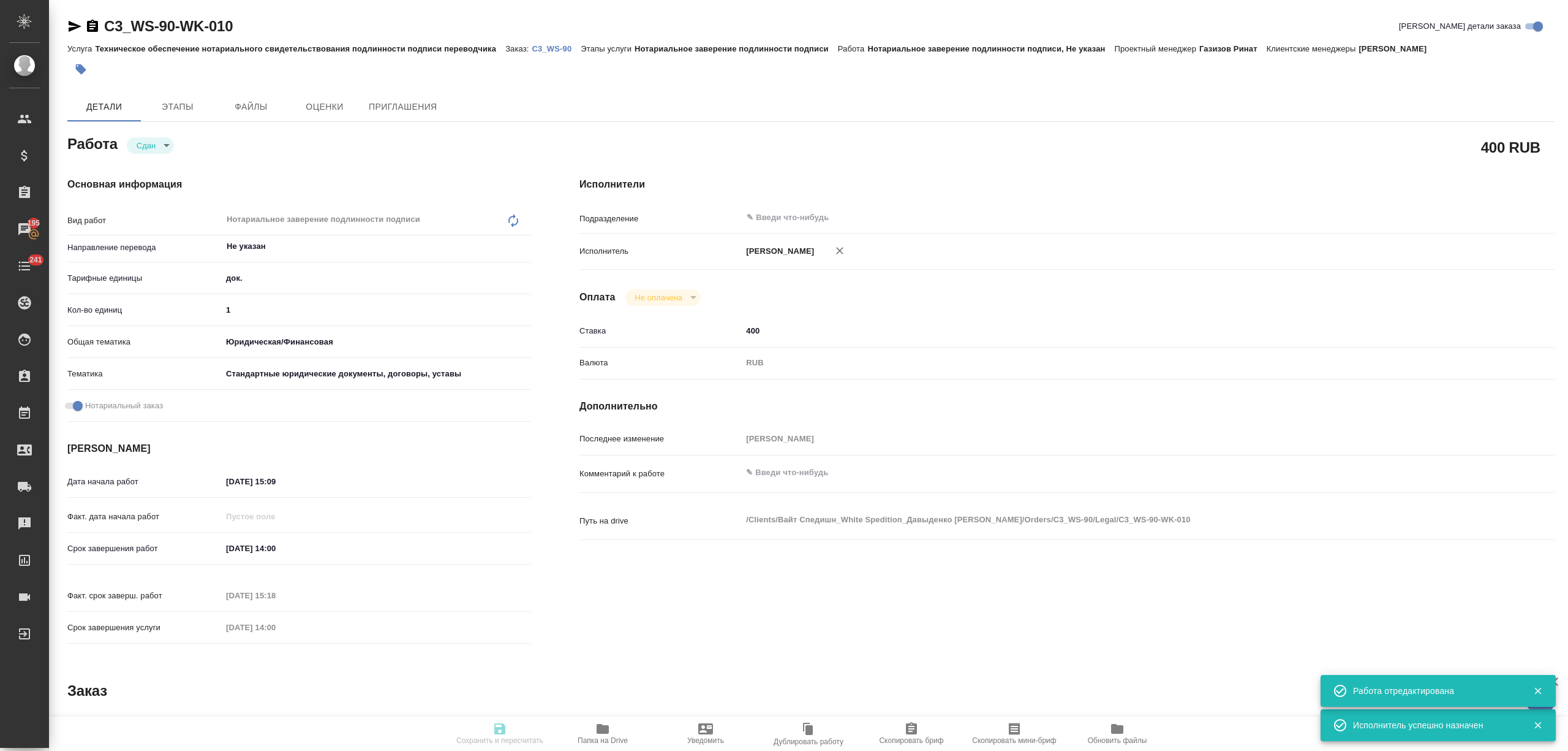
type input "/Clients/Вайт Спедишн_White Spedition_Давыденко Оксана/Orders/C3_WS-90"
type textarea "x"
type textarea "Нам нужен нотариально заверенный перевод только «Адресной справки» на французск…"
type textarea "x"
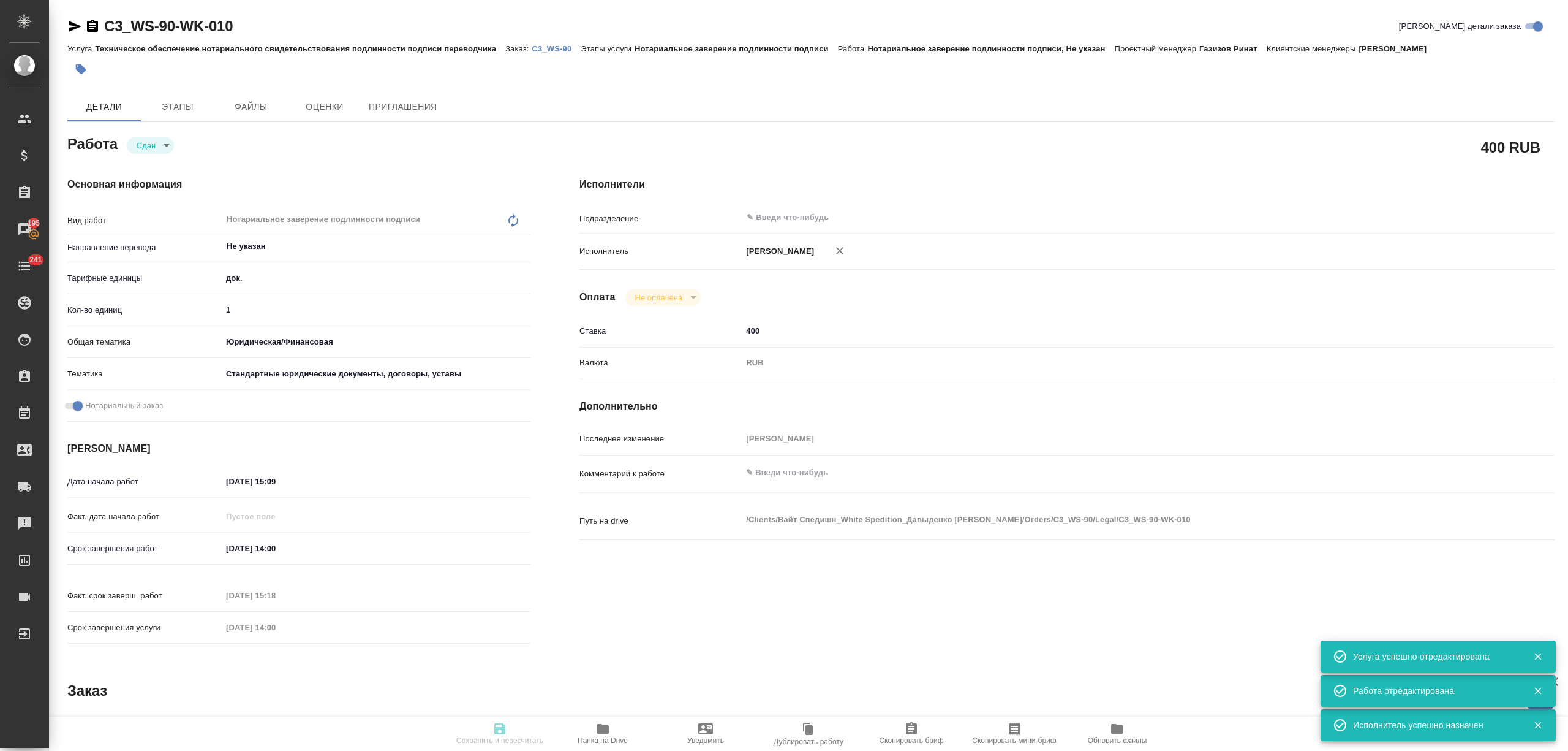
type textarea "x"
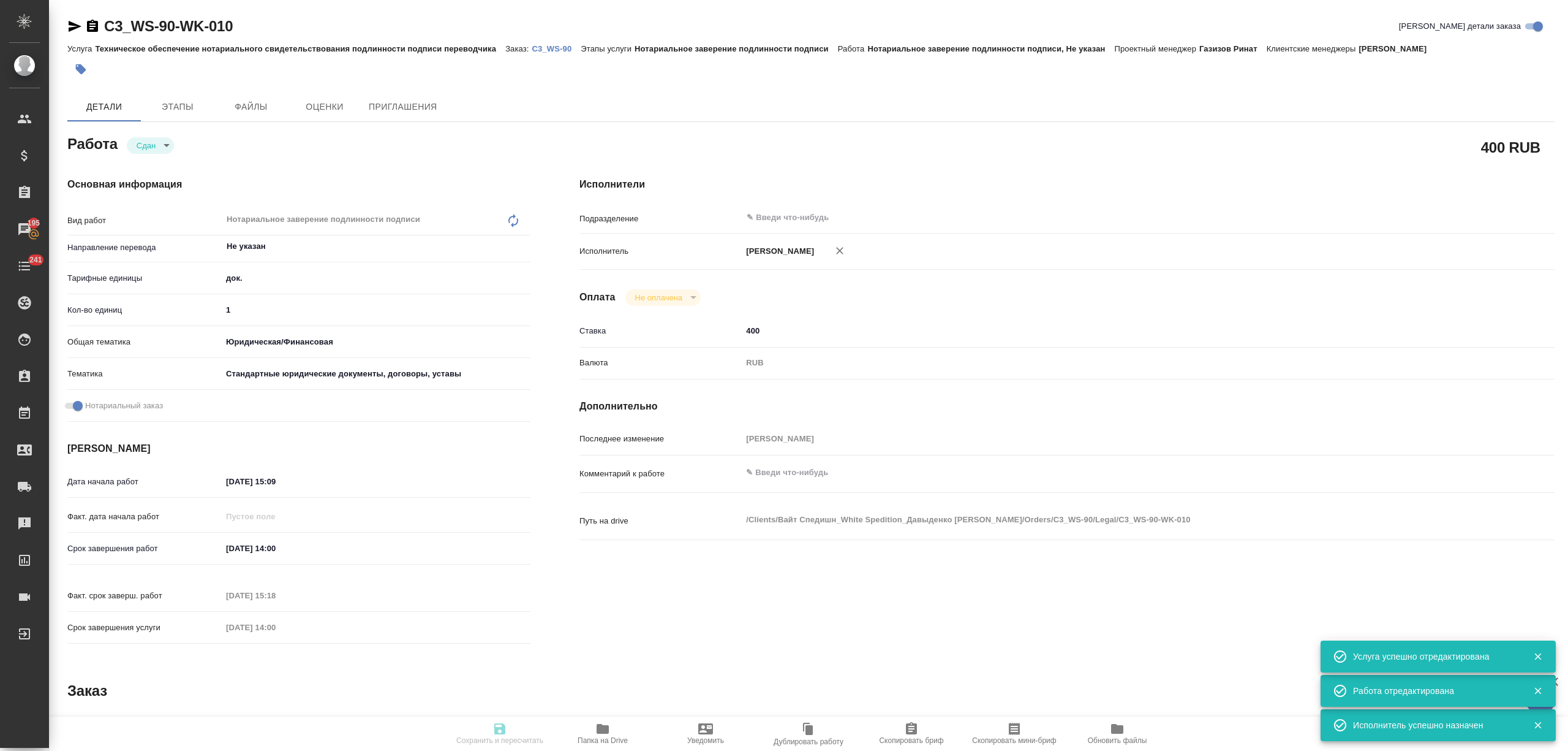
type textarea "x"
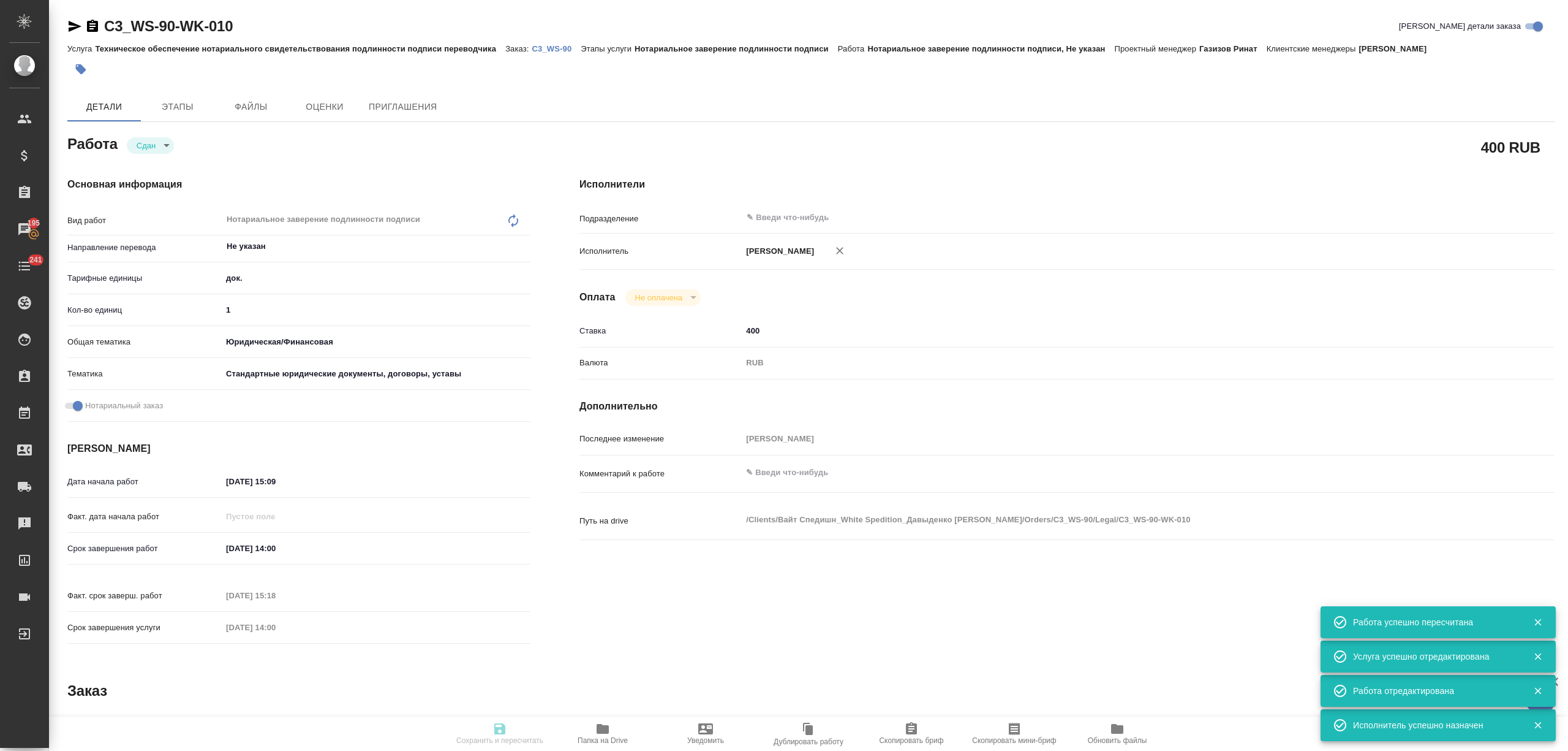
type textarea "x"
type input "closed"
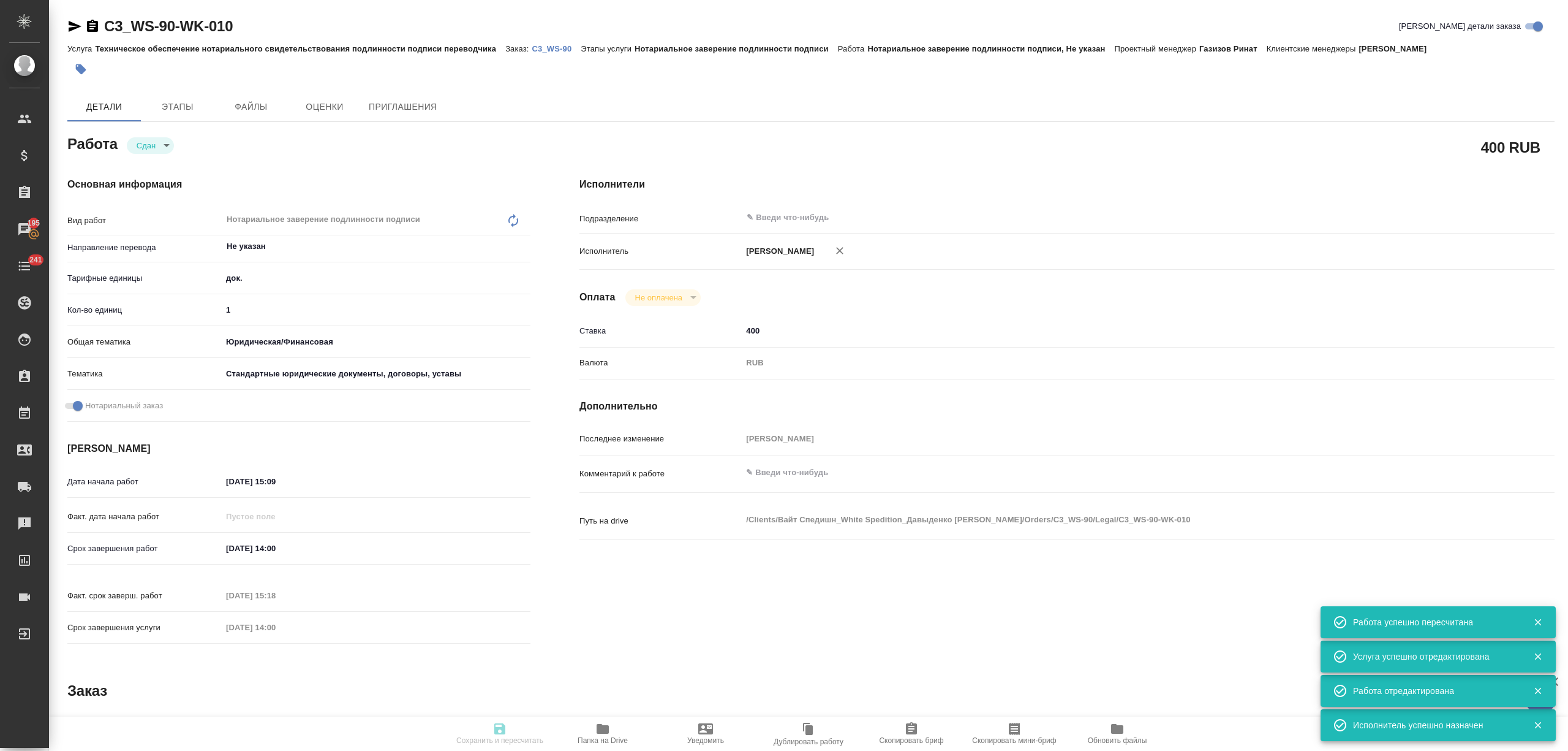
type textarea "Нотариальное заверение подлинности подписи"
type textarea "x"
type input "Не указан"
type input "5a8b1489cc6b4906c91bfd8b"
type input "1"
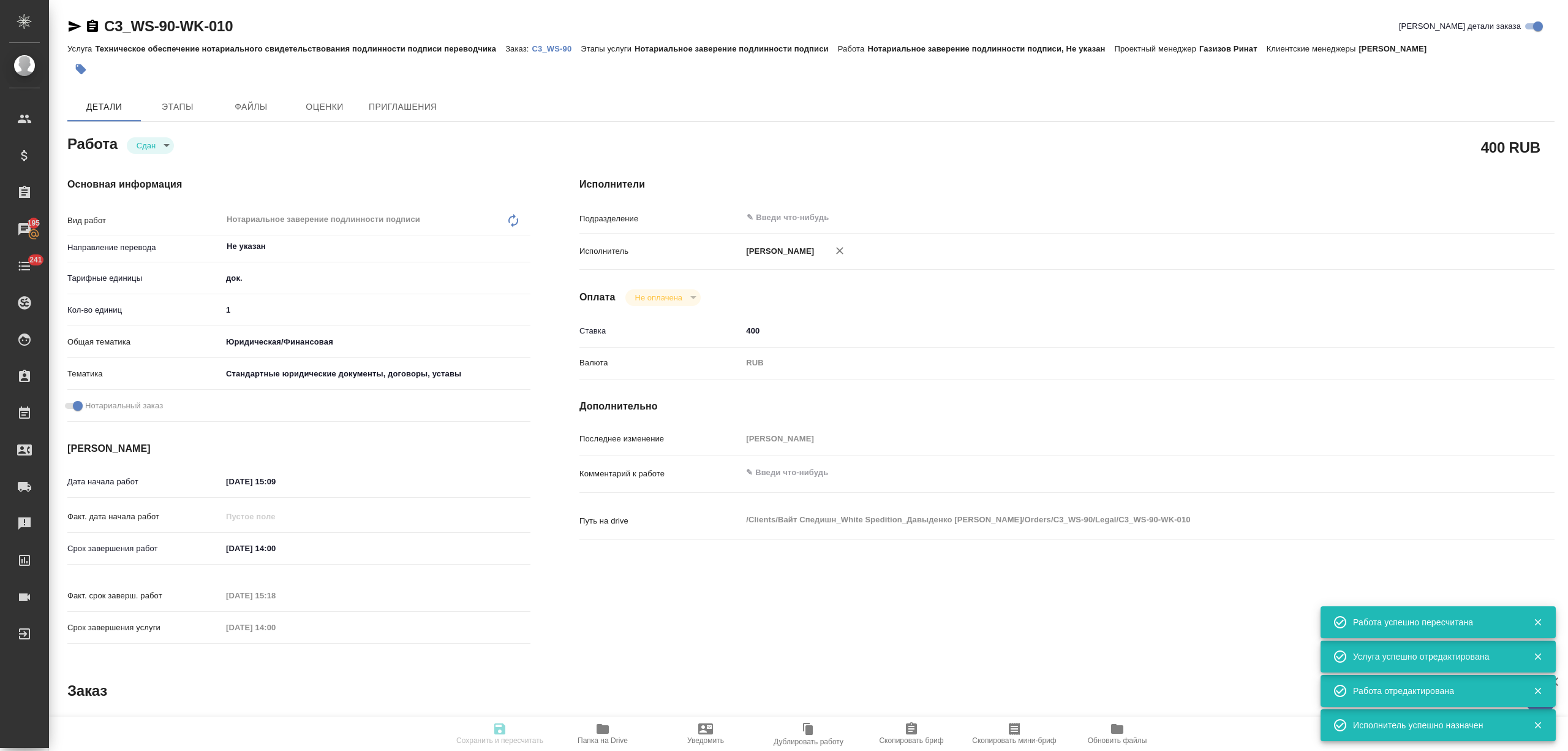
type input "yr-fn"
type input "5f647205b73bc97568ca66bf"
checkbox input "true"
type input "30.09.2025 15:09"
type input "02.10.2025 14:00"
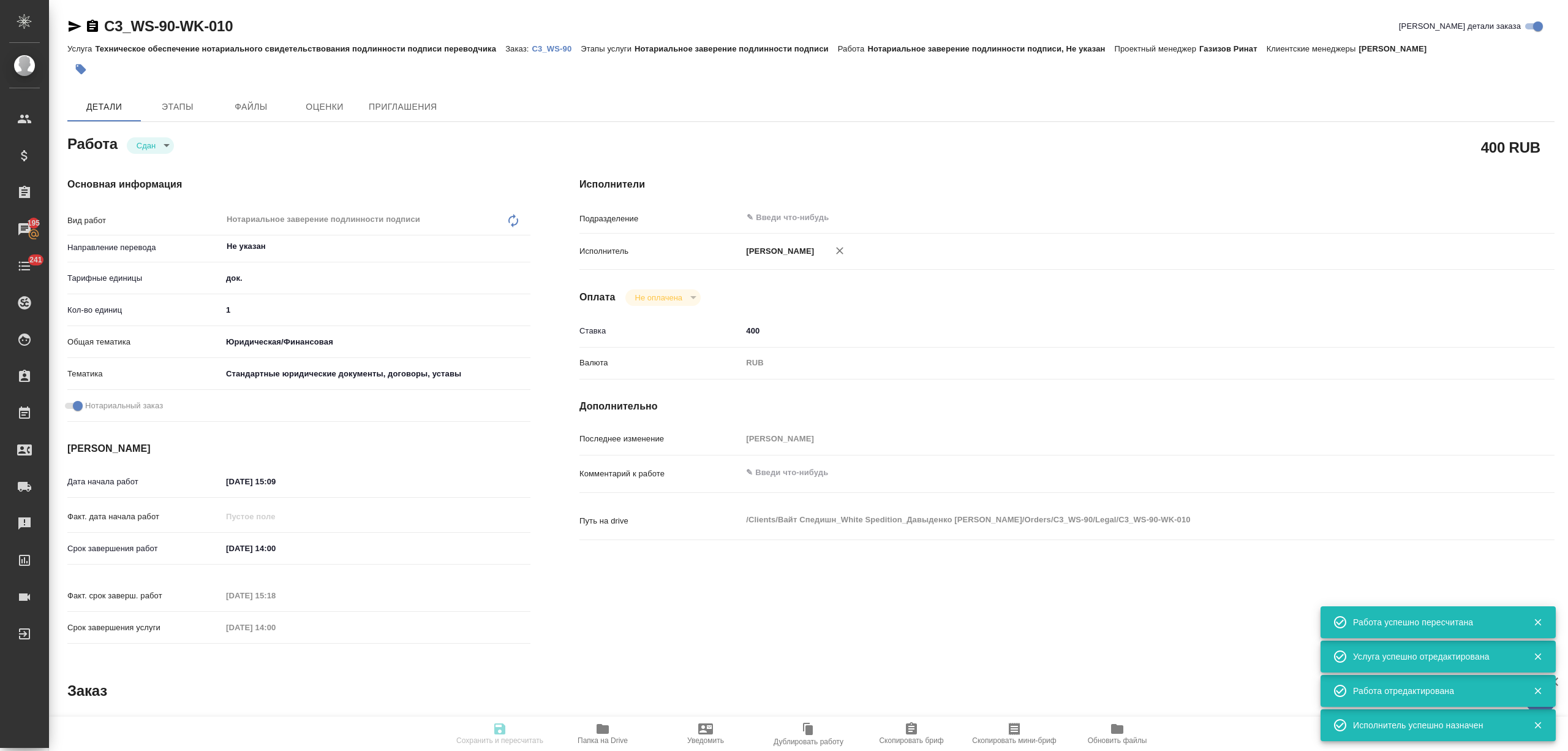
type input "02.10.2025 15:18"
type input "02.10.2025 14:00"
type input "notPayed"
type input "400"
type input "RUB"
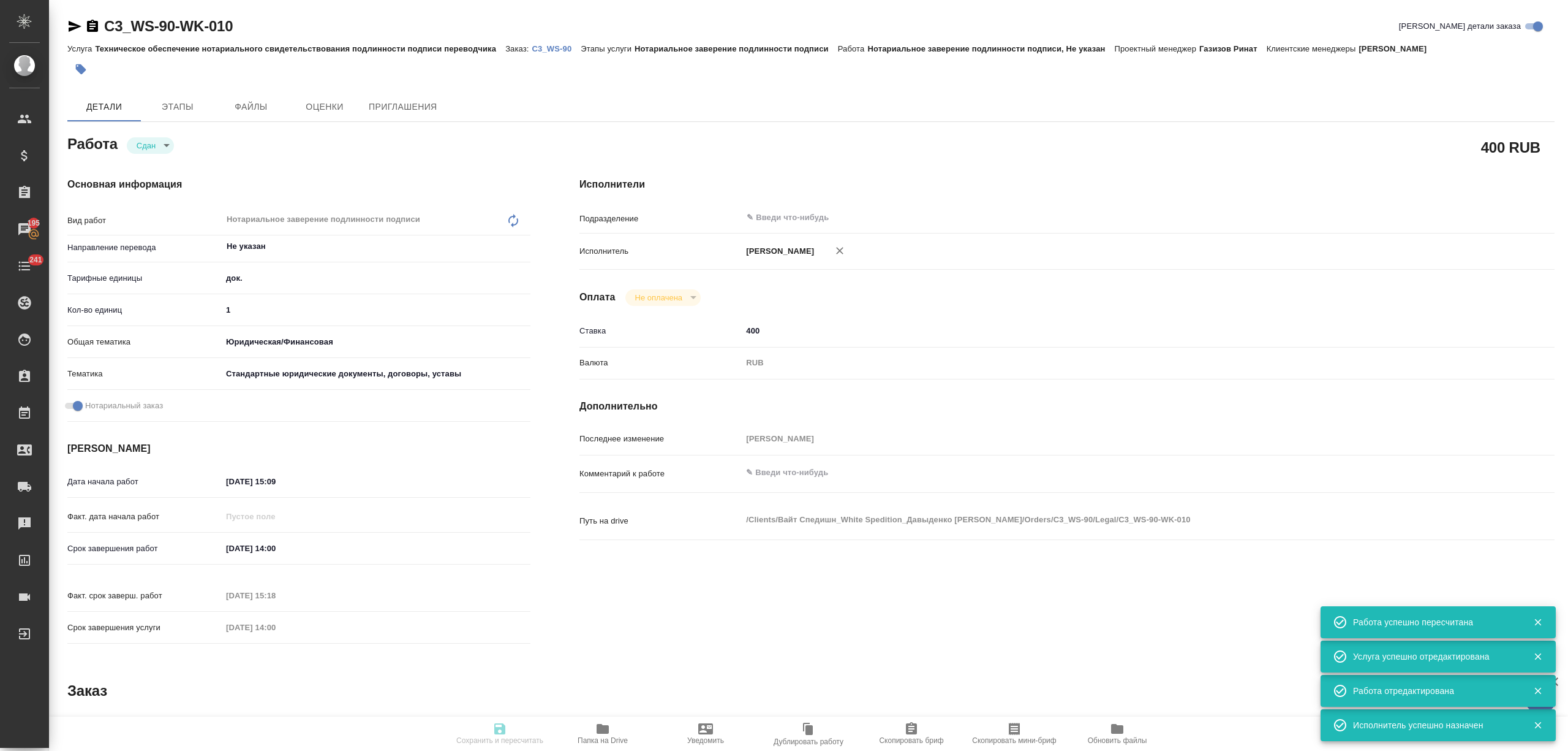
type input "[PERSON_NAME] [PERSON_NAME]"
type textarea "x"
type textarea "/Clients/Вайт Спедишн_White Spedition_Давыденко Оксана/Orders/C3_WS-90/Legal/C3…"
type textarea "x"
type input "C3_WS-90"
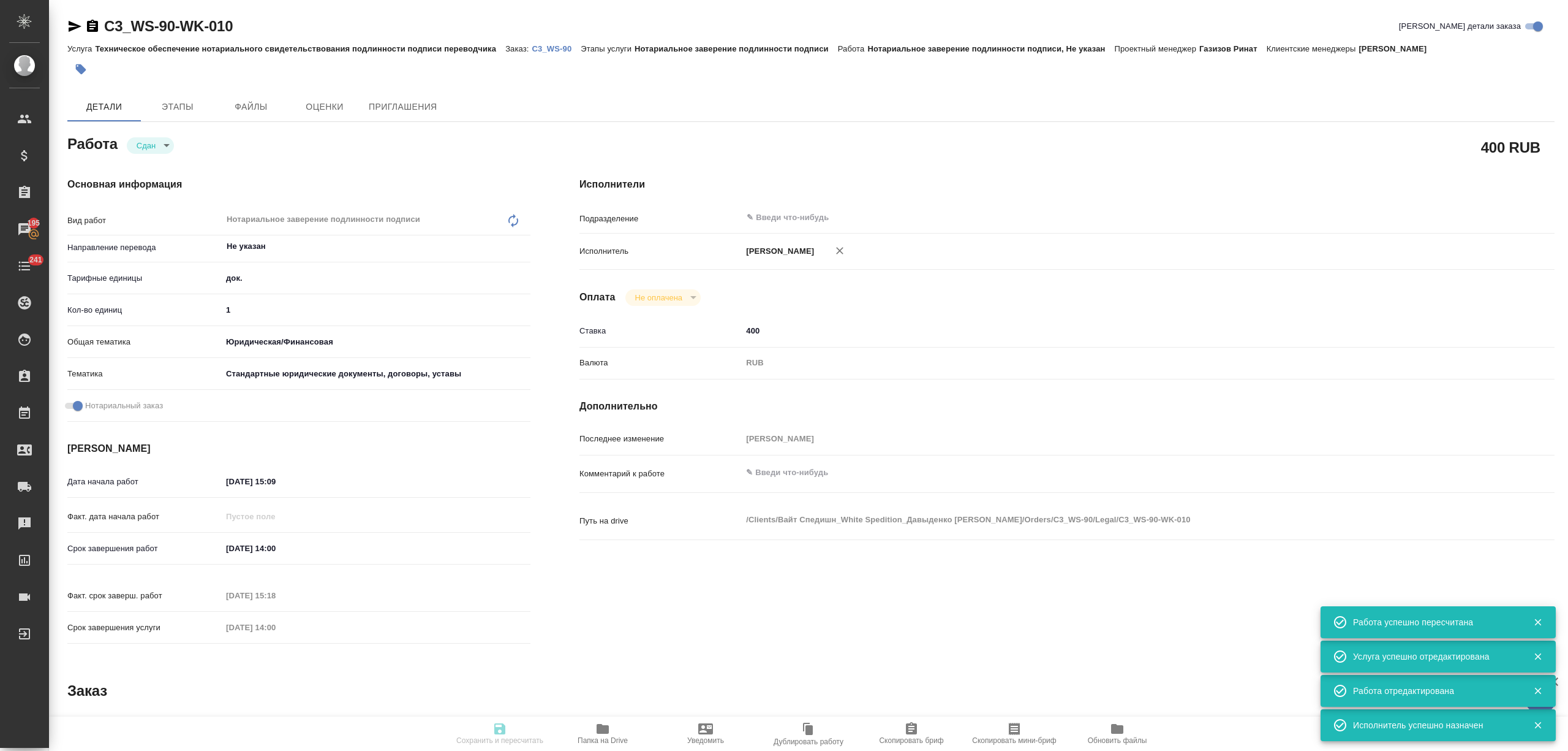
type input "Техническое обеспечение нотариального свидетельствования подлинности подписи пе…"
type input "Нотариальное заверение подлинности подписи"
type input "[PERSON_NAME] [PERSON_NAME]"
type input "[PERSON_NAME]"
type input "/Clients/Вайт Спедишн_White Spedition_Давыденко Оксана/Orders/C3_WS-90"
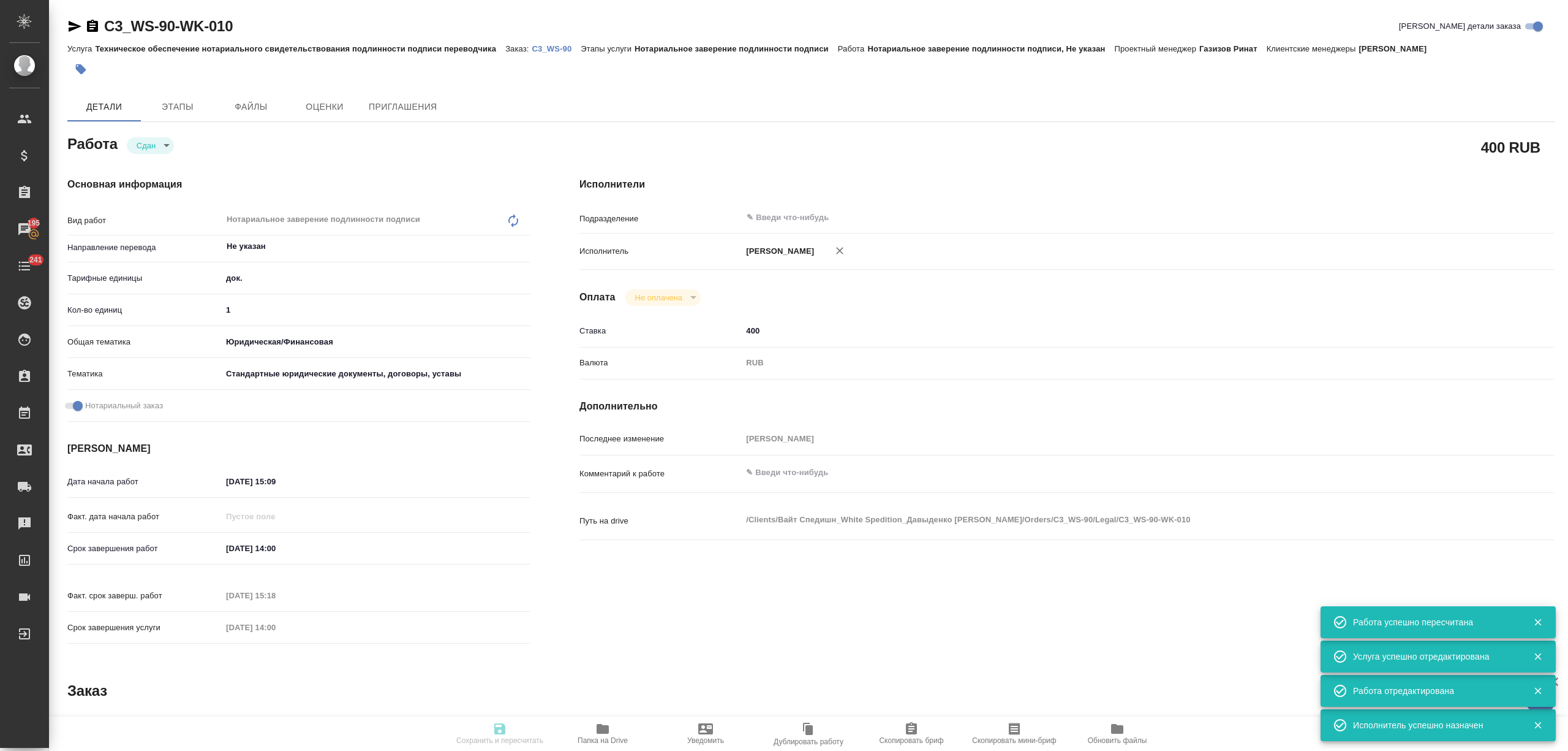
type textarea "x"
type textarea "Нам нужен нотариально заверенный перевод только «Адресной справки» на французск…"
type textarea "x"
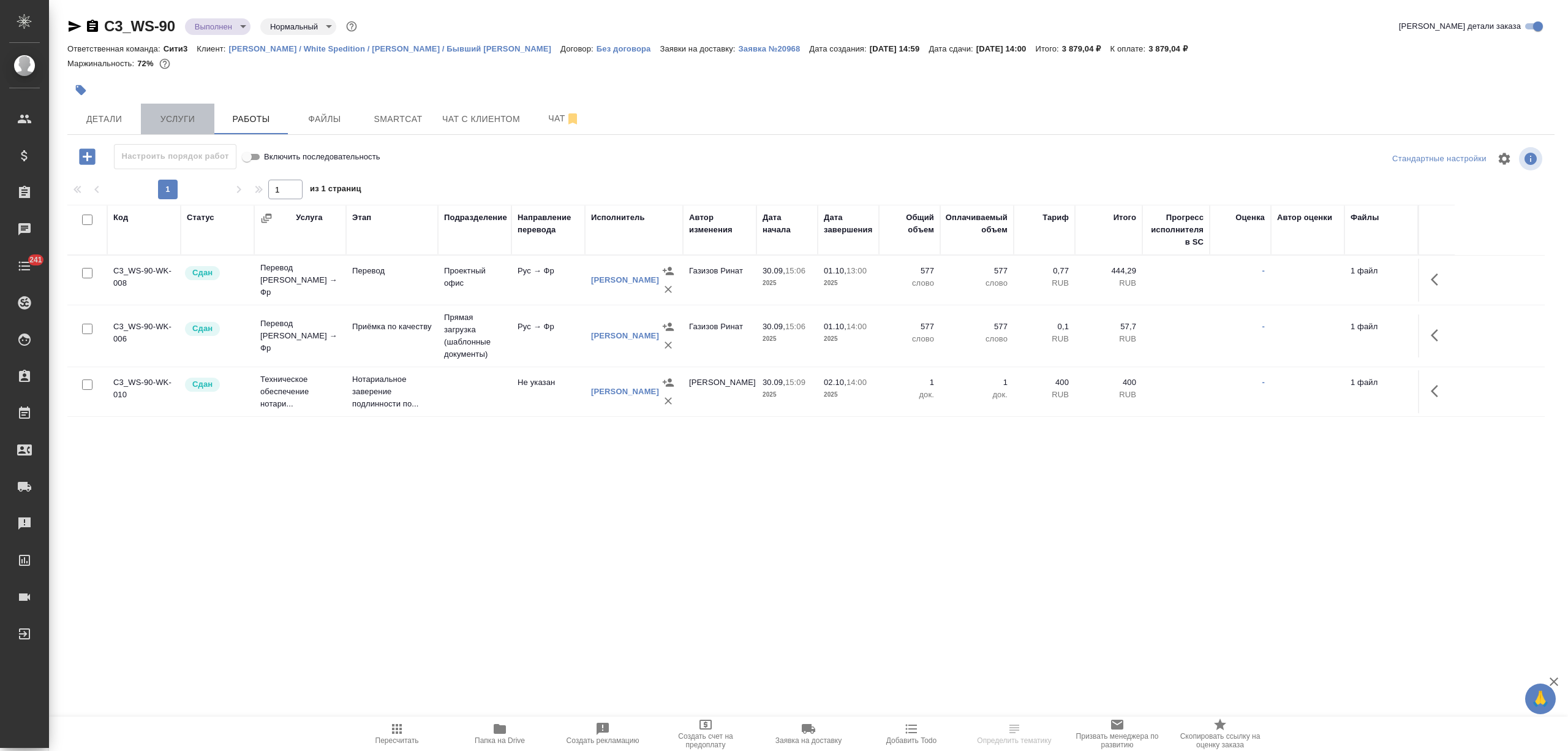
click at [187, 111] on button "Услуги" at bounding box center [177, 118] width 73 height 31
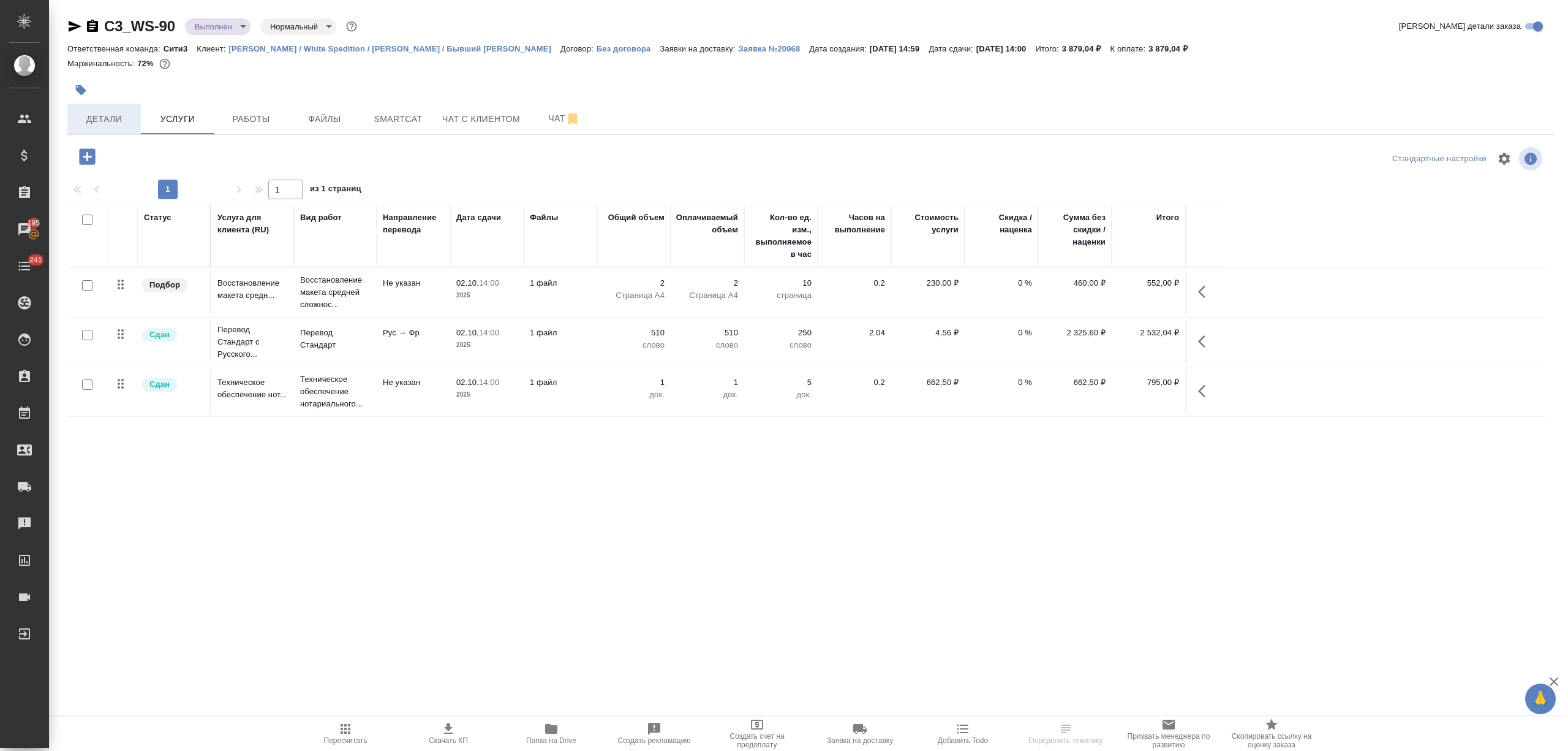
click at [108, 116] on span "Детали" at bounding box center [104, 119] width 59 height 15
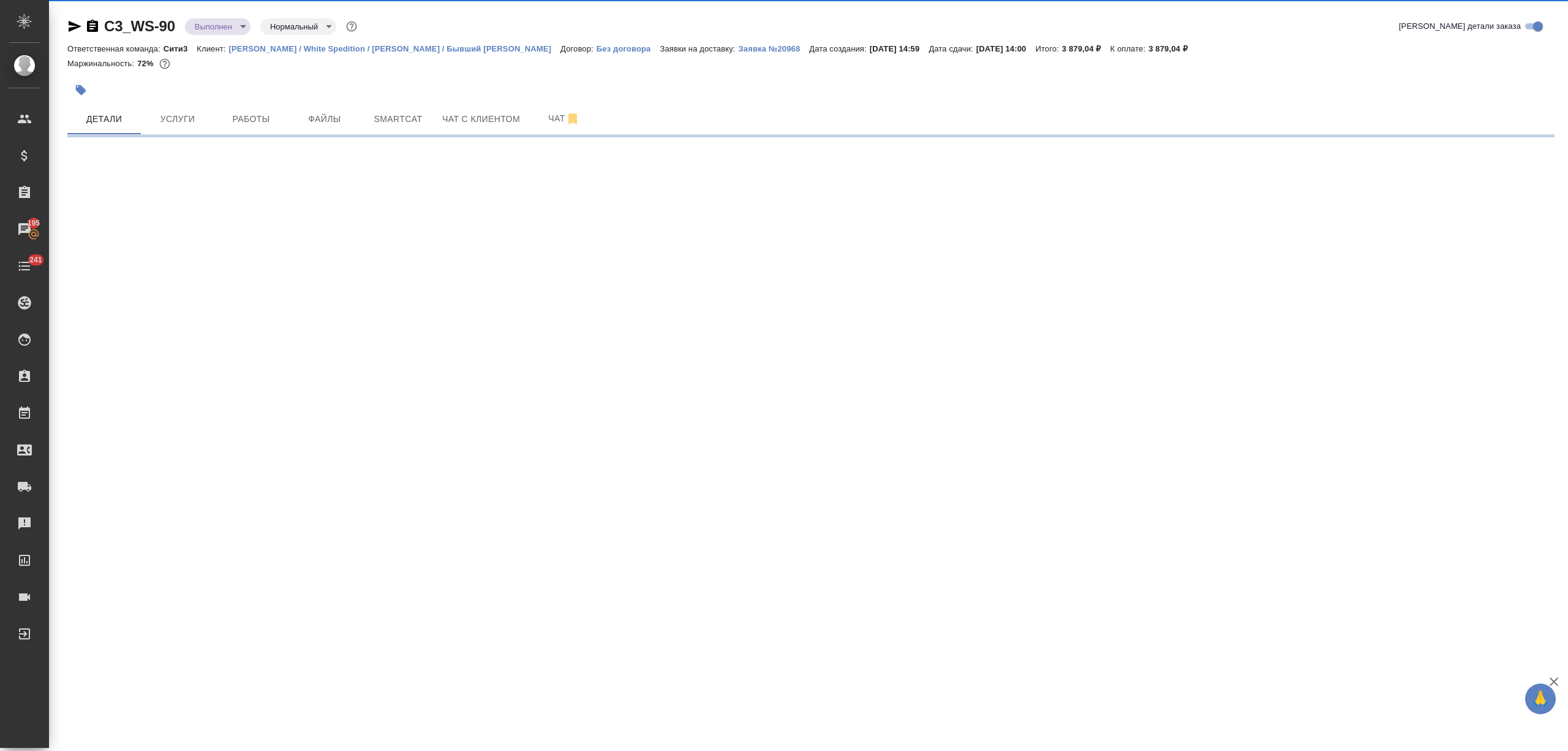
select select "RU"
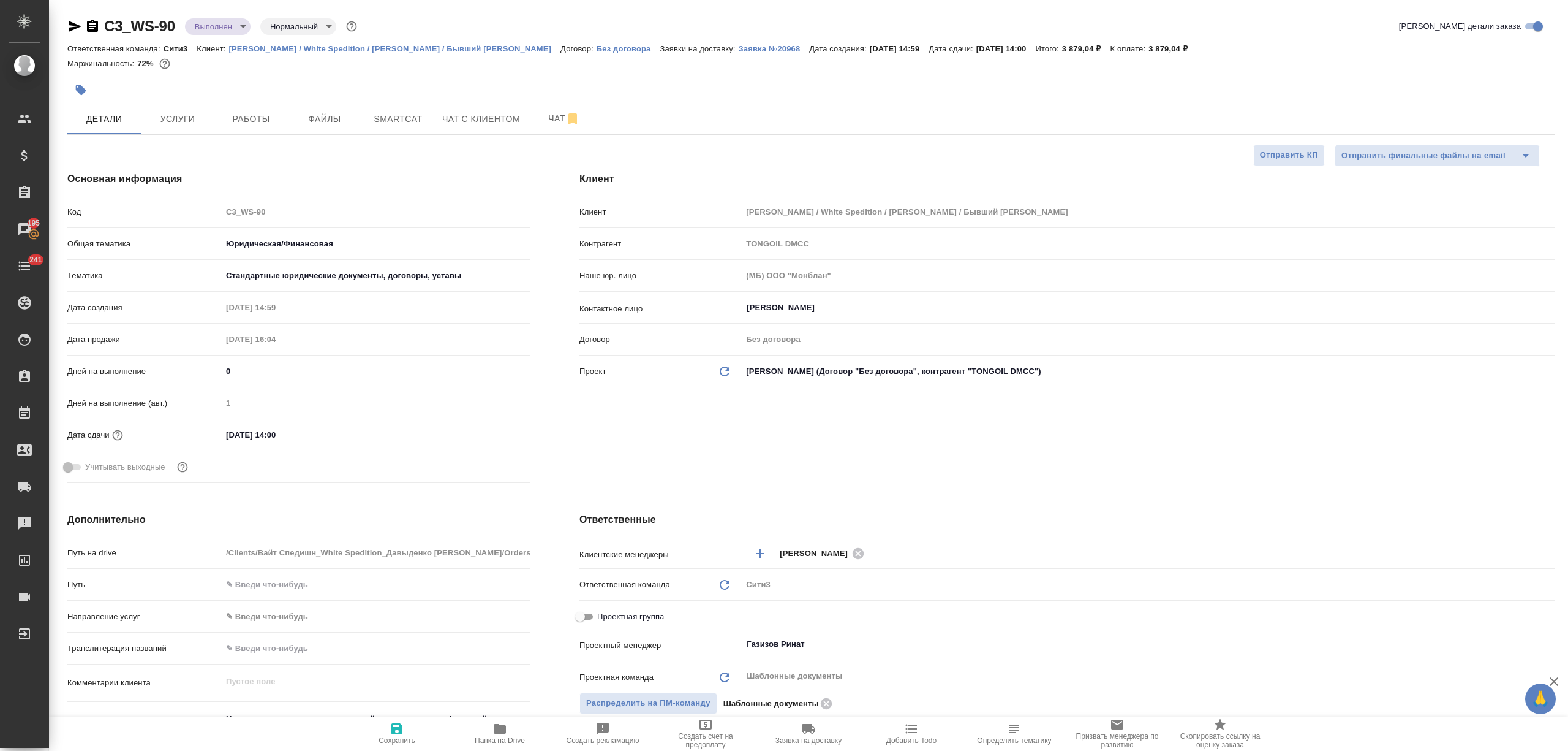
type textarea "x"
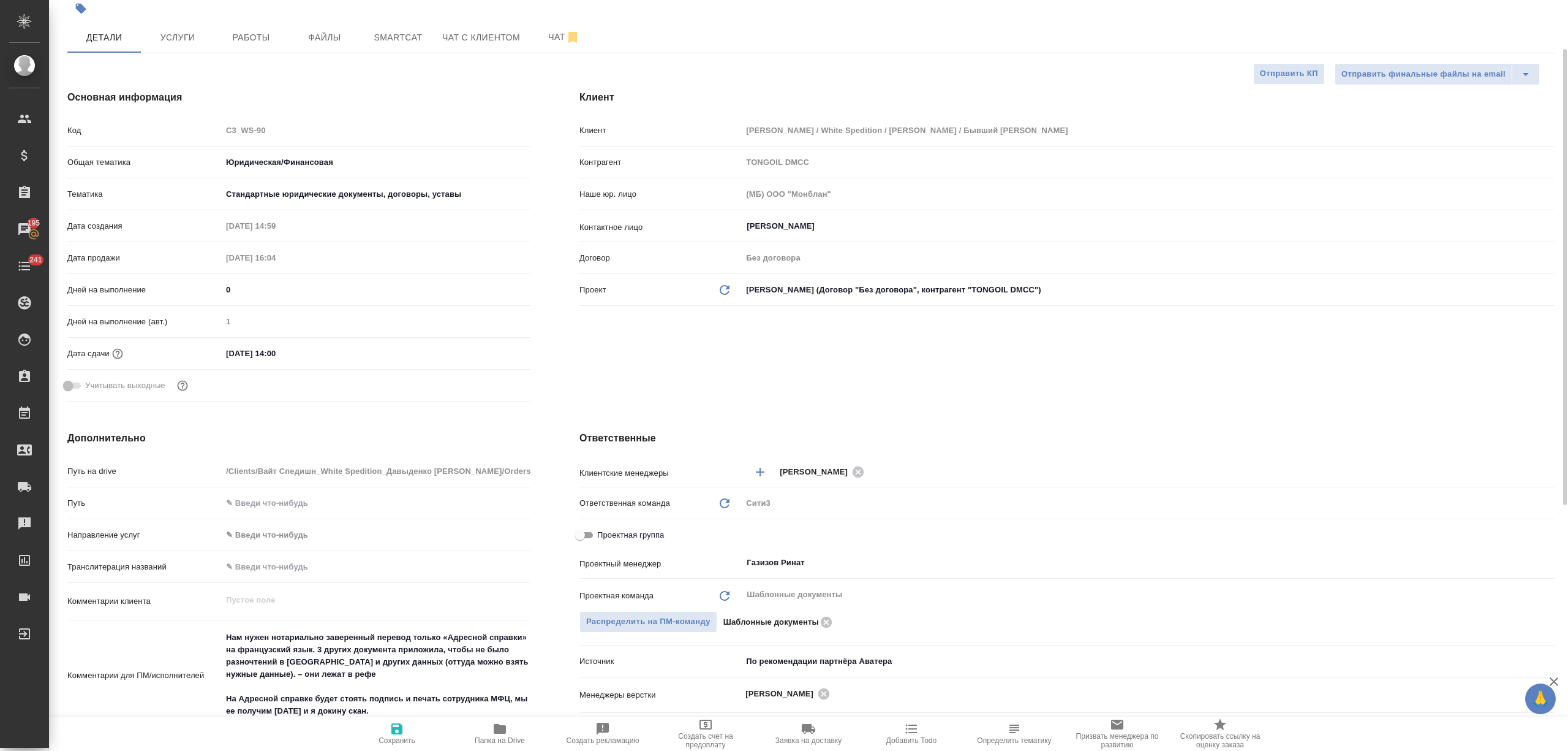
click at [620, 526] on div "Проектная группа" at bounding box center [1067, 534] width 976 height 22
click at [619, 524] on div "Проектная группа" at bounding box center [1067, 534] width 976 height 22
click at [653, 534] on span "Проектная группа" at bounding box center [630, 534] width 67 height 12
click at [603, 534] on input "Проектная группа" at bounding box center [579, 535] width 44 height 15
checkbox input "true"
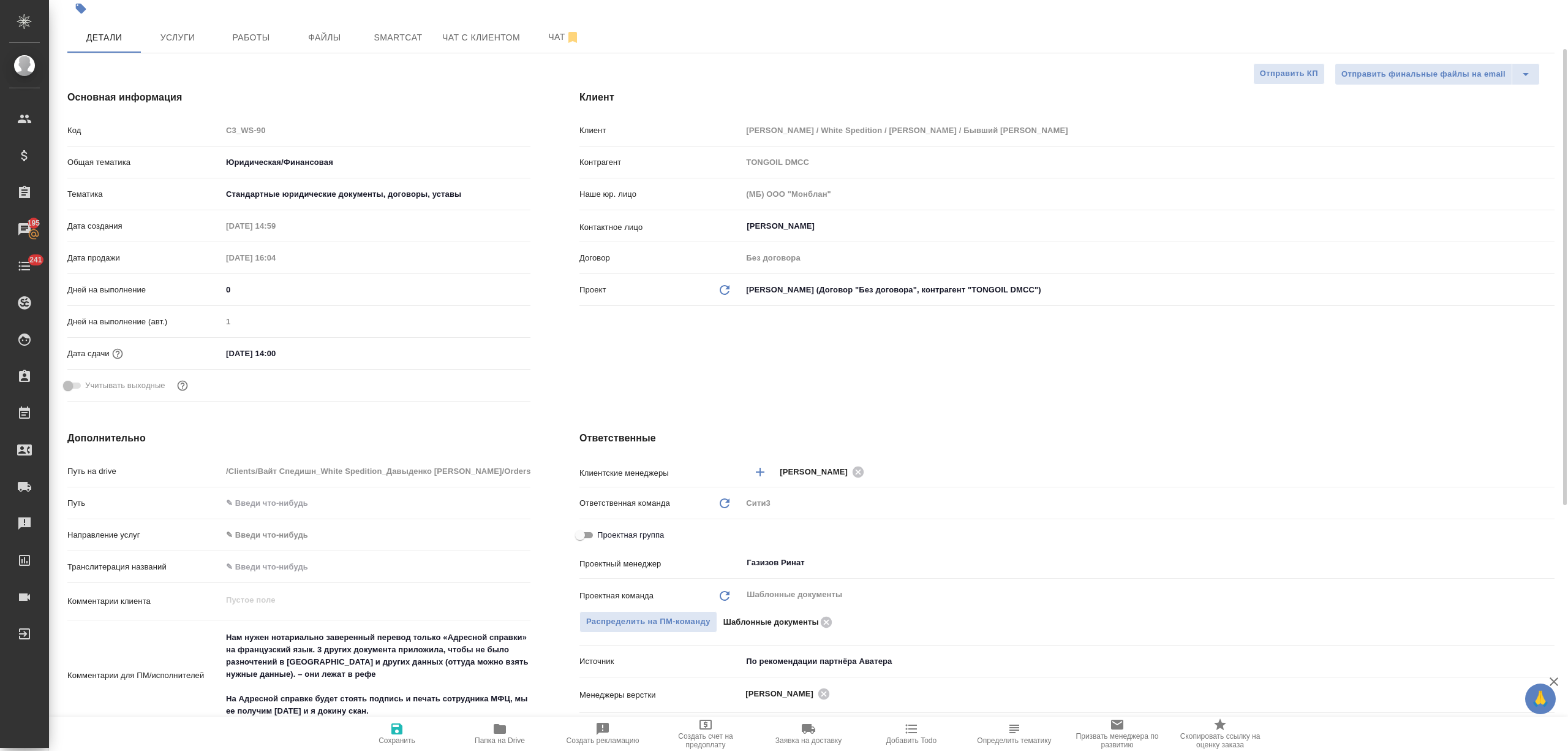
type textarea "x"
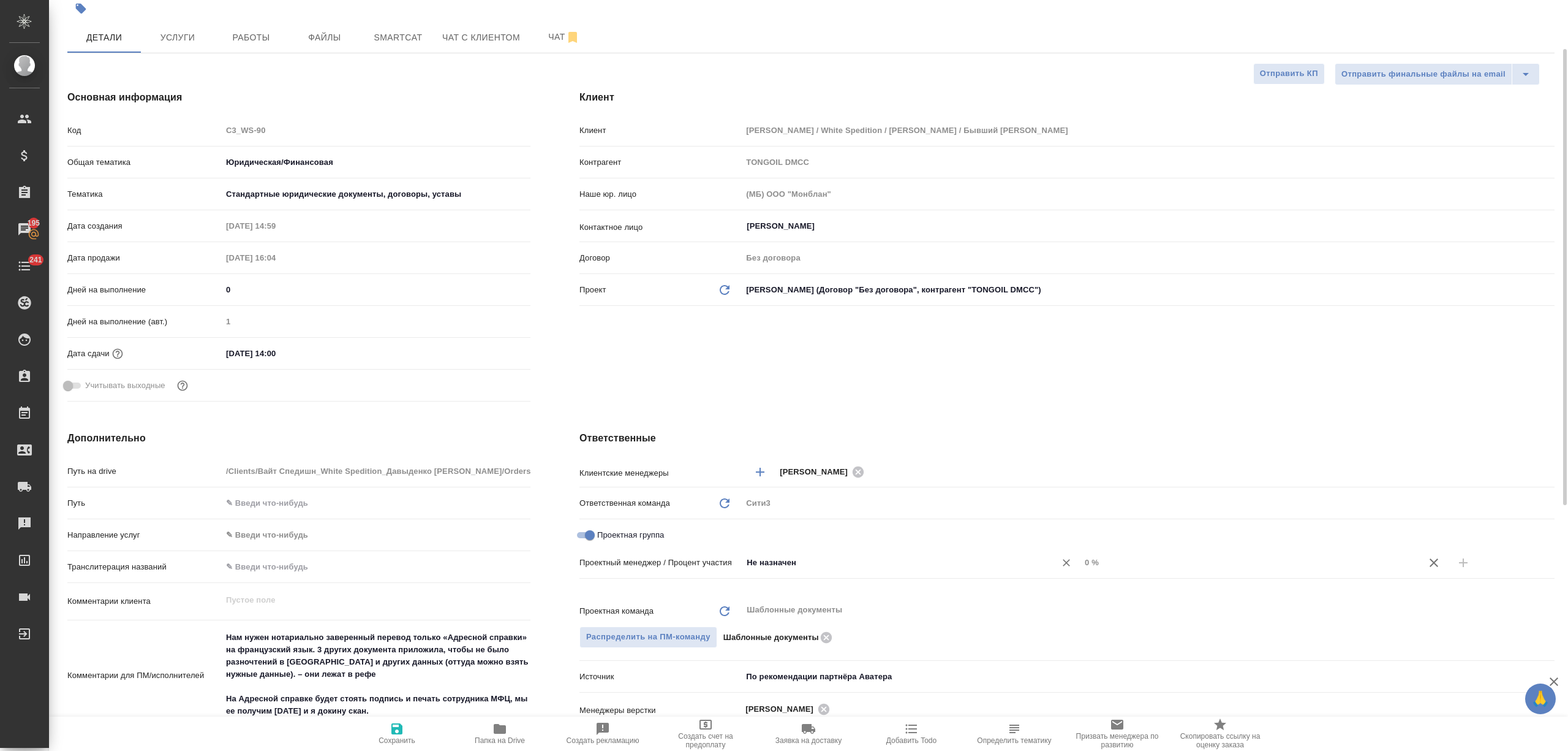
click at [822, 570] on input "Не назначен" at bounding box center [890, 563] width 291 height 15
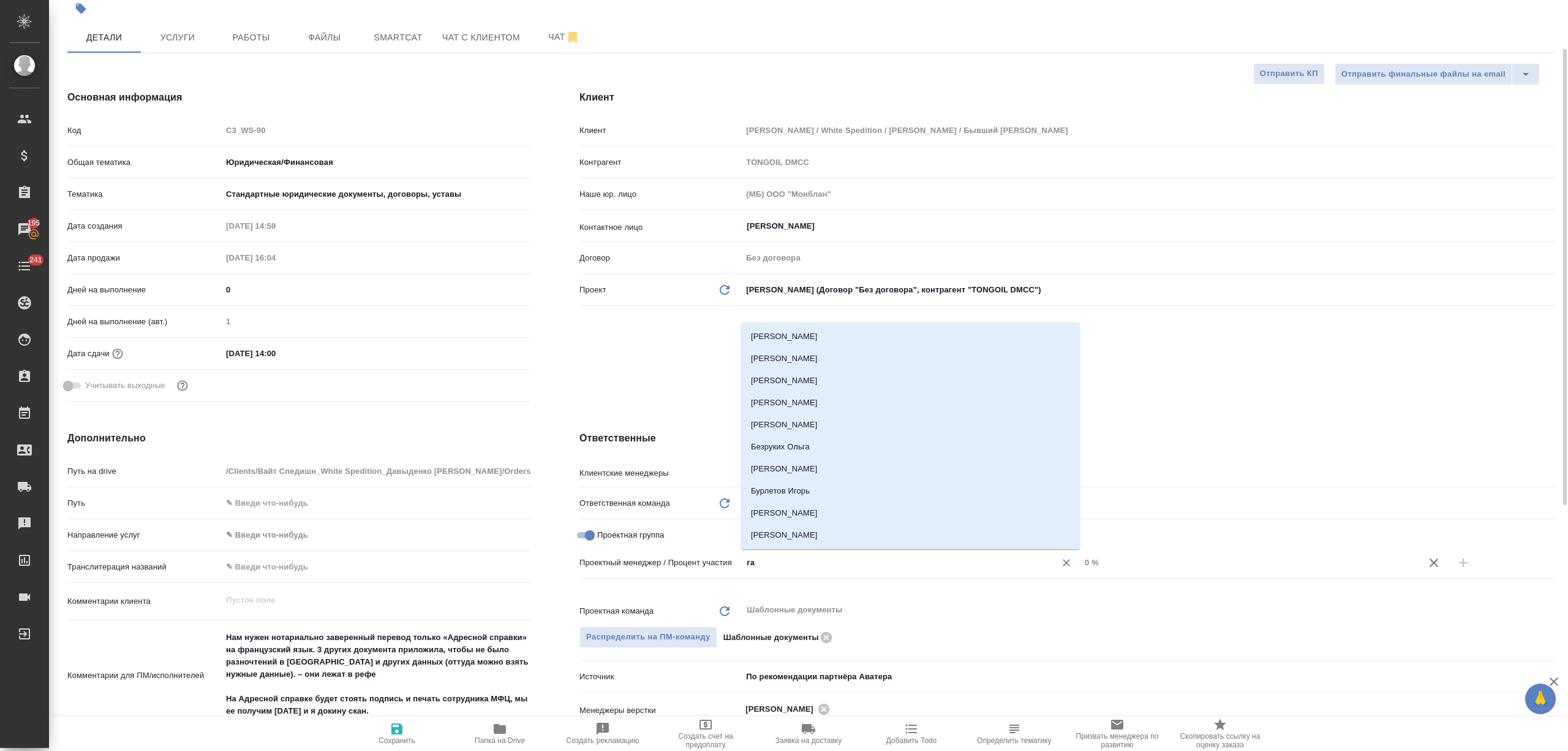
type input "газ"
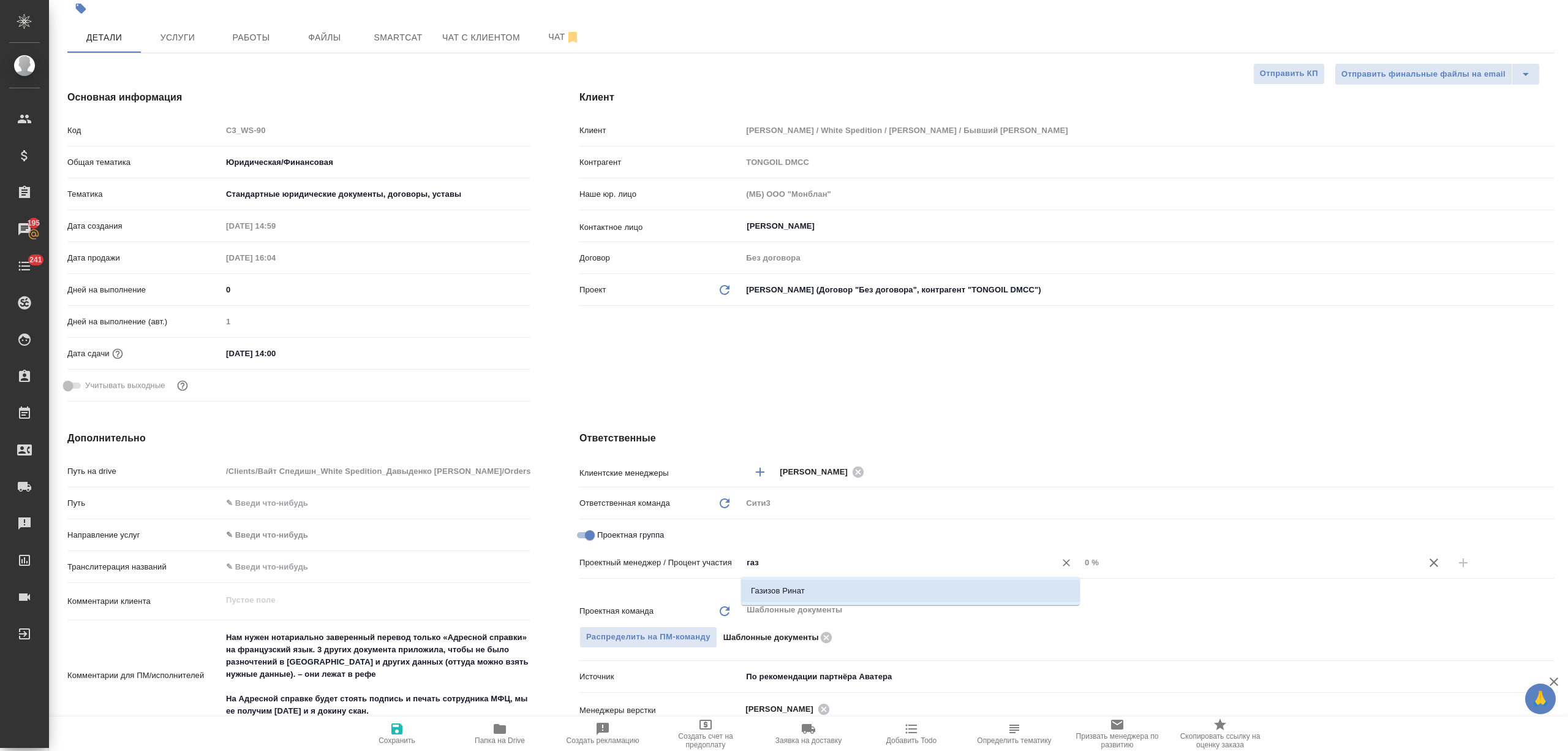
click at [829, 584] on li "Газизов Ринат" at bounding box center [910, 591] width 338 height 23
type textarea "x"
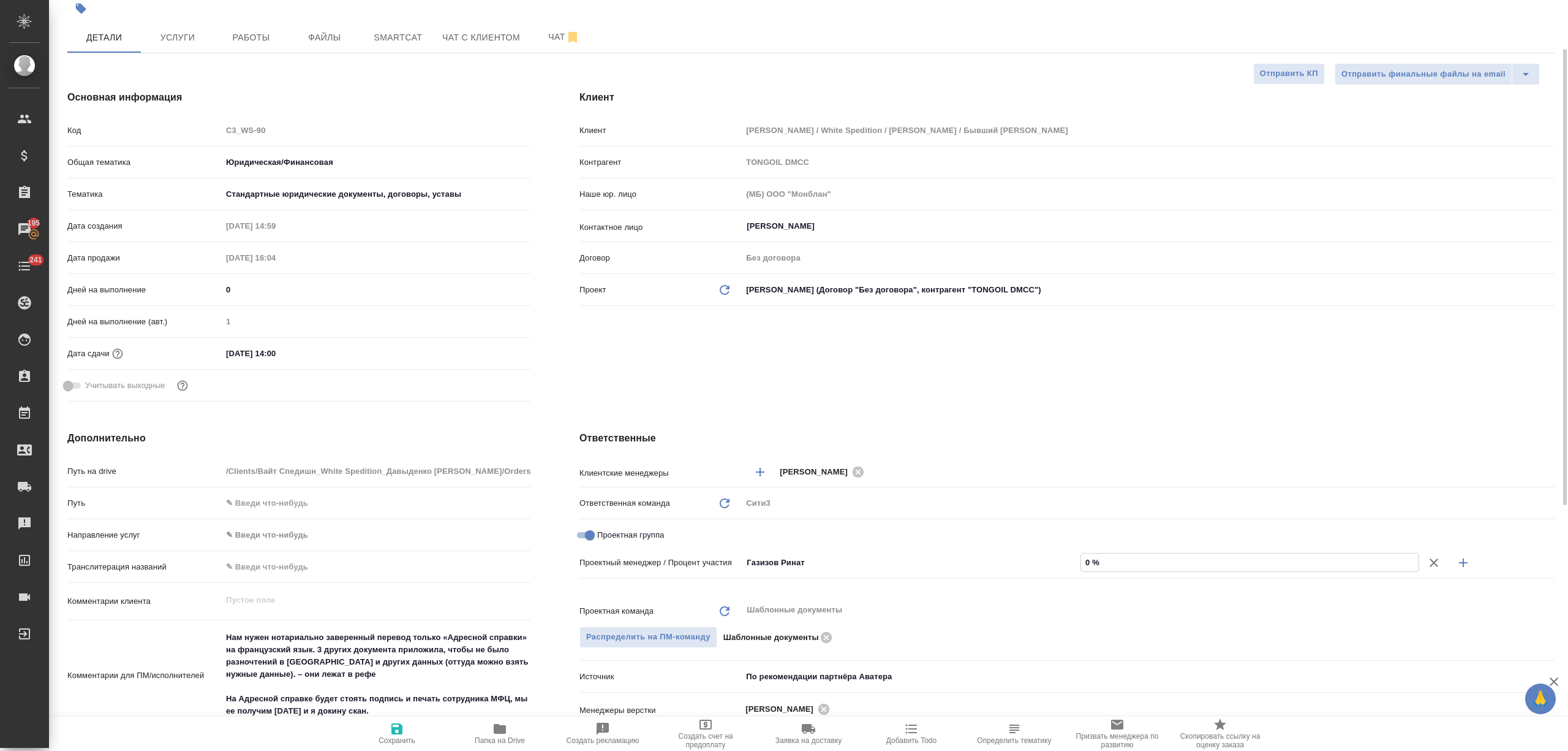
drag, startPoint x: 1135, startPoint y: 566, endPoint x: 1082, endPoint y: 566, distance: 53.0
click at [1082, 566] on input "0 %" at bounding box center [1250, 562] width 337 height 18
type textarea "x"
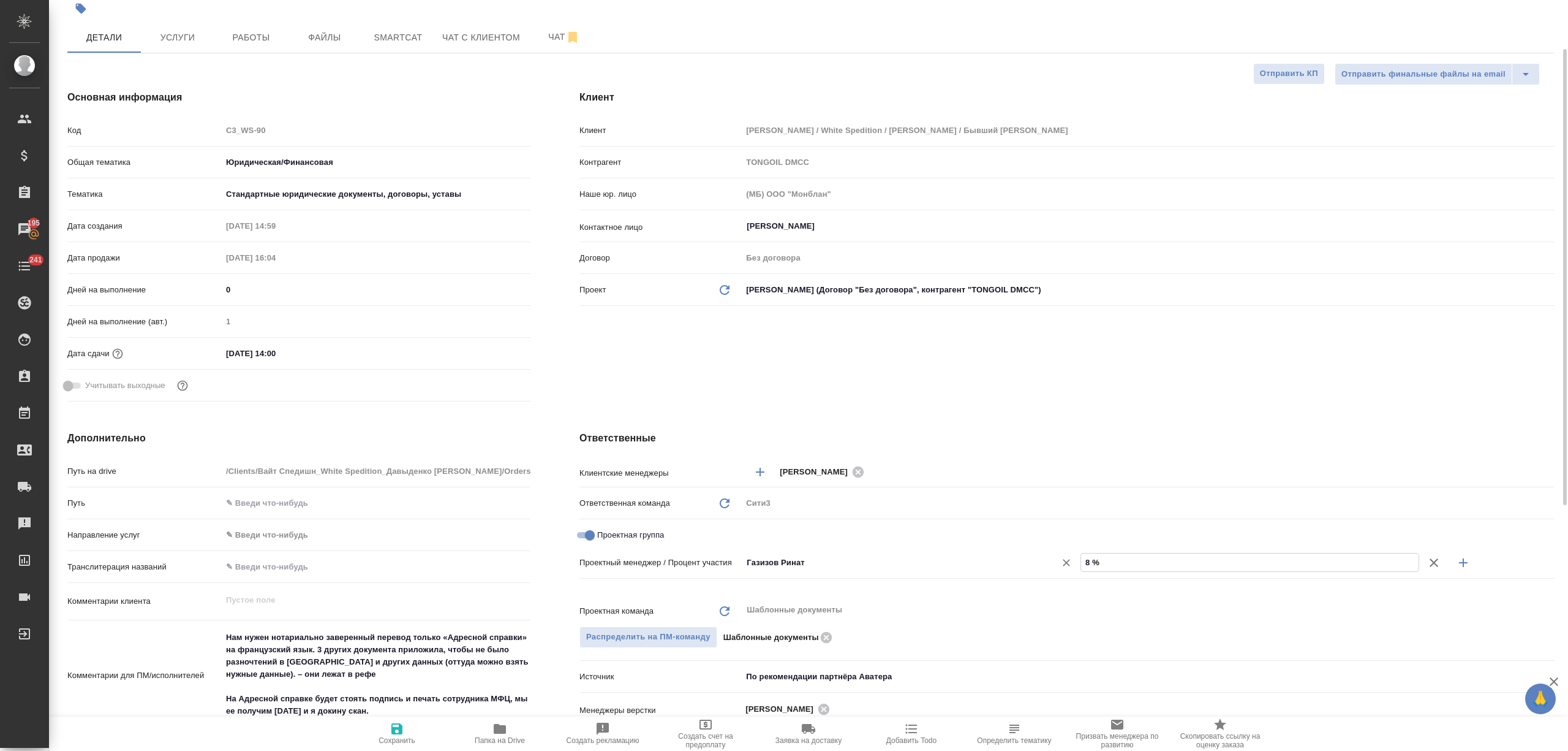
type input "80 %"
type textarea "x"
type input "80 %"
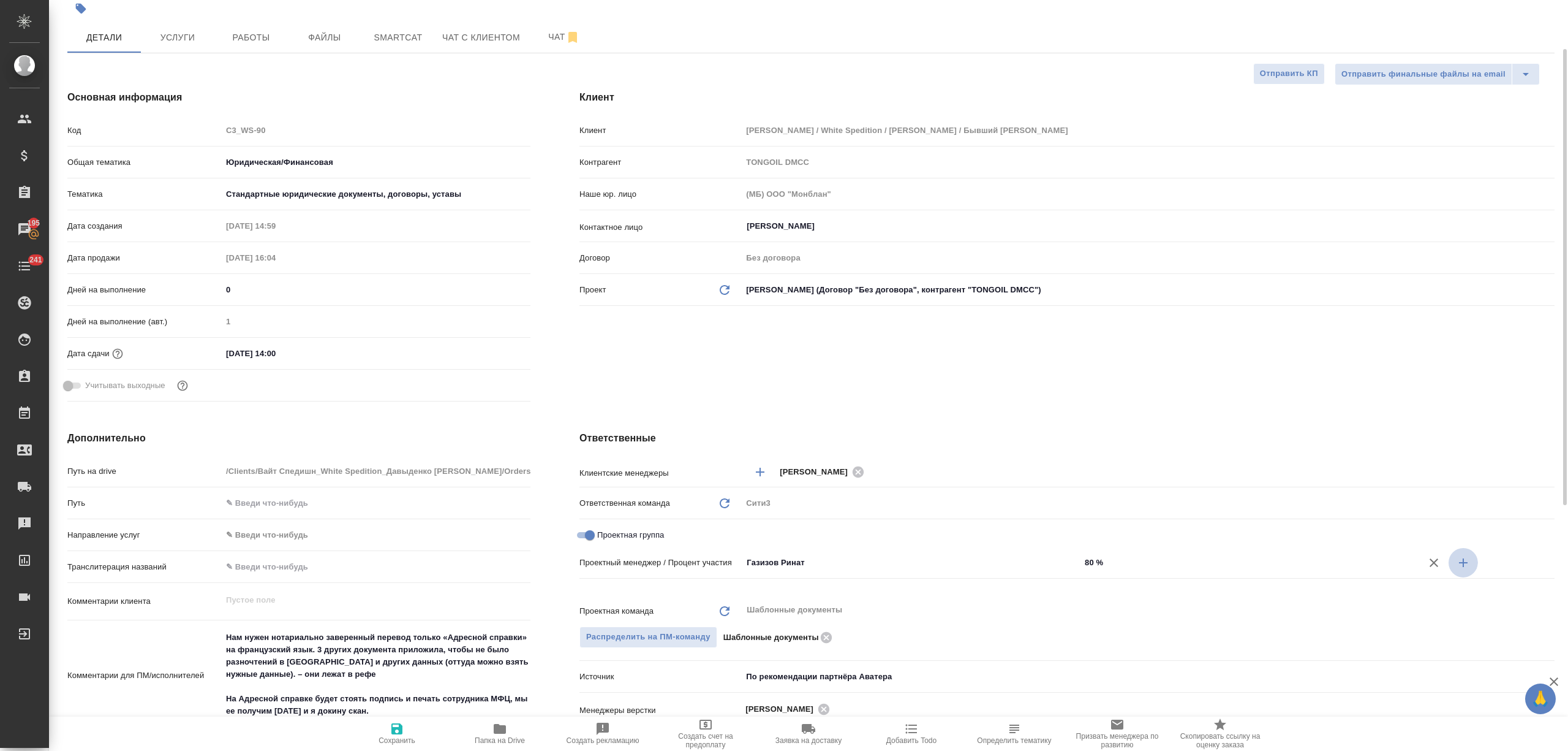
click at [1472, 562] on button "button" at bounding box center [1463, 562] width 29 height 29
type textarea "x"
click at [816, 586] on input "Не назначен" at bounding box center [890, 584] width 291 height 15
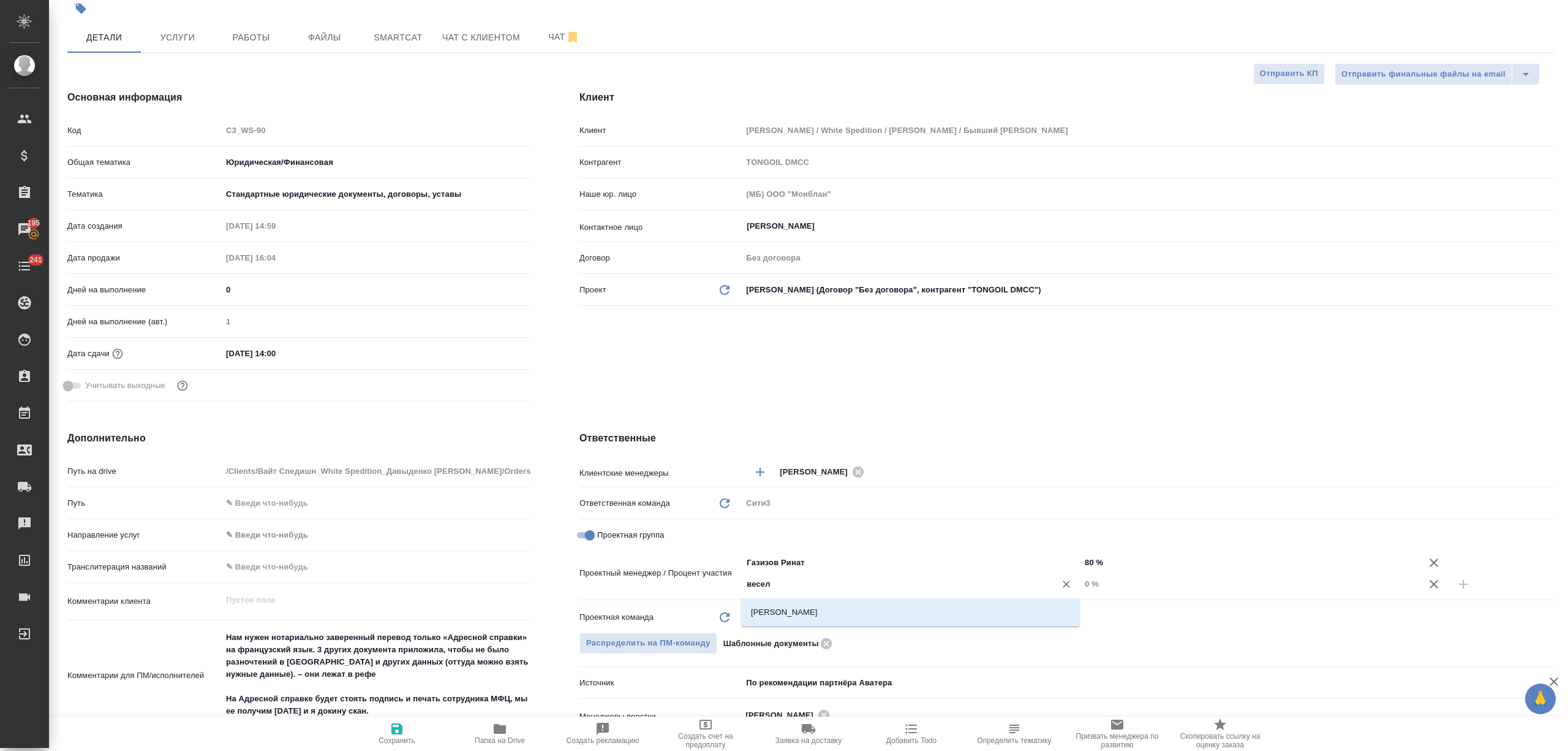
type input "весело"
click at [826, 618] on li "Веселова Юлия" at bounding box center [910, 612] width 338 height 23
type textarea "x"
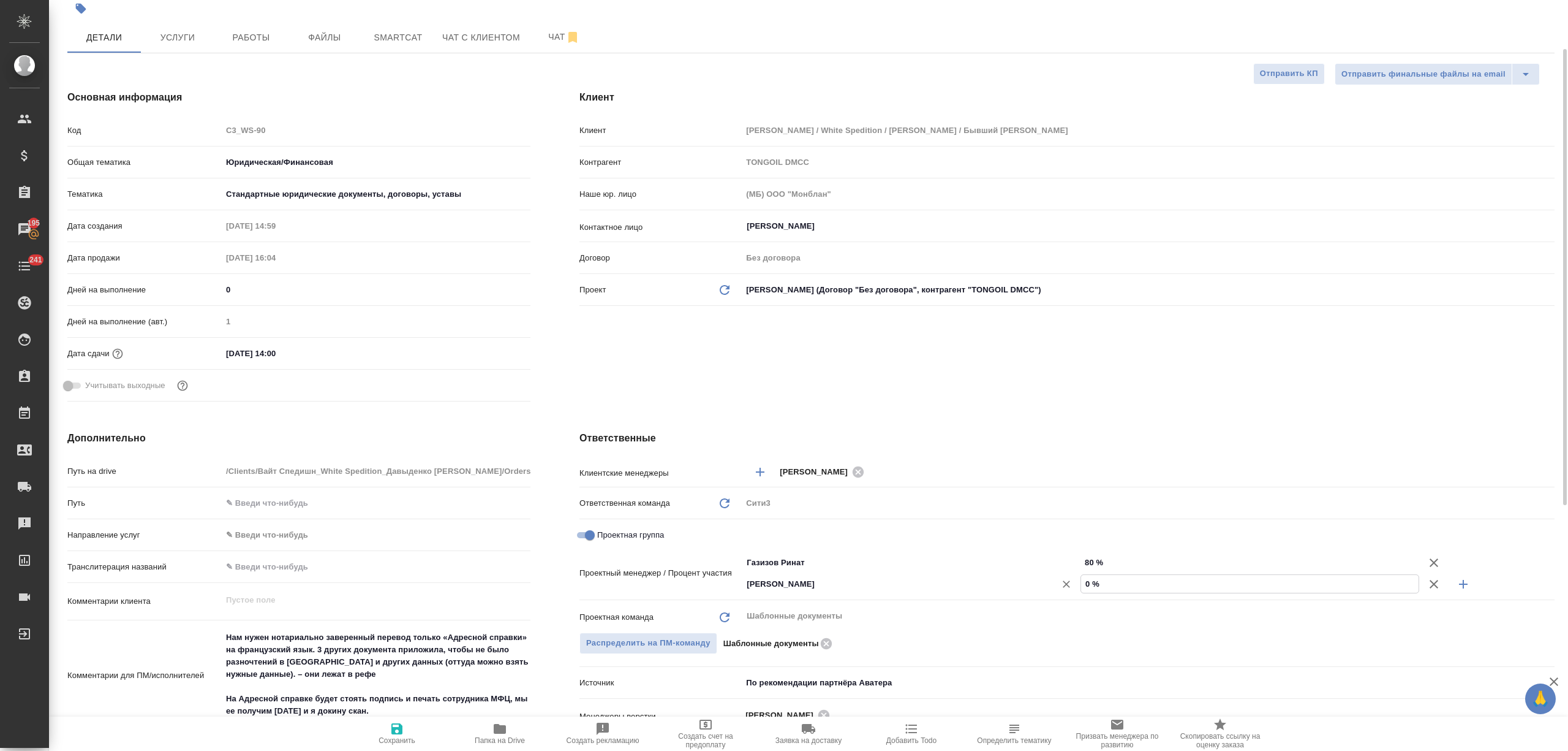
drag, startPoint x: 1105, startPoint y: 583, endPoint x: 1068, endPoint y: 584, distance: 37.0
click at [1068, 584] on div "Веселова Юлия ​ 0 %" at bounding box center [1148, 583] width 813 height 22
type textarea "x"
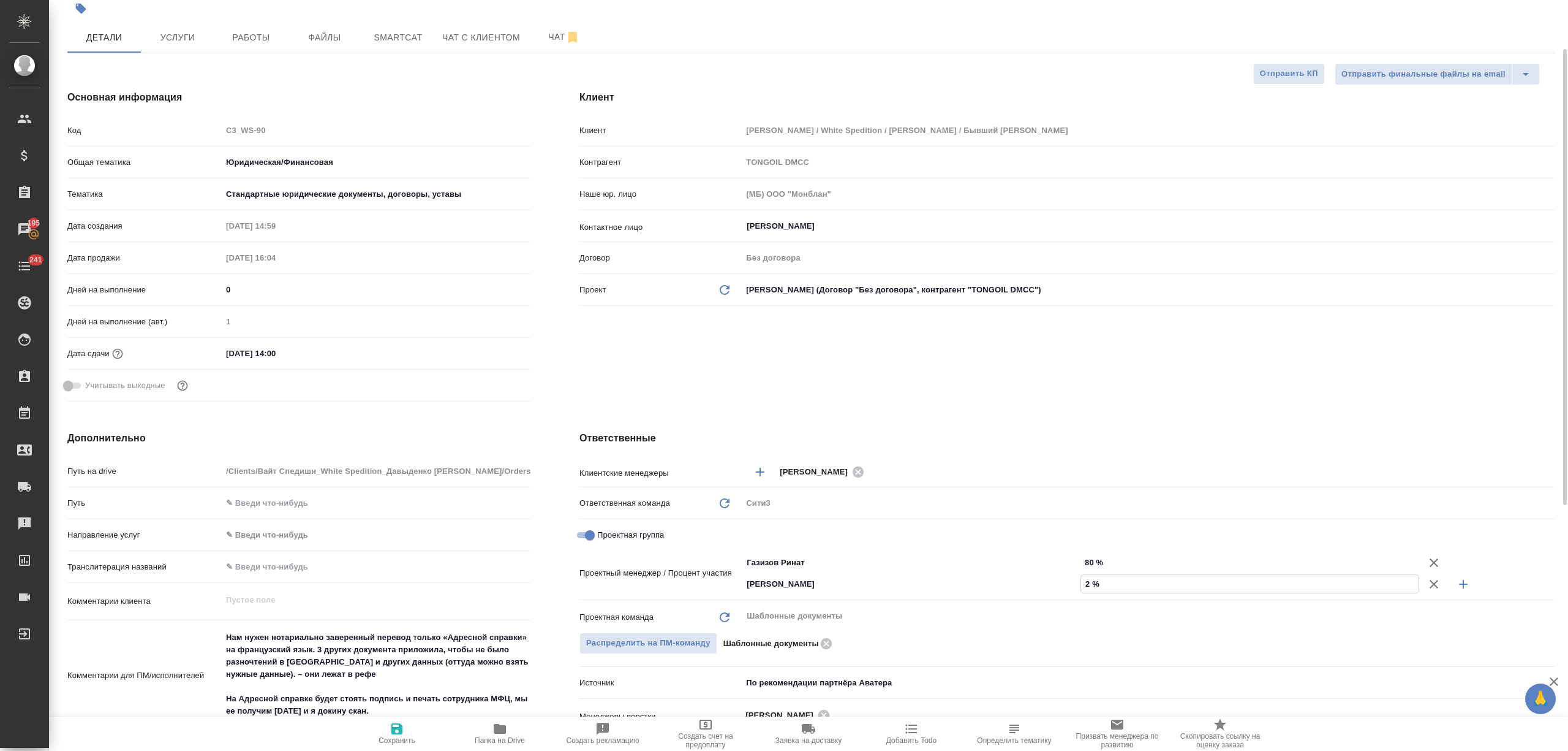
type input "20 %"
type textarea "x"
type input "20 %"
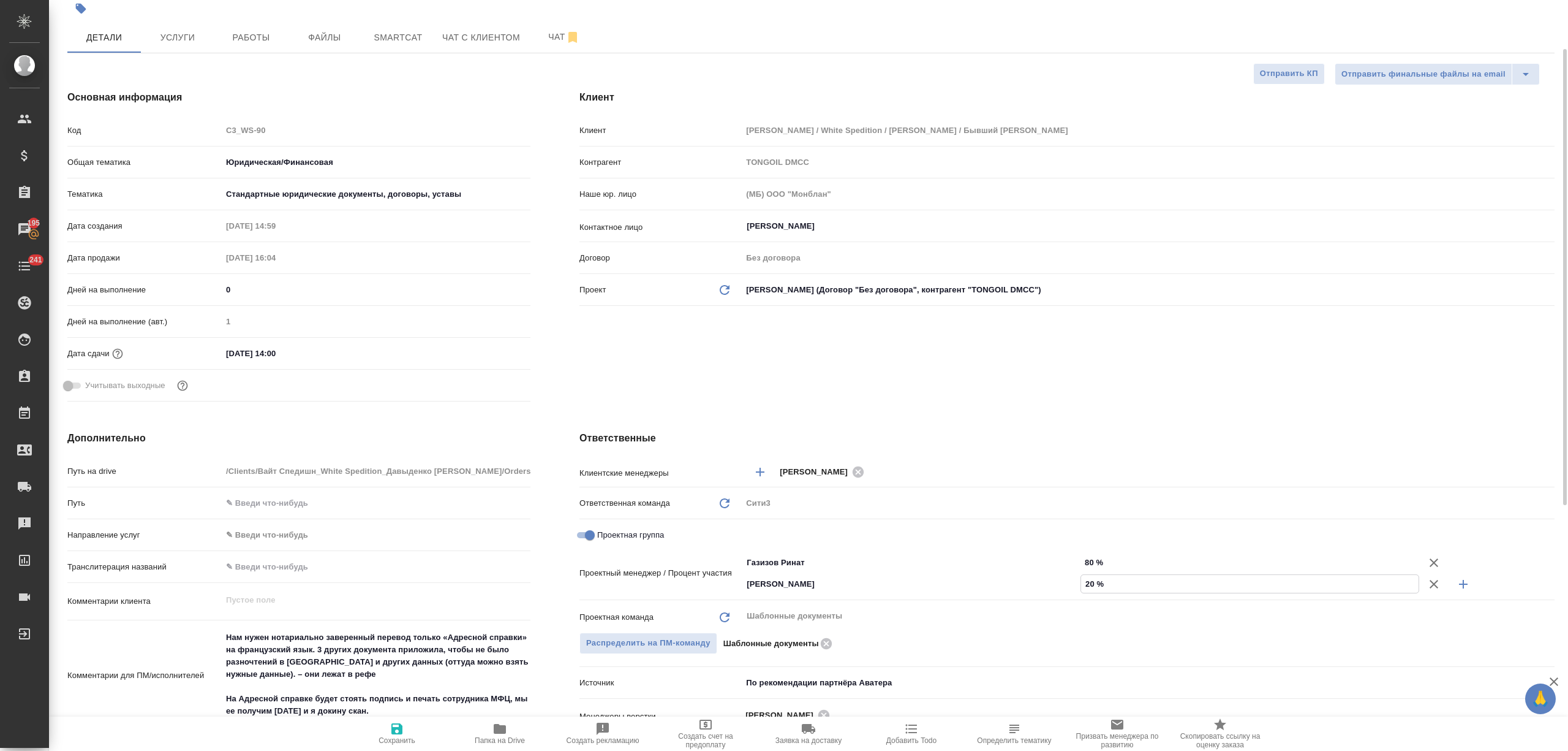
click at [393, 727] on icon "button" at bounding box center [397, 728] width 15 height 15
type textarea "x"
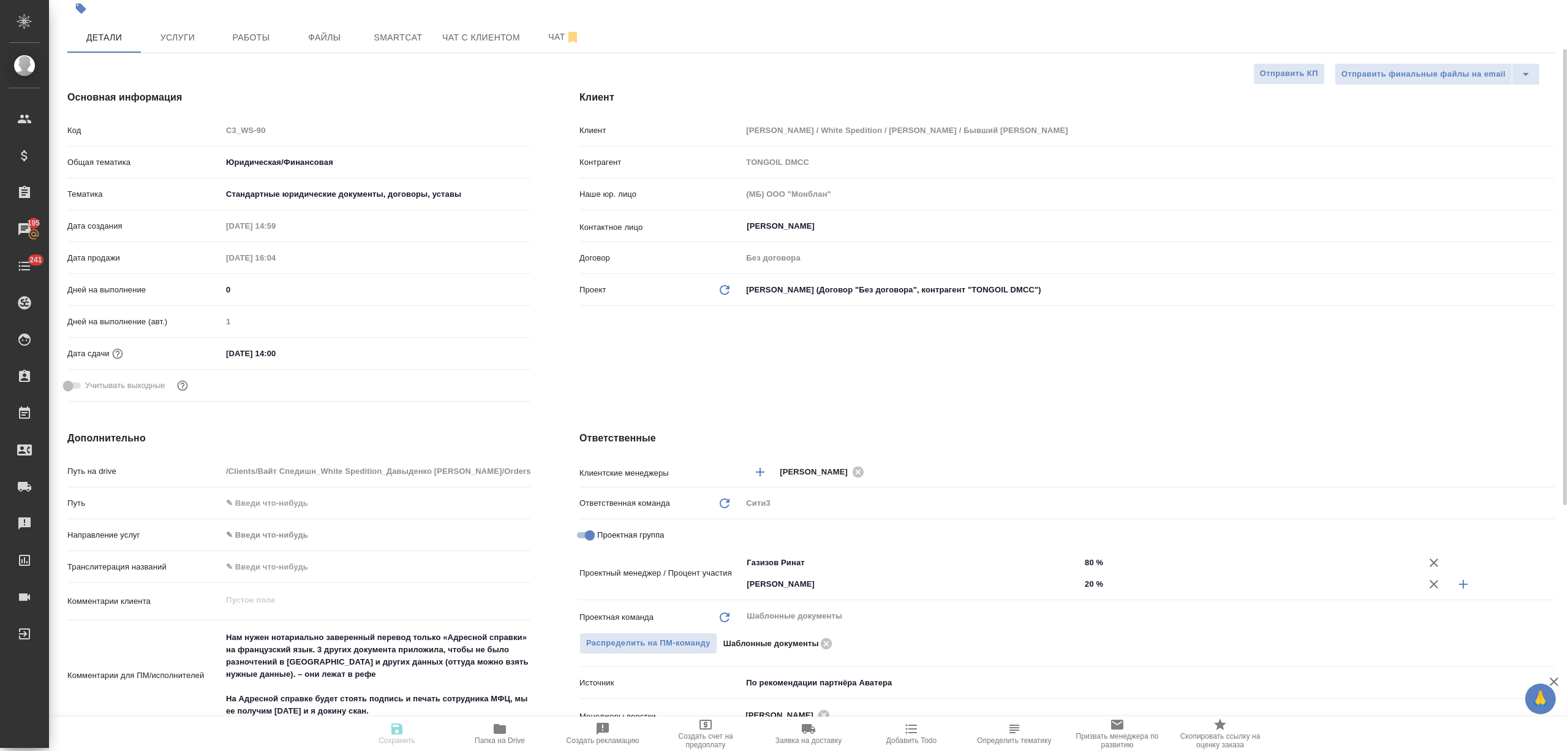
type textarea "x"
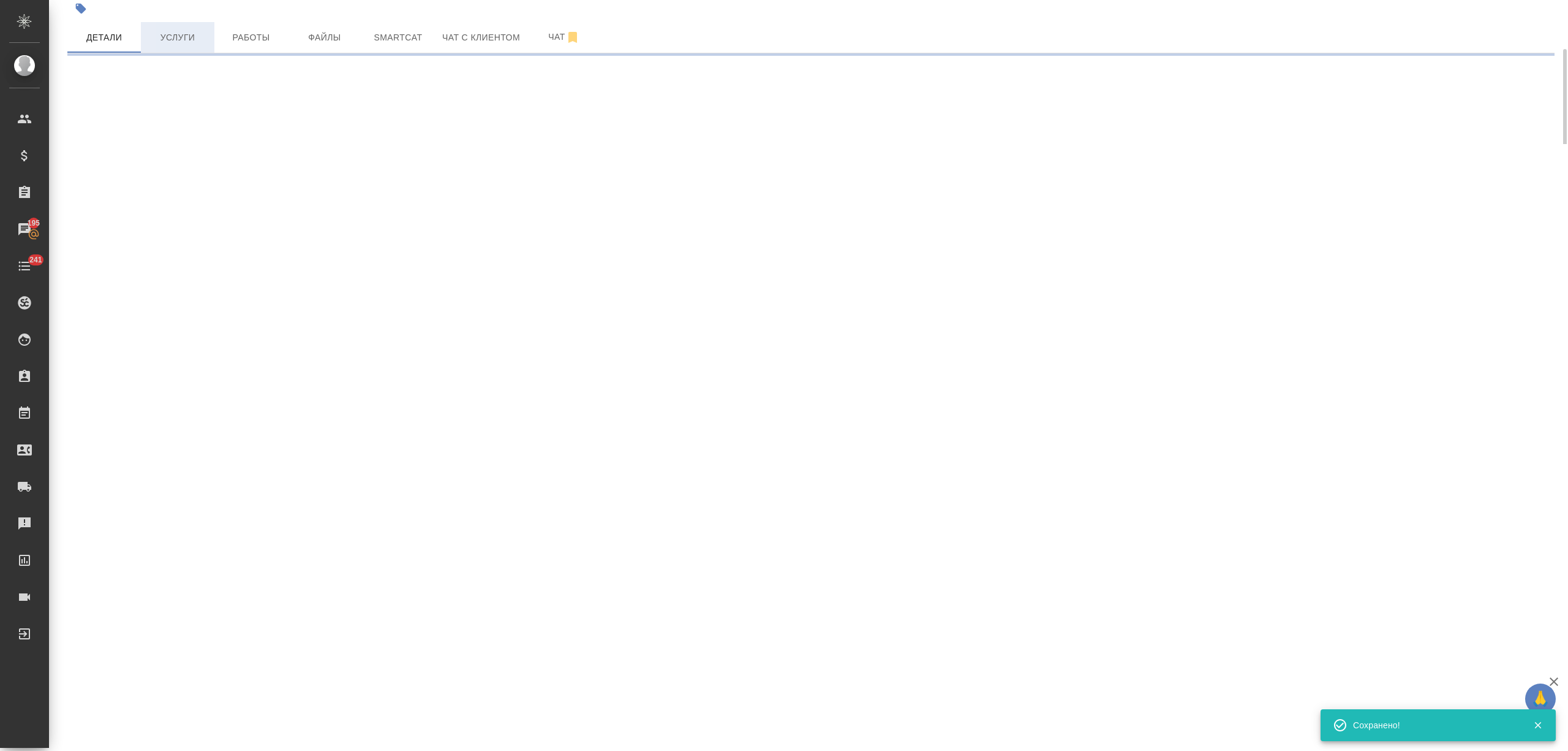
select select "RU"
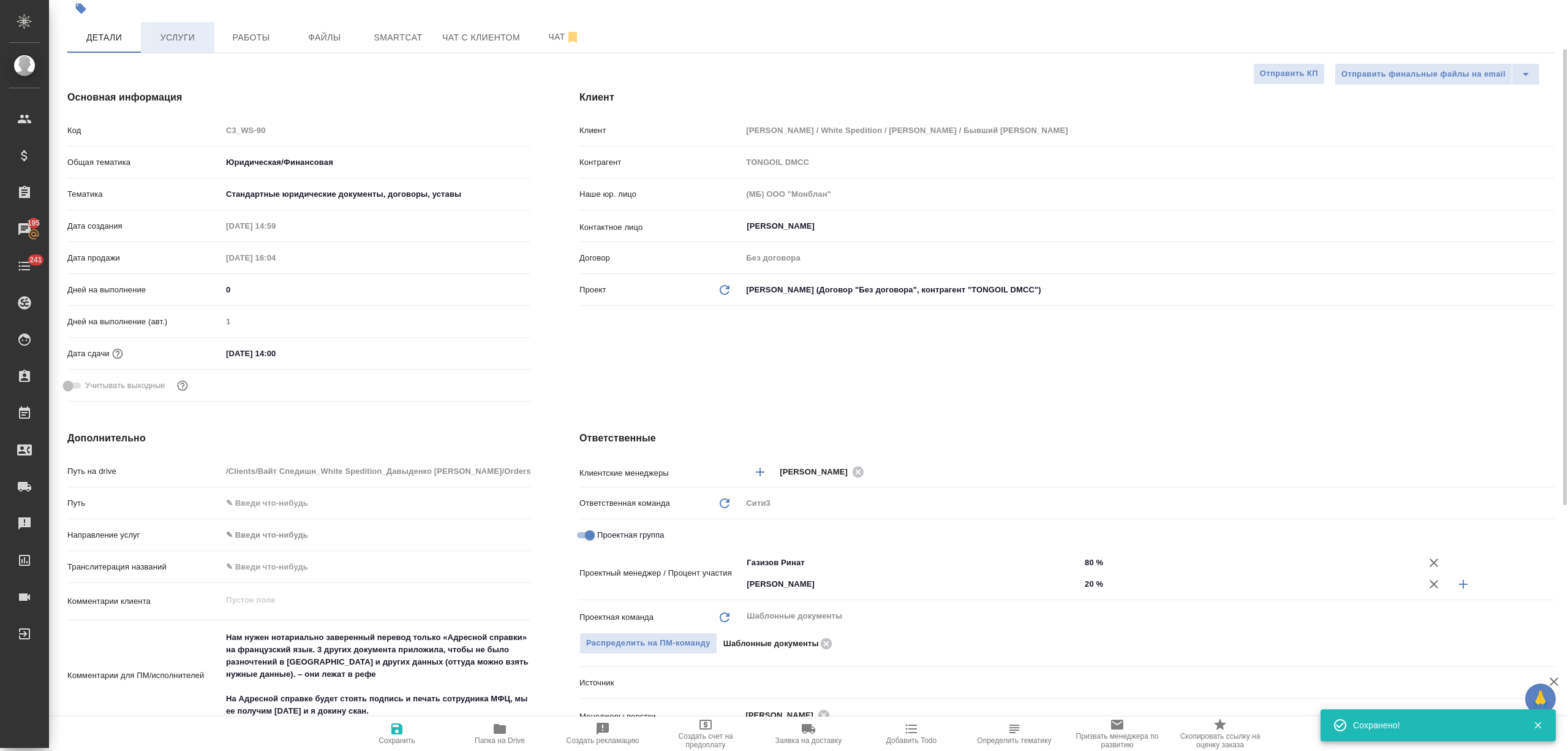
type textarea "x"
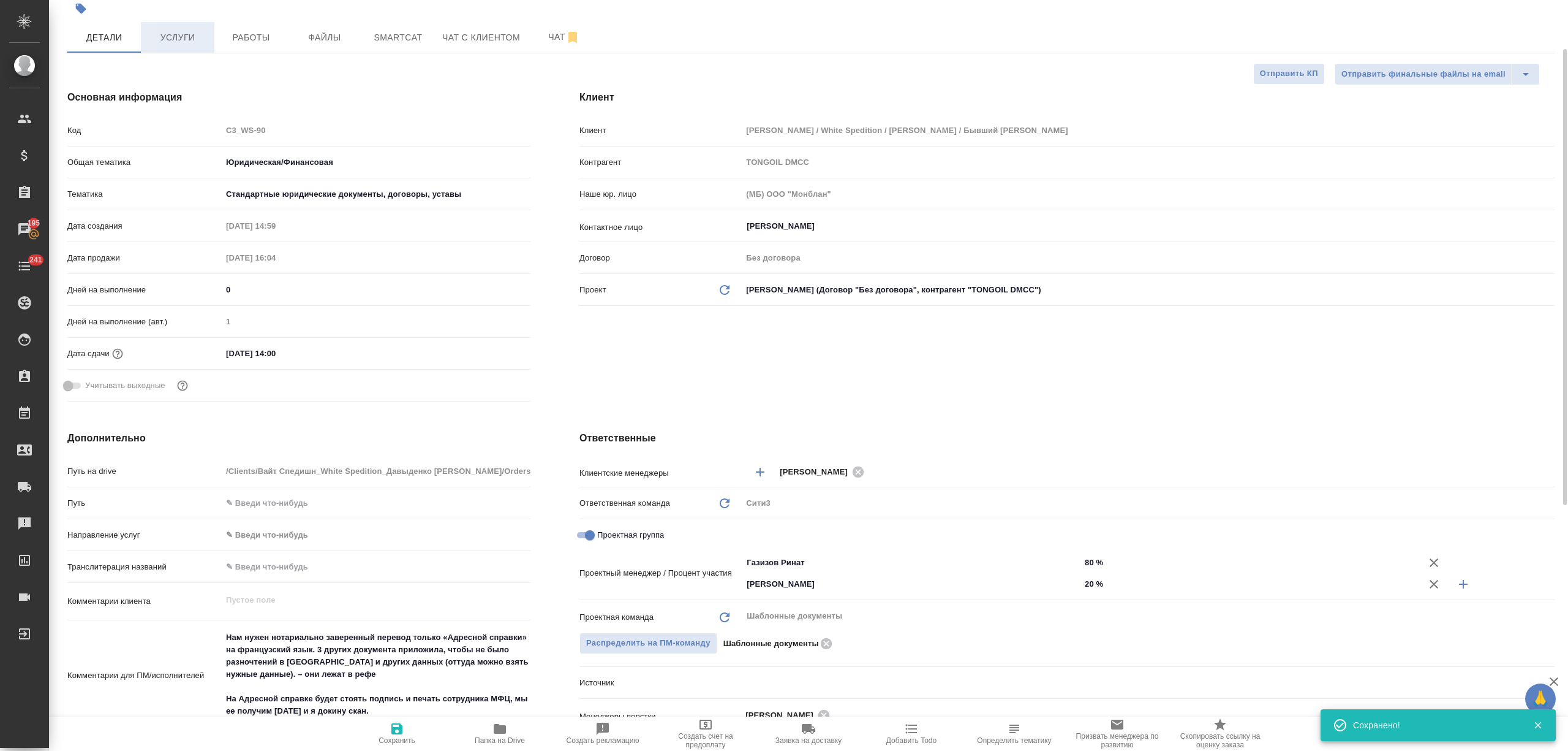
type textarea "x"
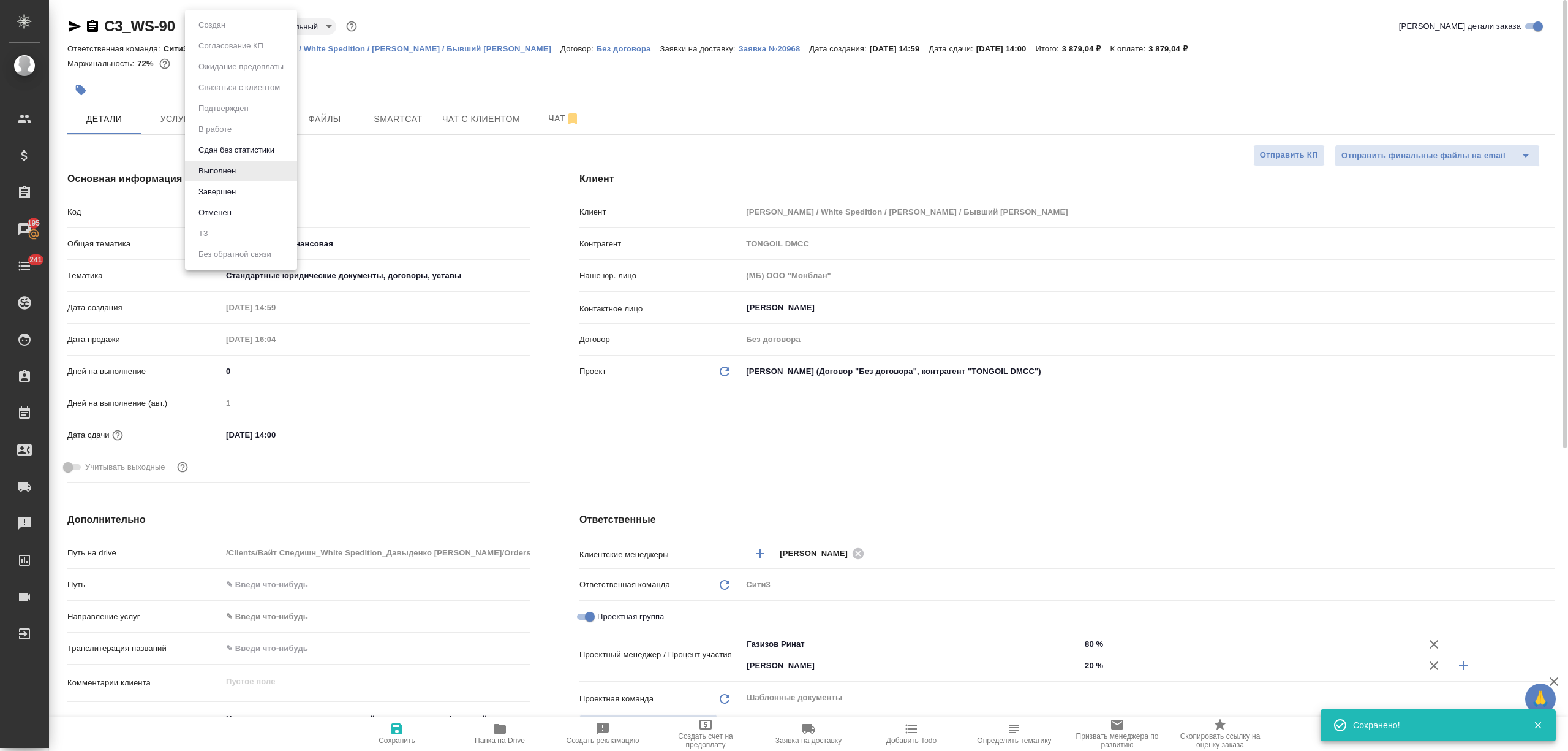
click at [221, 33] on body "🙏 .cls-1 fill:#fff; AWATERA Nikitina Tatiana Клиенты Спецификации Заказы 195 Ча…" at bounding box center [784, 425] width 1568 height 849
click at [239, 188] on button "Завершен" at bounding box center [217, 191] width 45 height 13
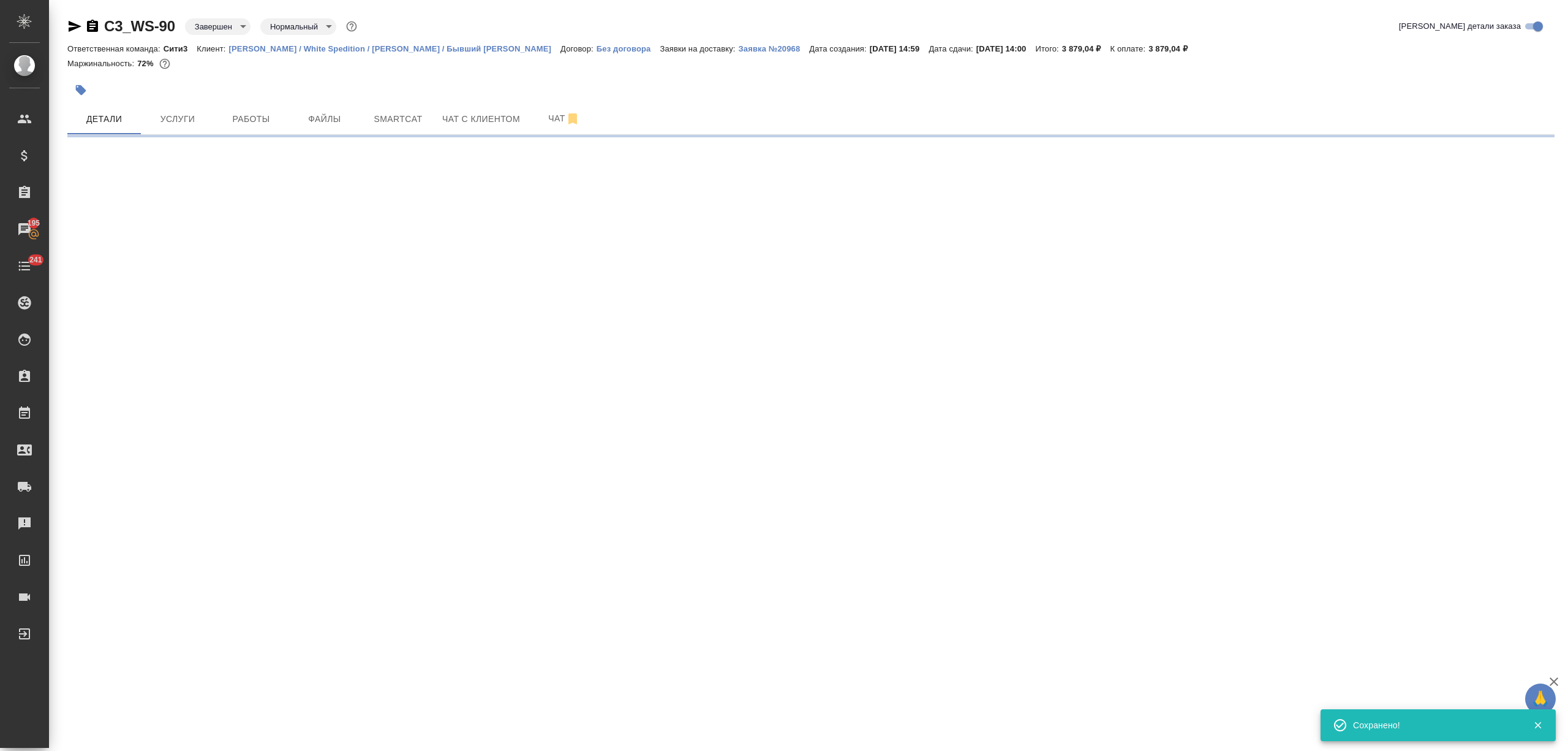
select select "RU"
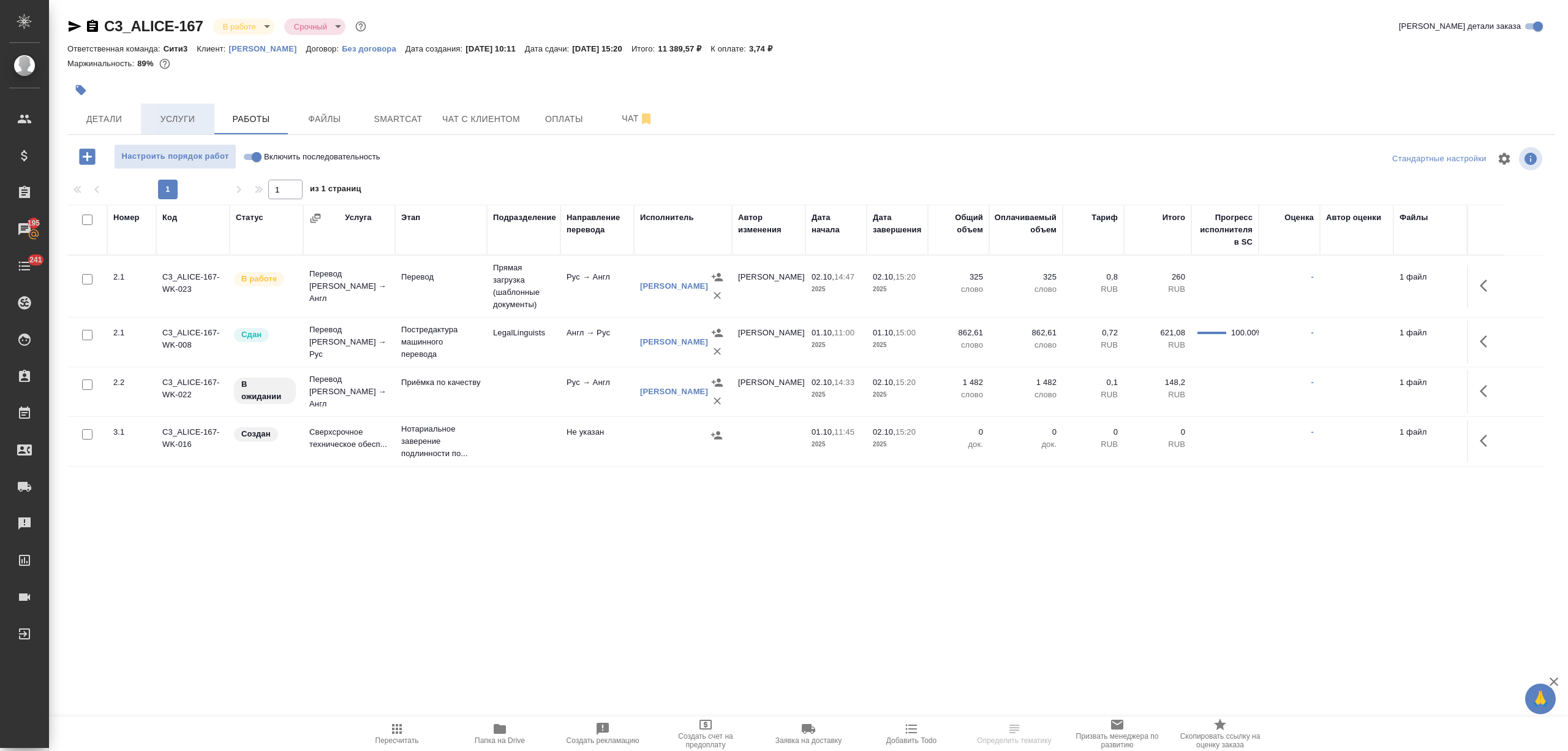
click at [187, 116] on span "Услуги" at bounding box center [177, 119] width 59 height 15
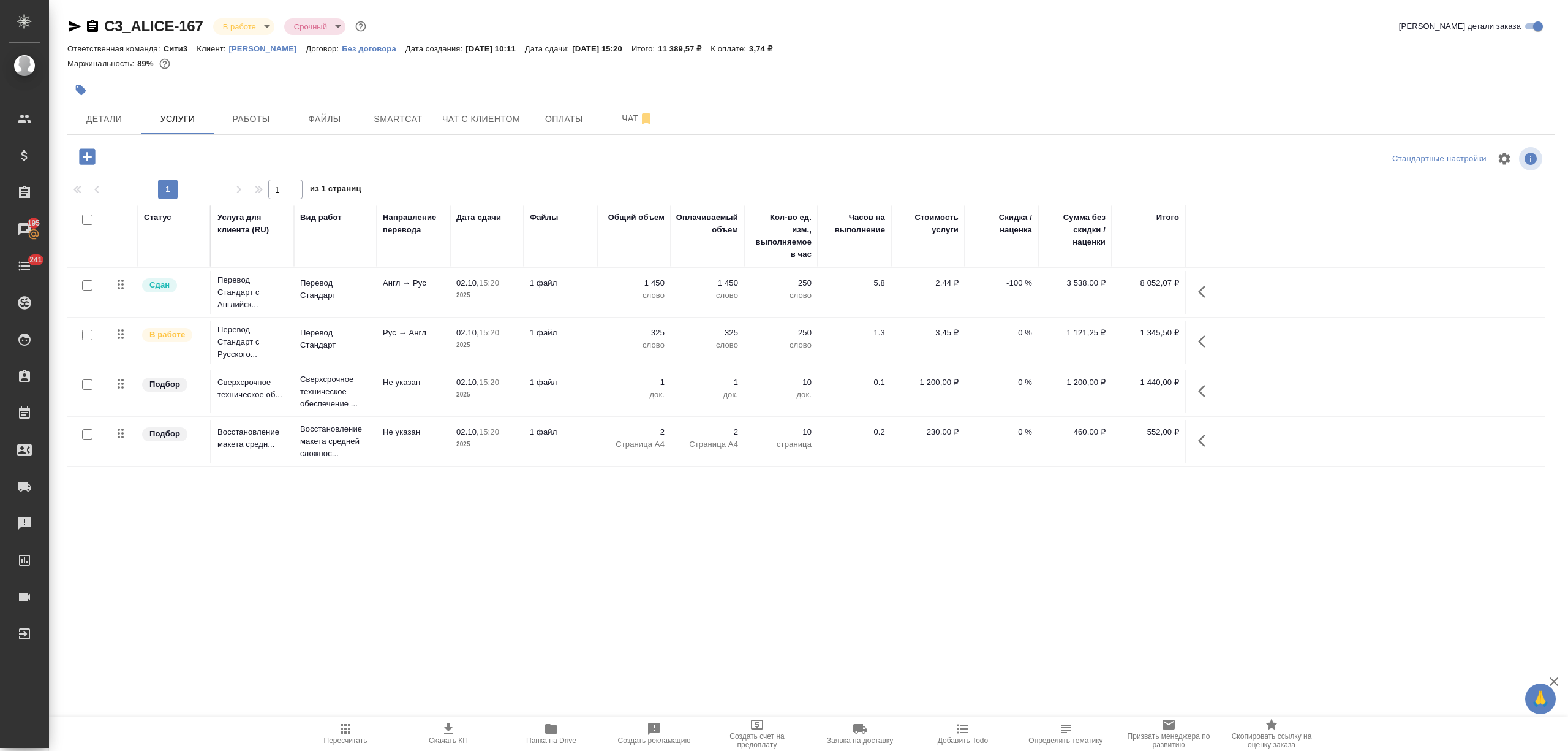
click at [554, 350] on td "1 файл" at bounding box center [560, 342] width 73 height 43
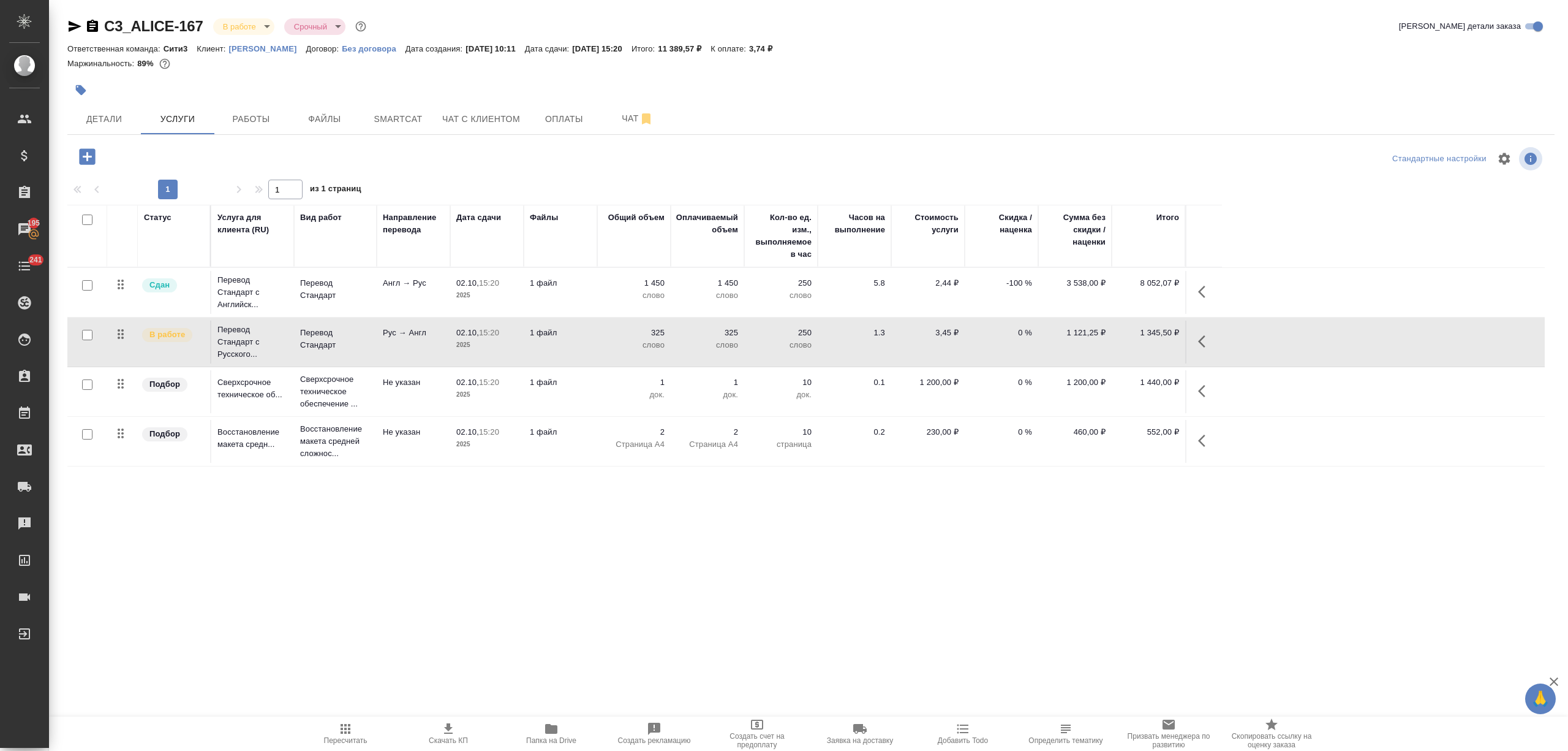
click at [554, 350] on td "1 файл" at bounding box center [560, 342] width 73 height 43
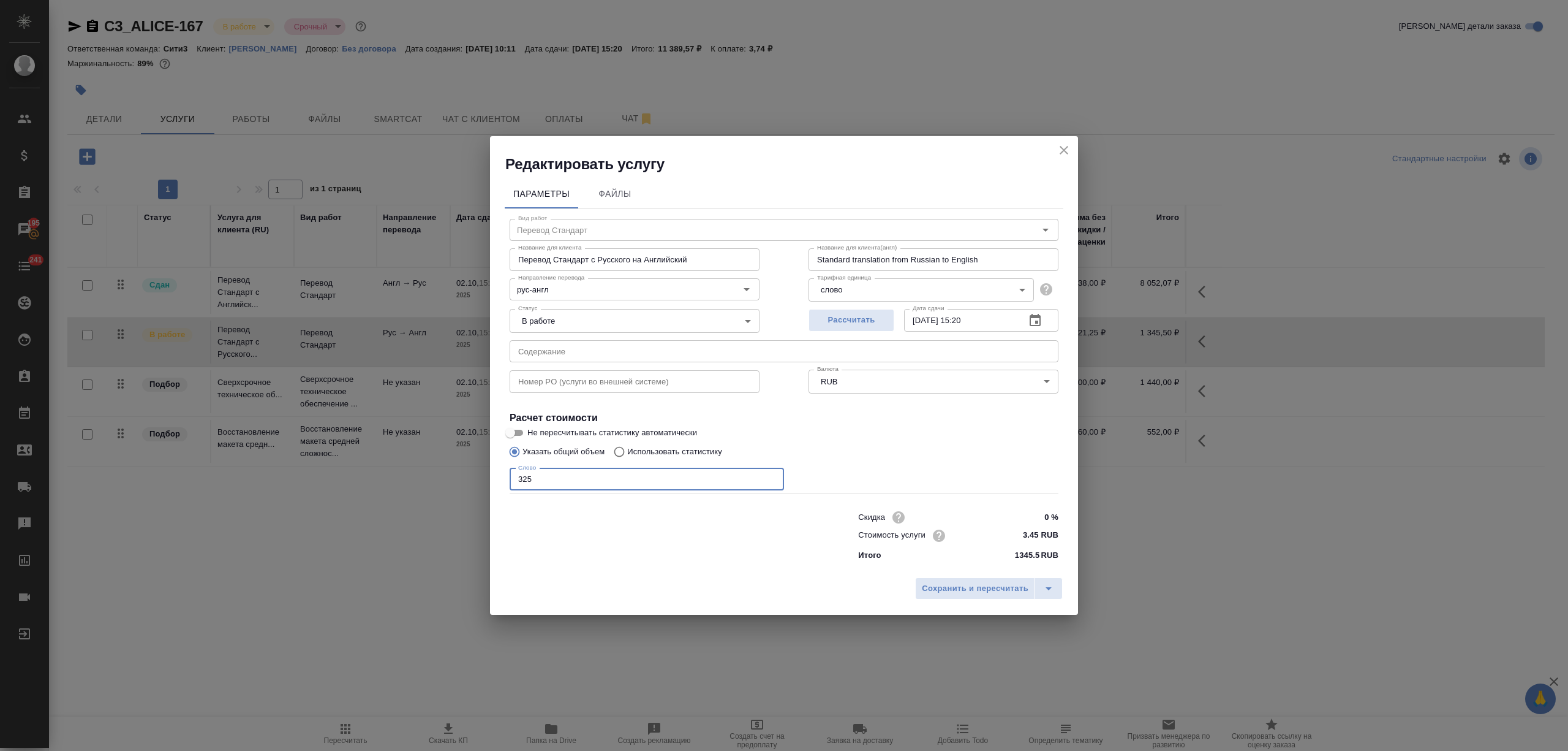
drag, startPoint x: 537, startPoint y: 469, endPoint x: 525, endPoint y: 479, distance: 15.6
click at [525, 479] on input "325" at bounding box center [647, 479] width 275 height 23
type input "326"
click at [986, 581] on span "Сохранить и пересчитать" at bounding box center [976, 588] width 107 height 14
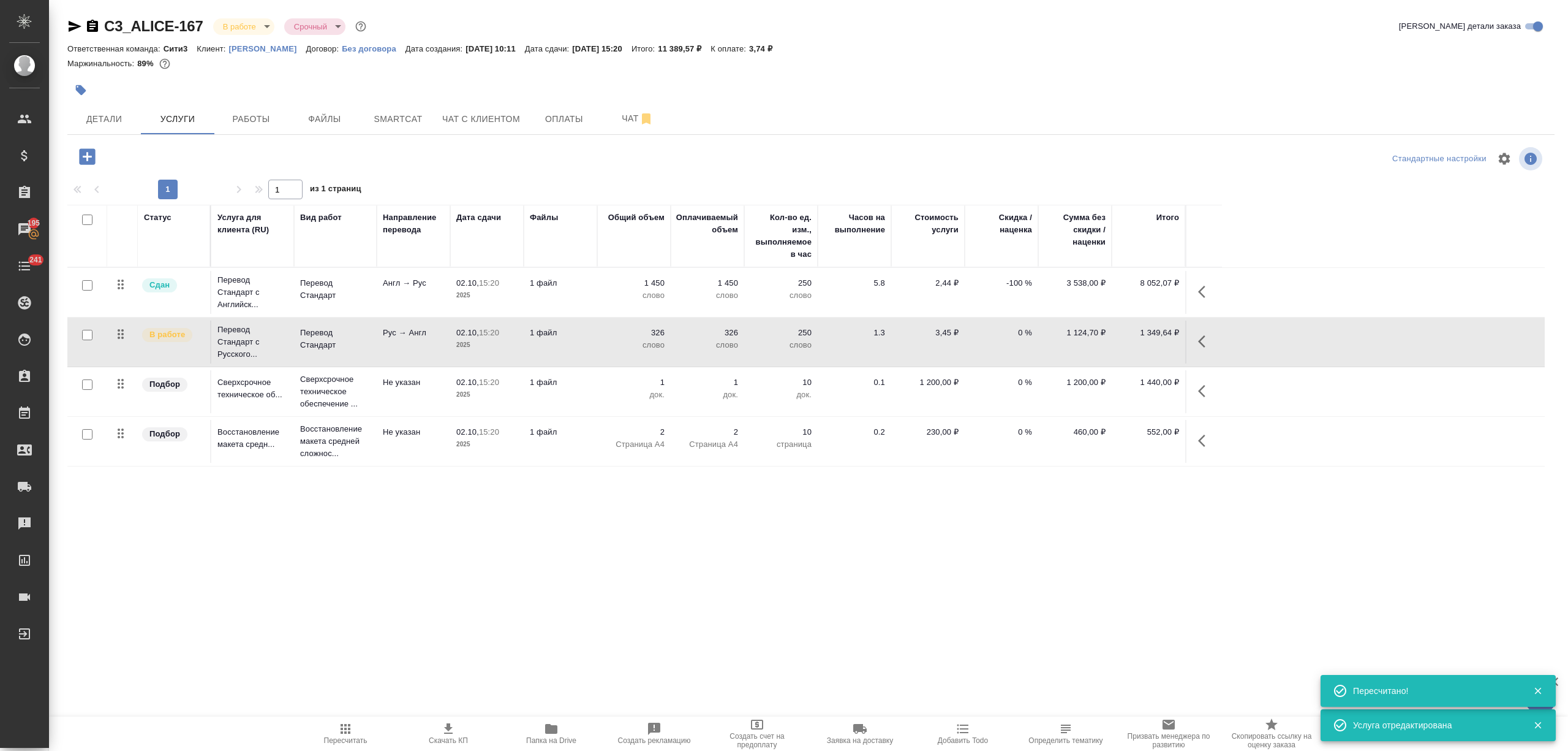
click at [366, 718] on button "Пересчитать" at bounding box center [346, 733] width 103 height 35
type input "normal"
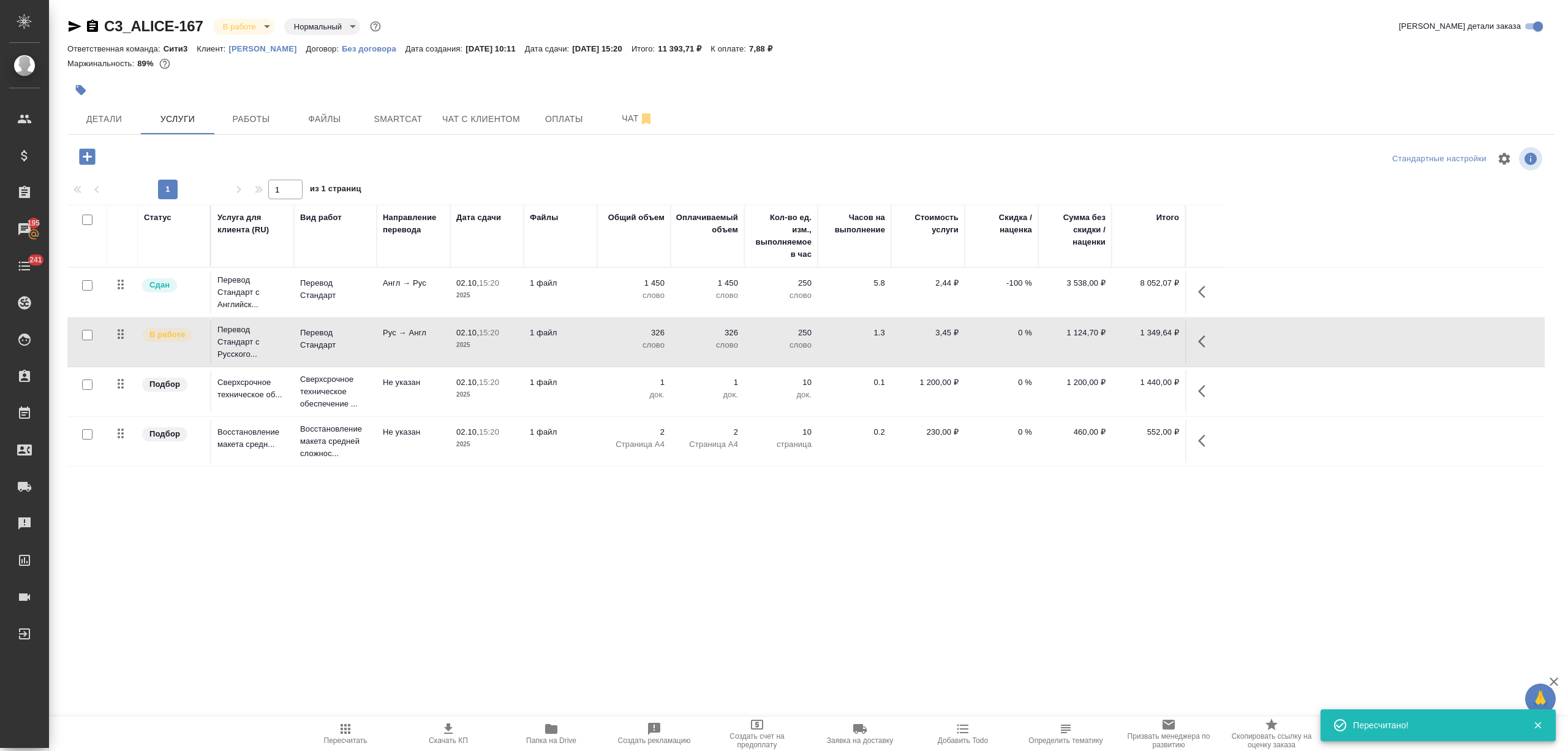
click at [574, 344] on td "1 файл" at bounding box center [560, 342] width 73 height 43
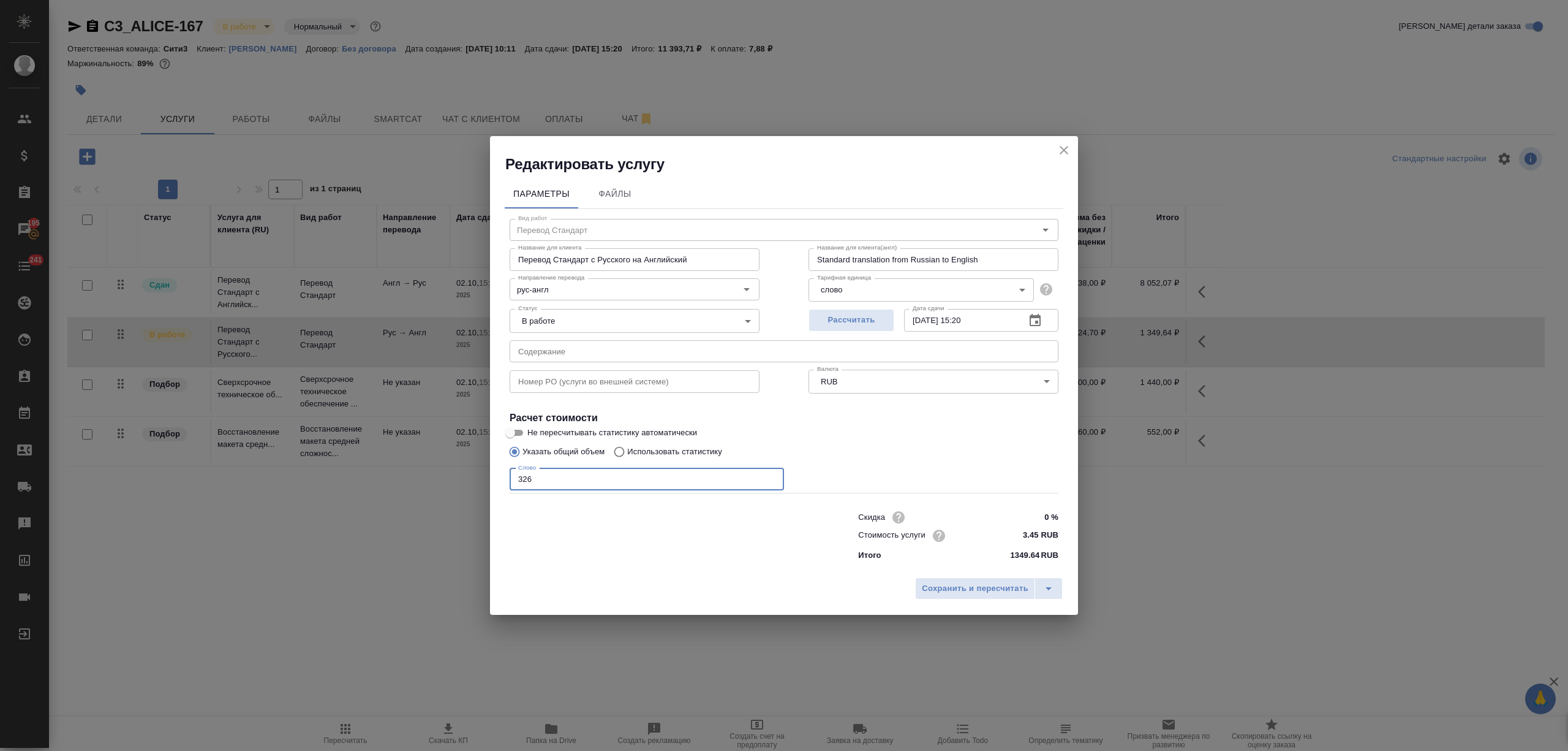
drag, startPoint x: 560, startPoint y: 473, endPoint x: 523, endPoint y: 479, distance: 37.5
click at [523, 479] on input "326" at bounding box center [647, 479] width 275 height 23
type input "324"
click at [962, 581] on span "Сохранить и пересчитать" at bounding box center [976, 588] width 107 height 14
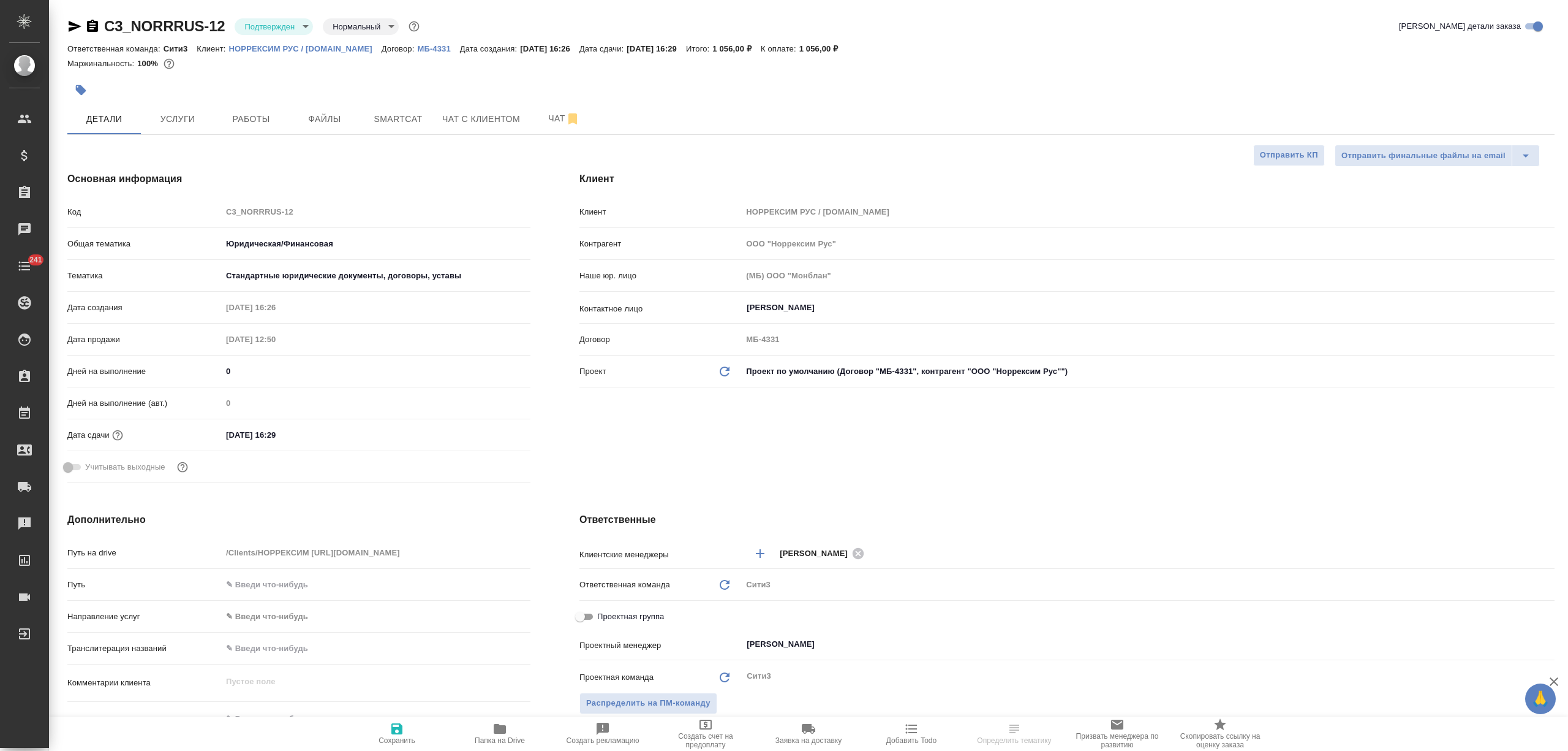
select select "RU"
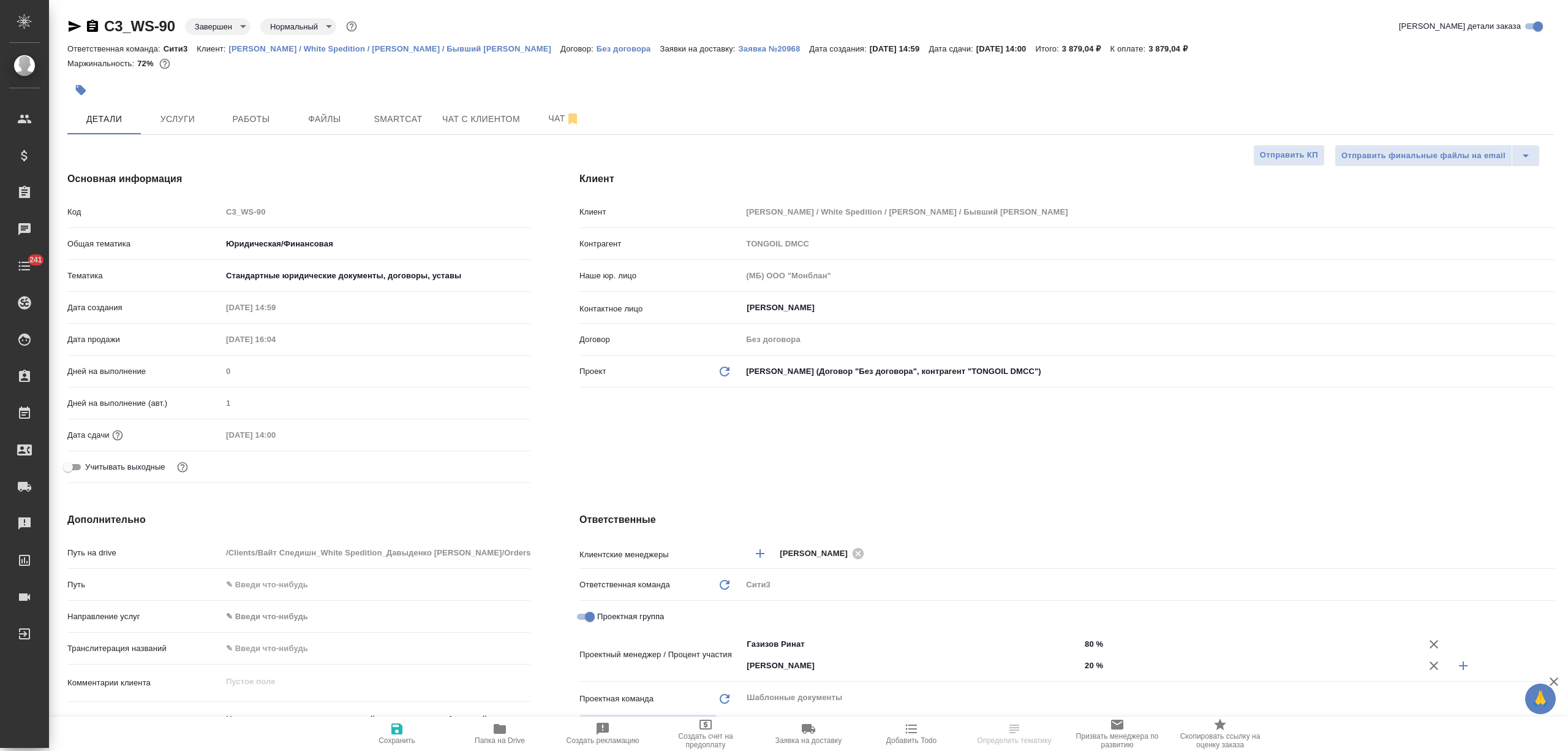
select select "RU"
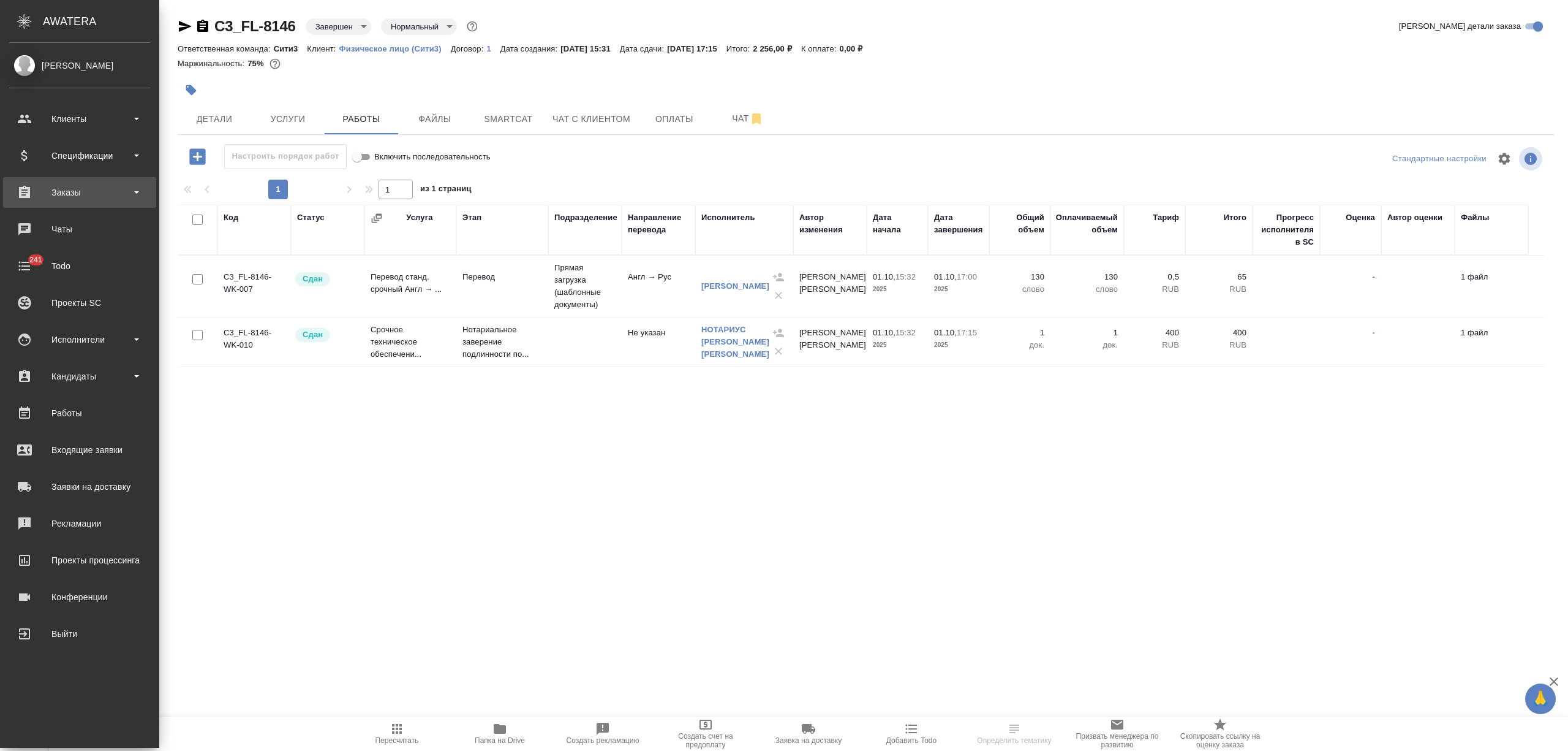
click at [52, 195] on div "Заказы" at bounding box center [80, 192] width 141 height 19
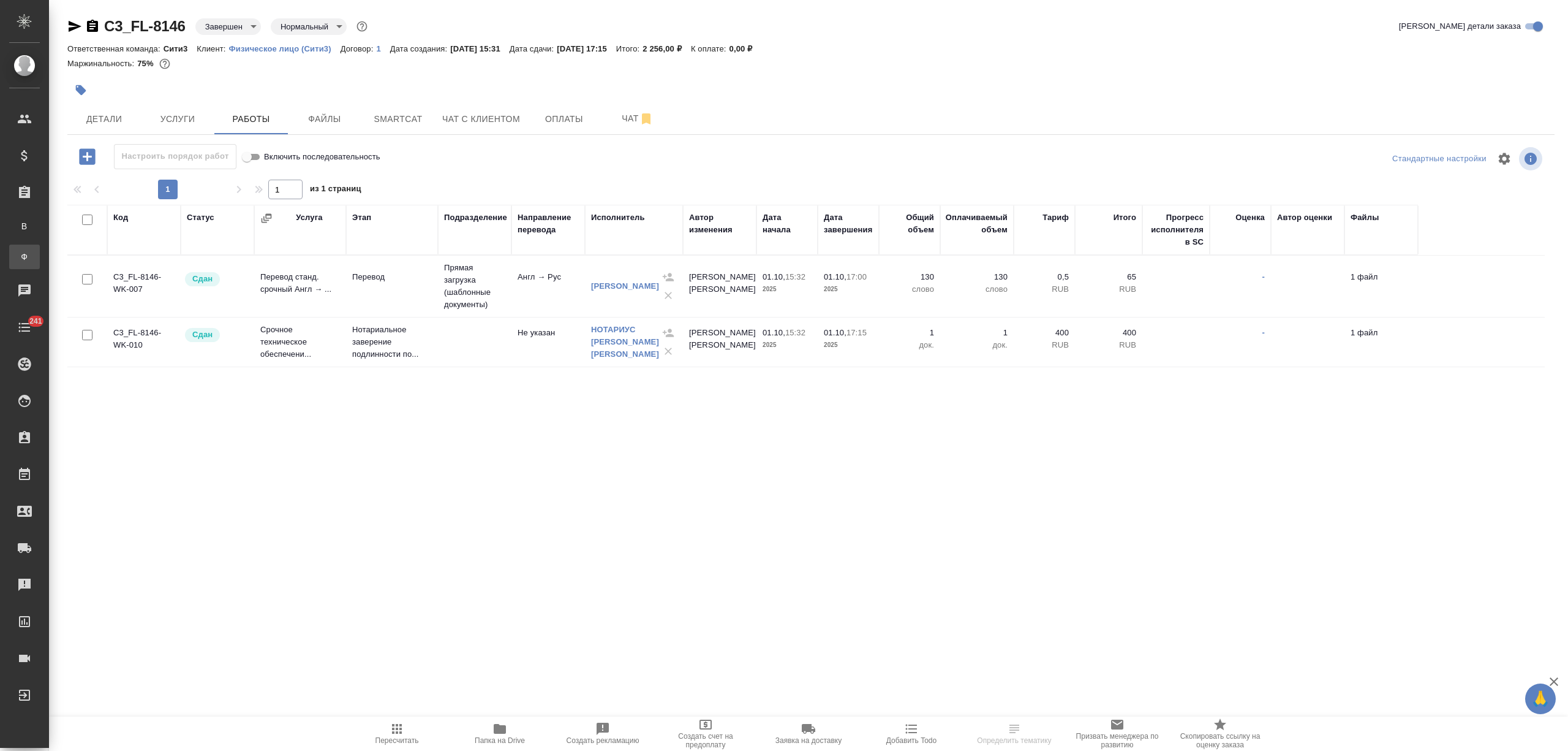
click at [19, 254] on div "Заказы физ. лиц" at bounding box center [9, 256] width 19 height 12
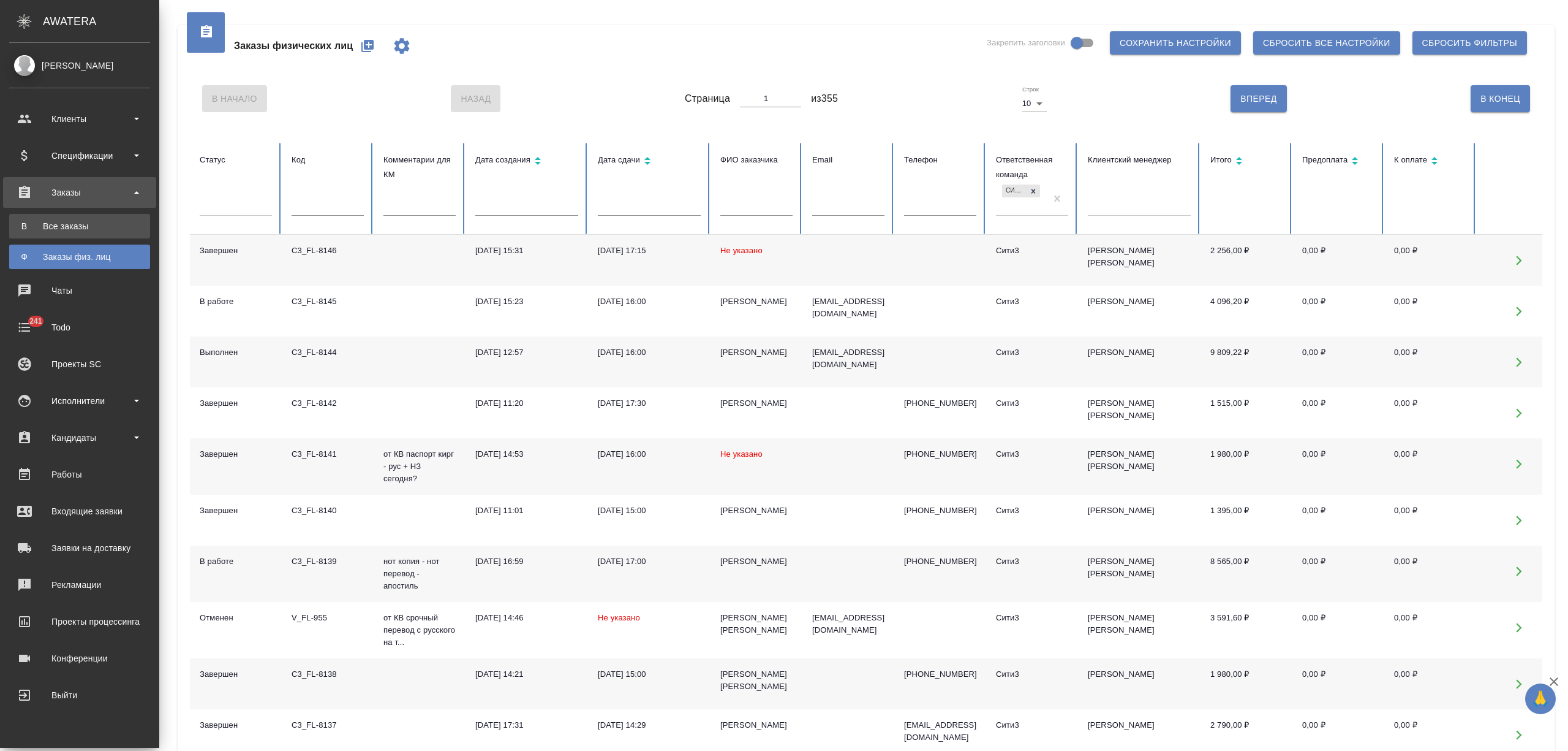
click at [25, 224] on div "Все заказы" at bounding box center [79, 226] width 128 height 12
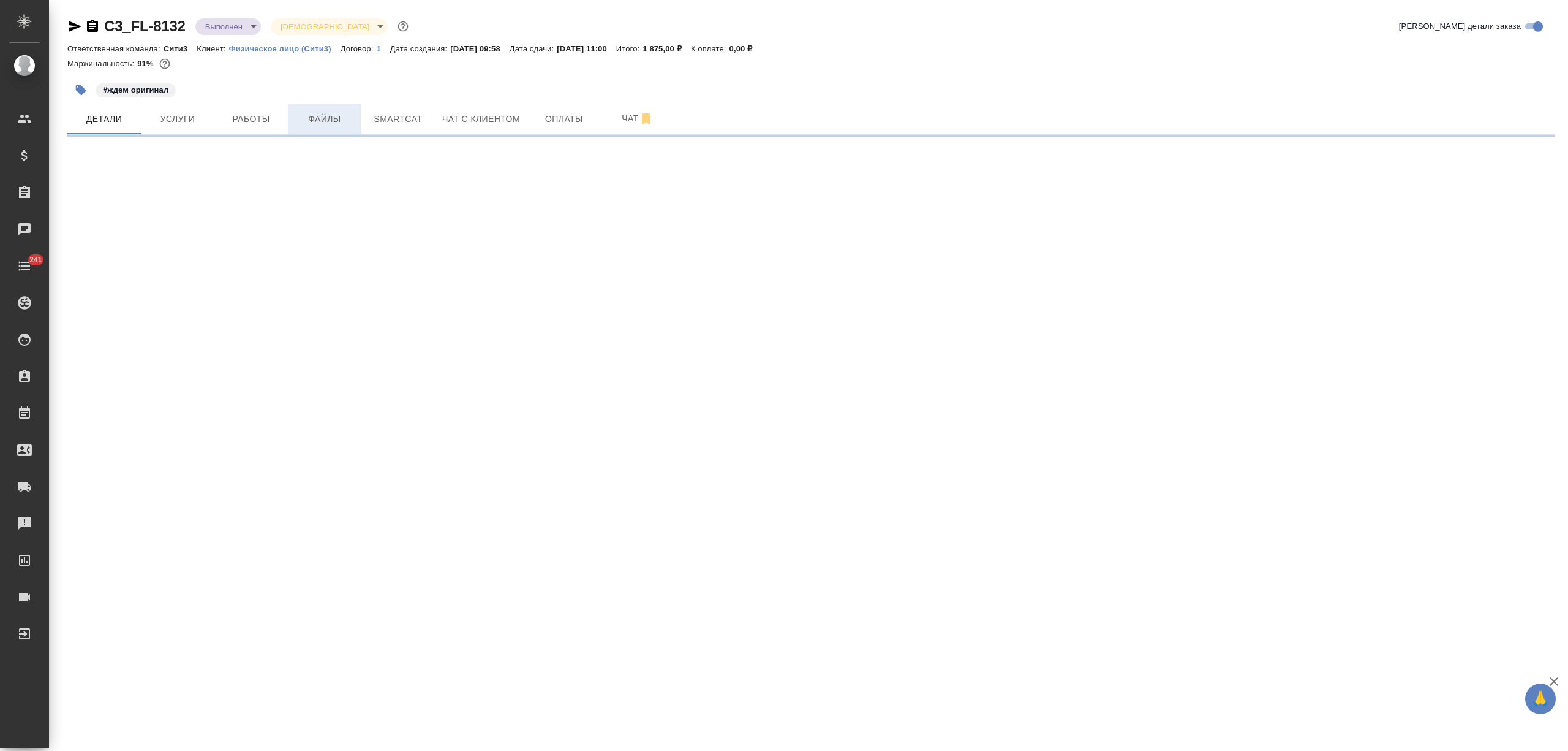
select select "RU"
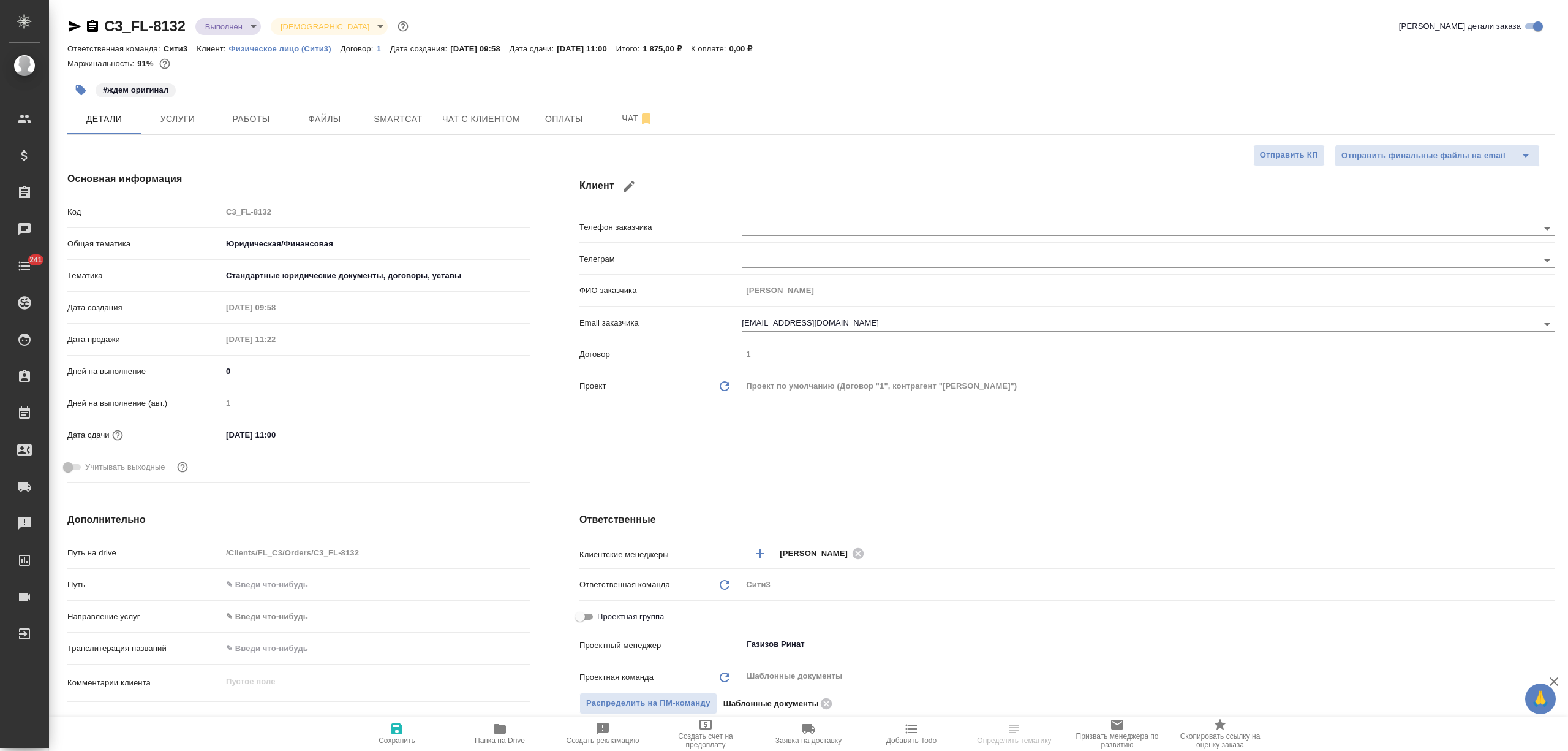
type textarea "x"
click at [490, 733] on span "Папка на Drive" at bounding box center [500, 732] width 88 height 23
type textarea "x"
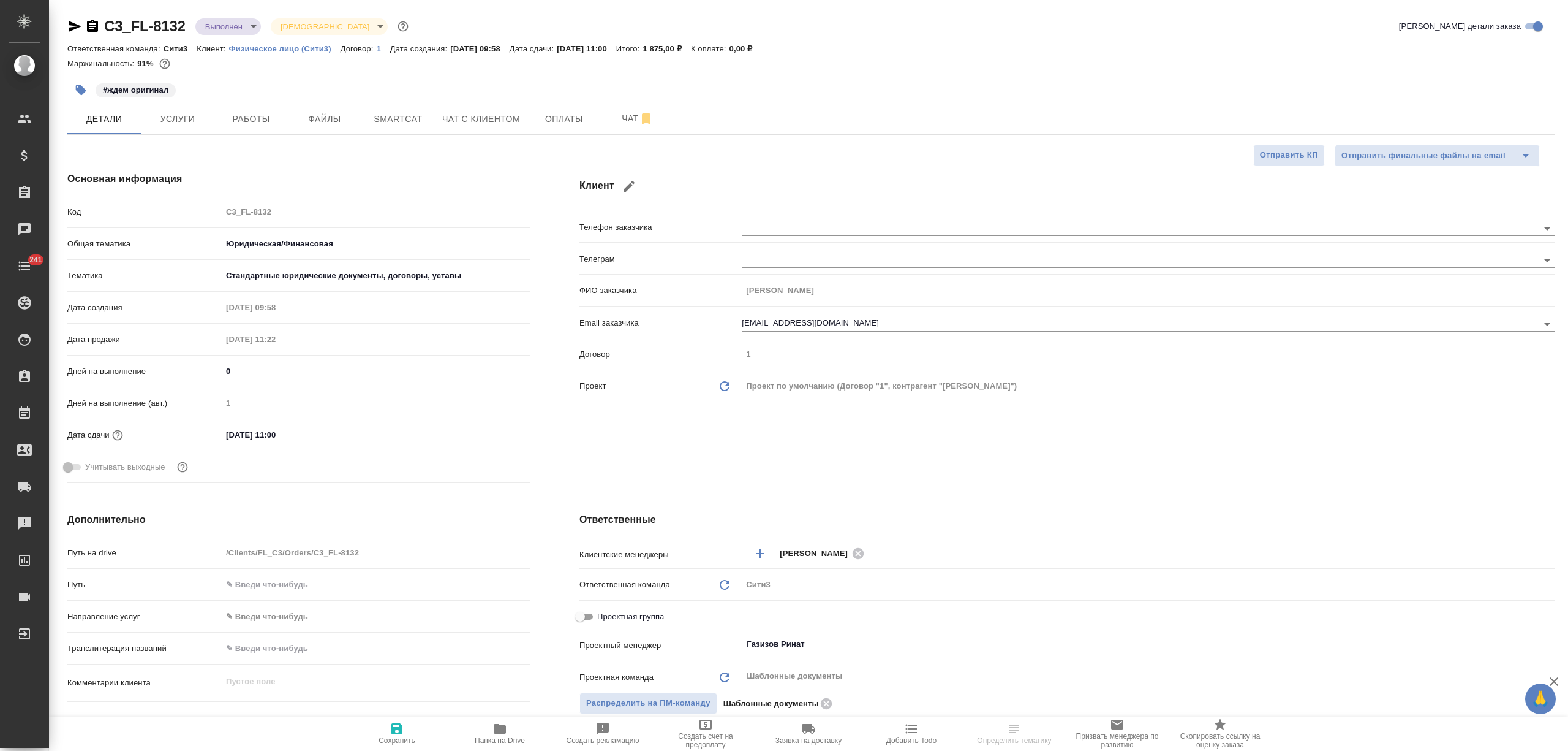
type textarea "x"
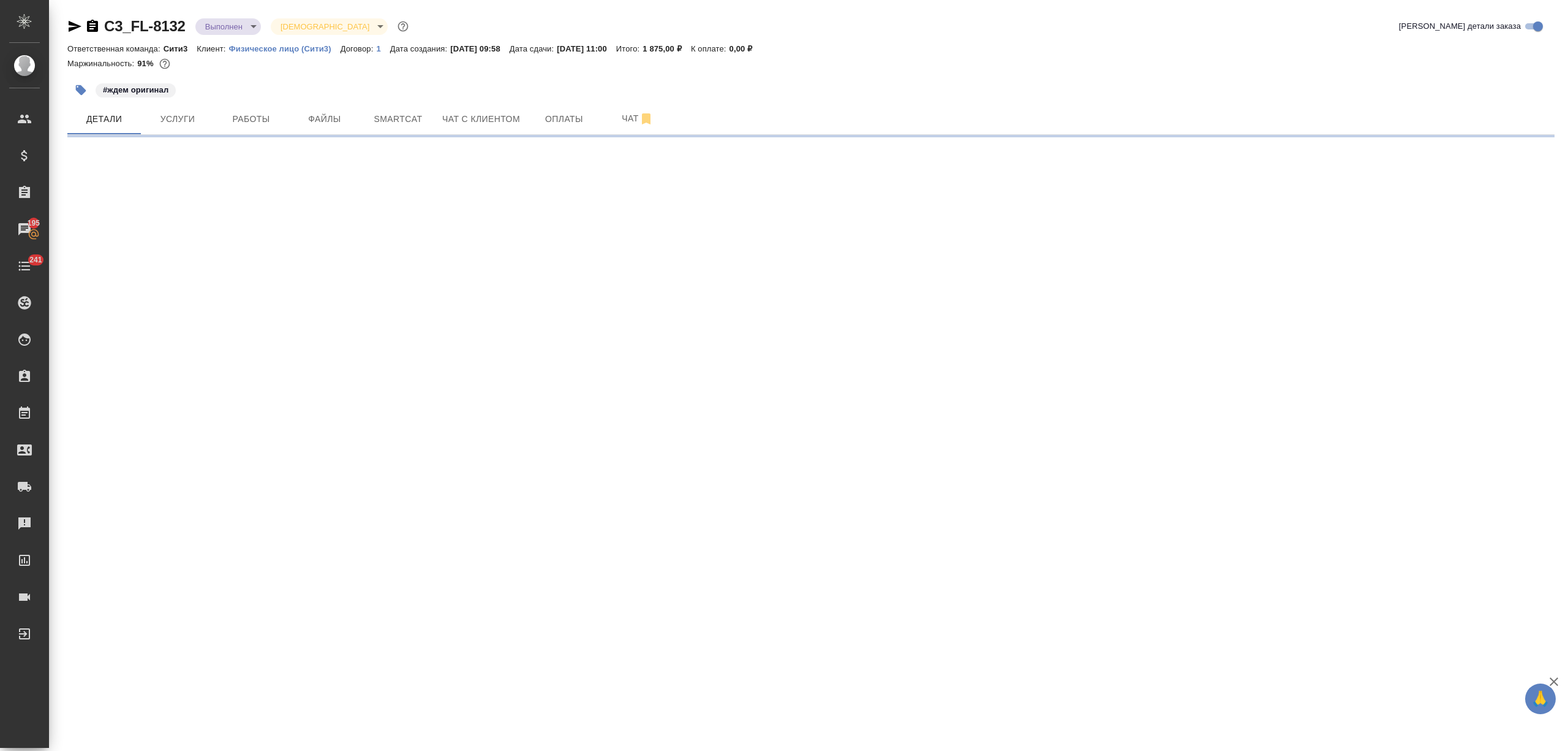
select select "RU"
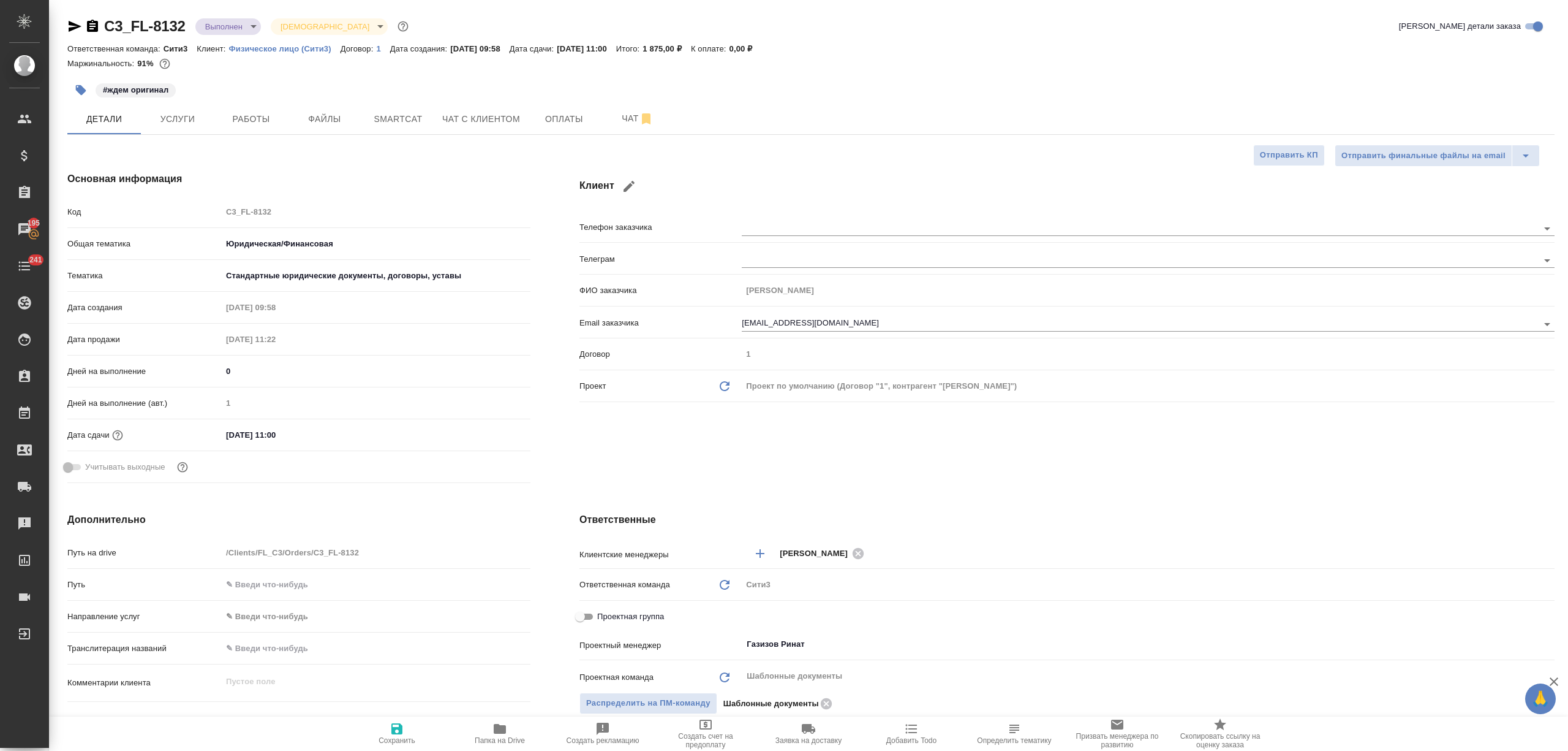
type textarea "x"
